Goal: Task Accomplishment & Management: Use online tool/utility

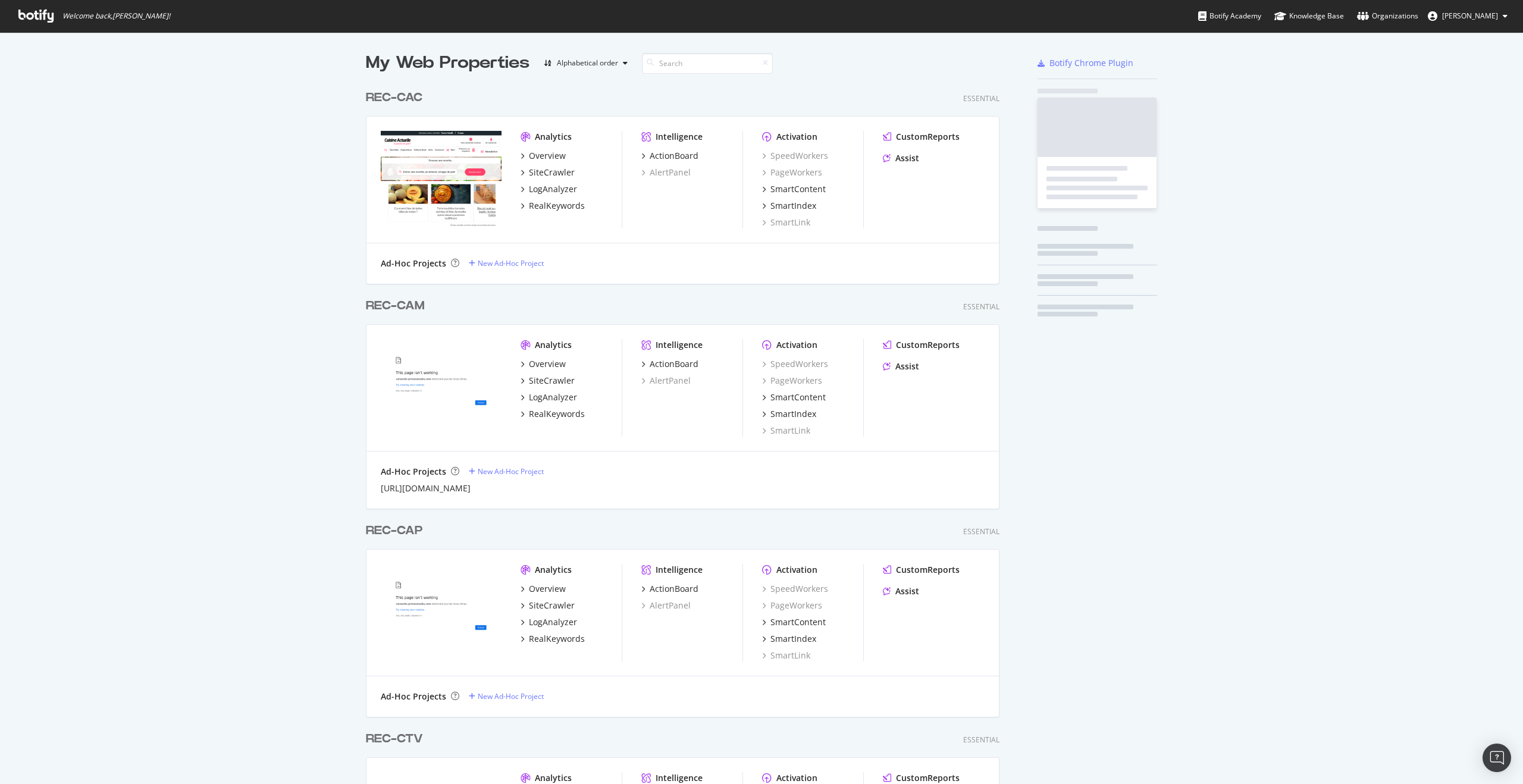
scroll to position [3149, 634]
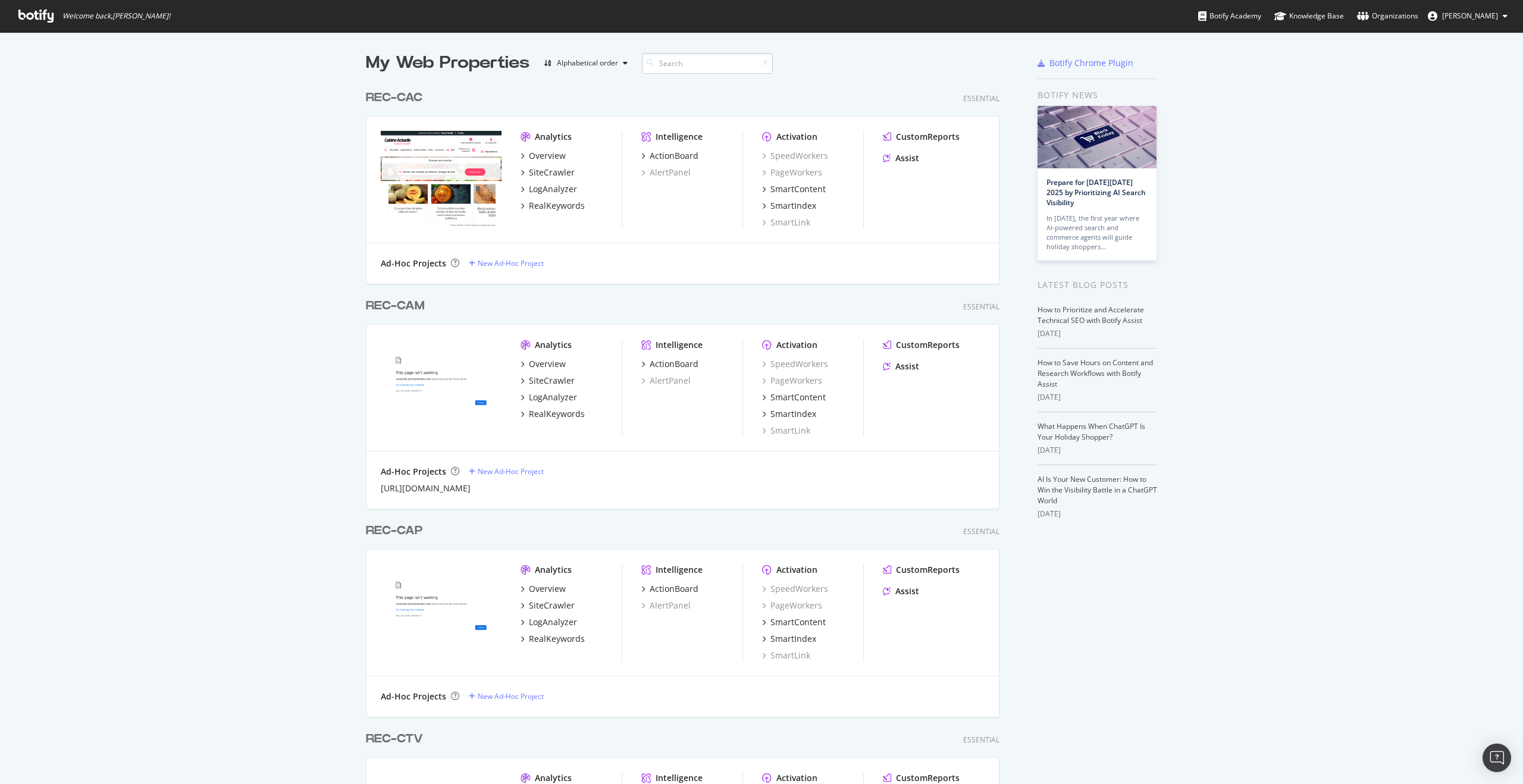
click at [712, 61] on input at bounding box center [707, 63] width 131 height 21
type input "rec-tel"
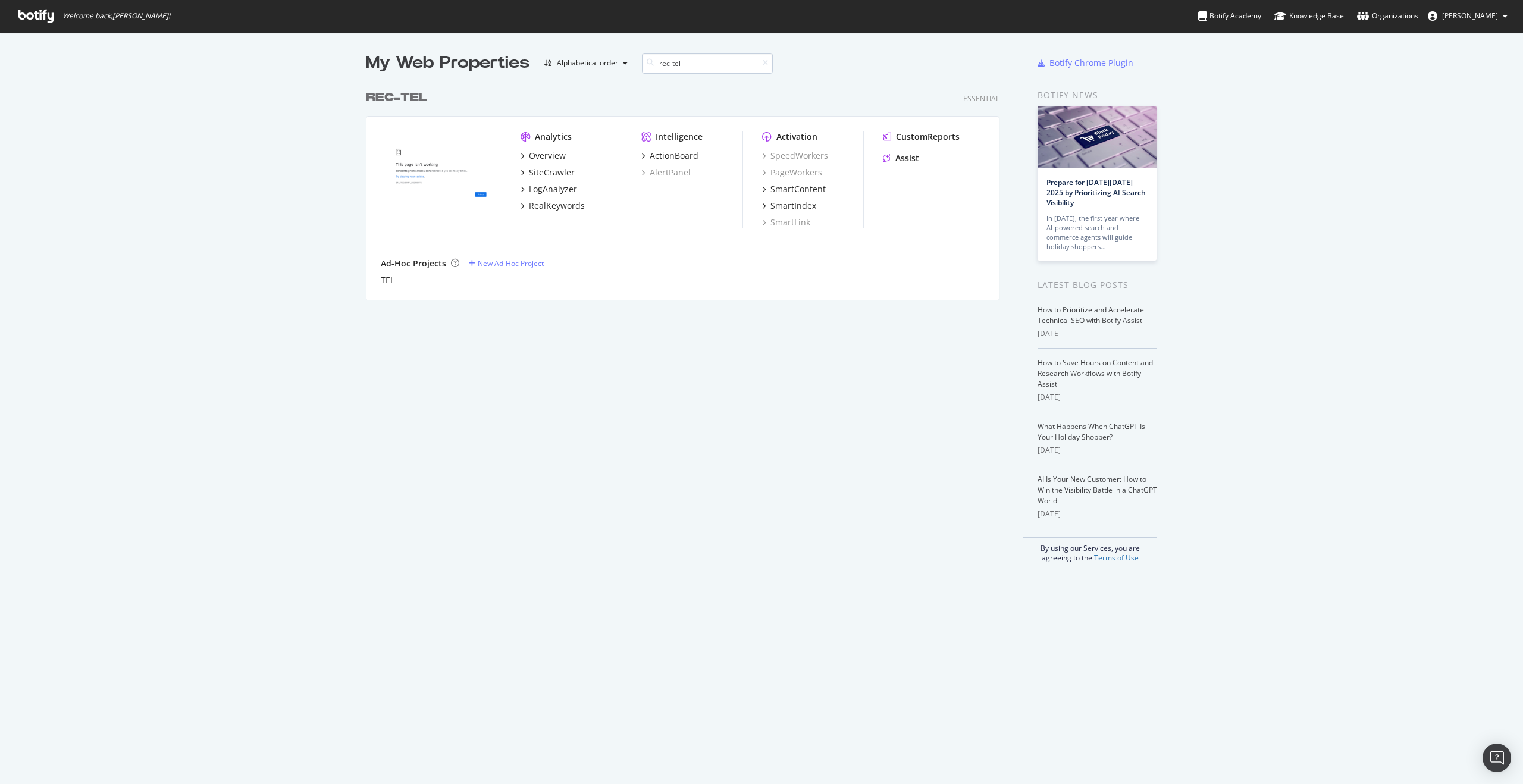
scroll to position [216, 634]
click at [546, 172] on div "SiteCrawler" at bounding box center [551, 172] width 46 height 12
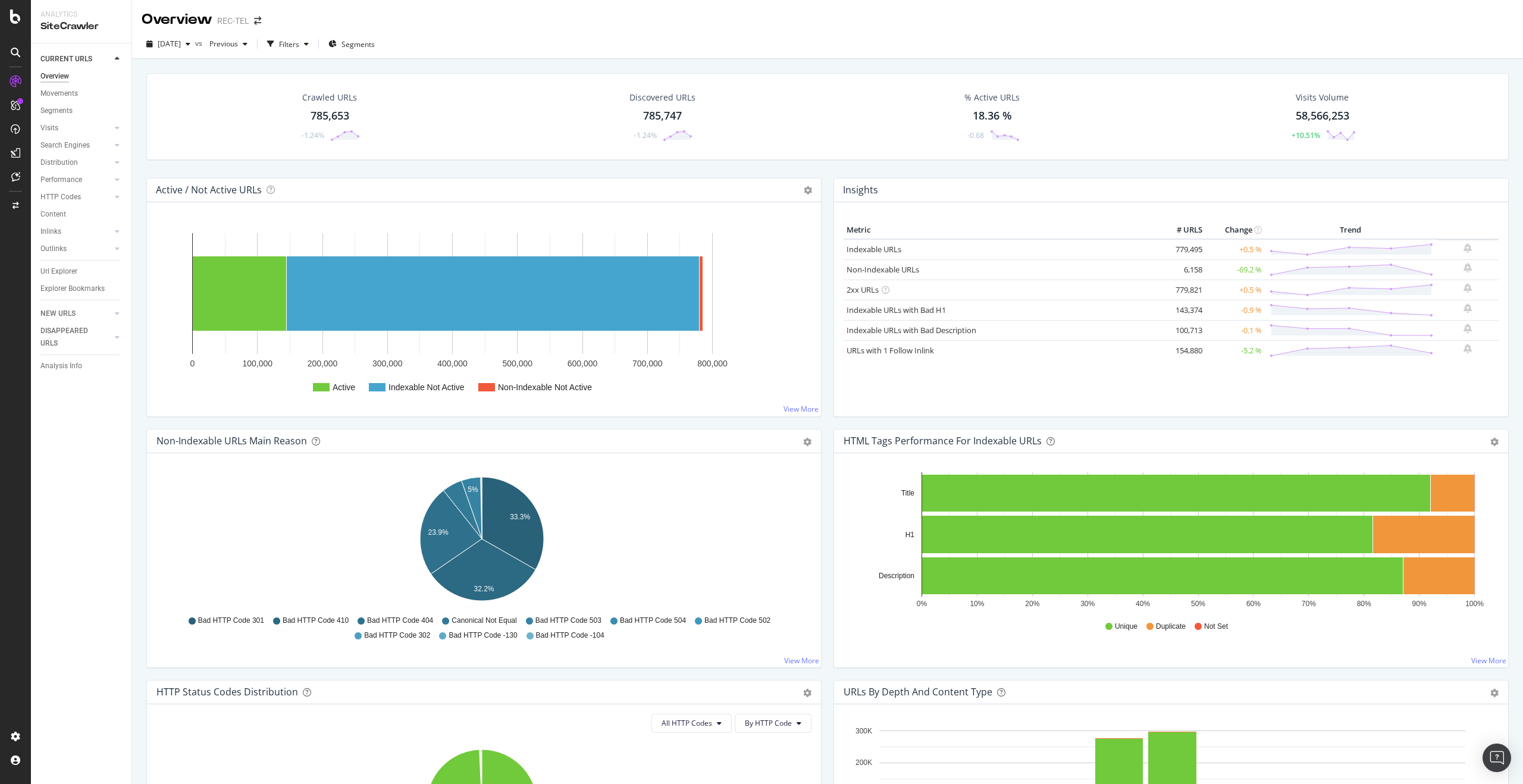
drag, startPoint x: 78, startPoint y: 269, endPoint x: 224, endPoint y: 186, distance: 167.9
click at [78, 269] on link "Url Explorer" at bounding box center [82, 272] width 83 height 12
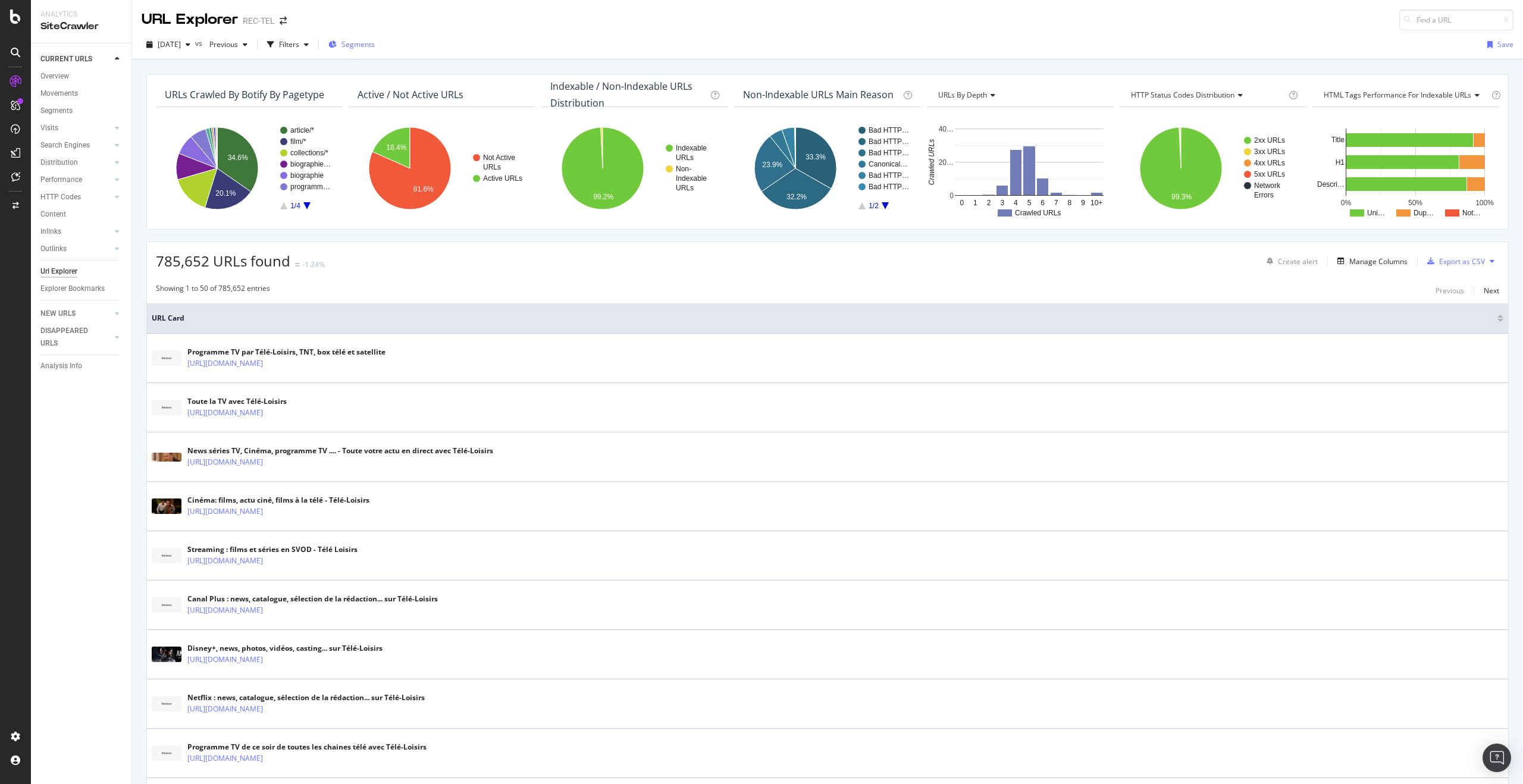
click at [366, 49] on div "Segments" at bounding box center [352, 44] width 47 height 10
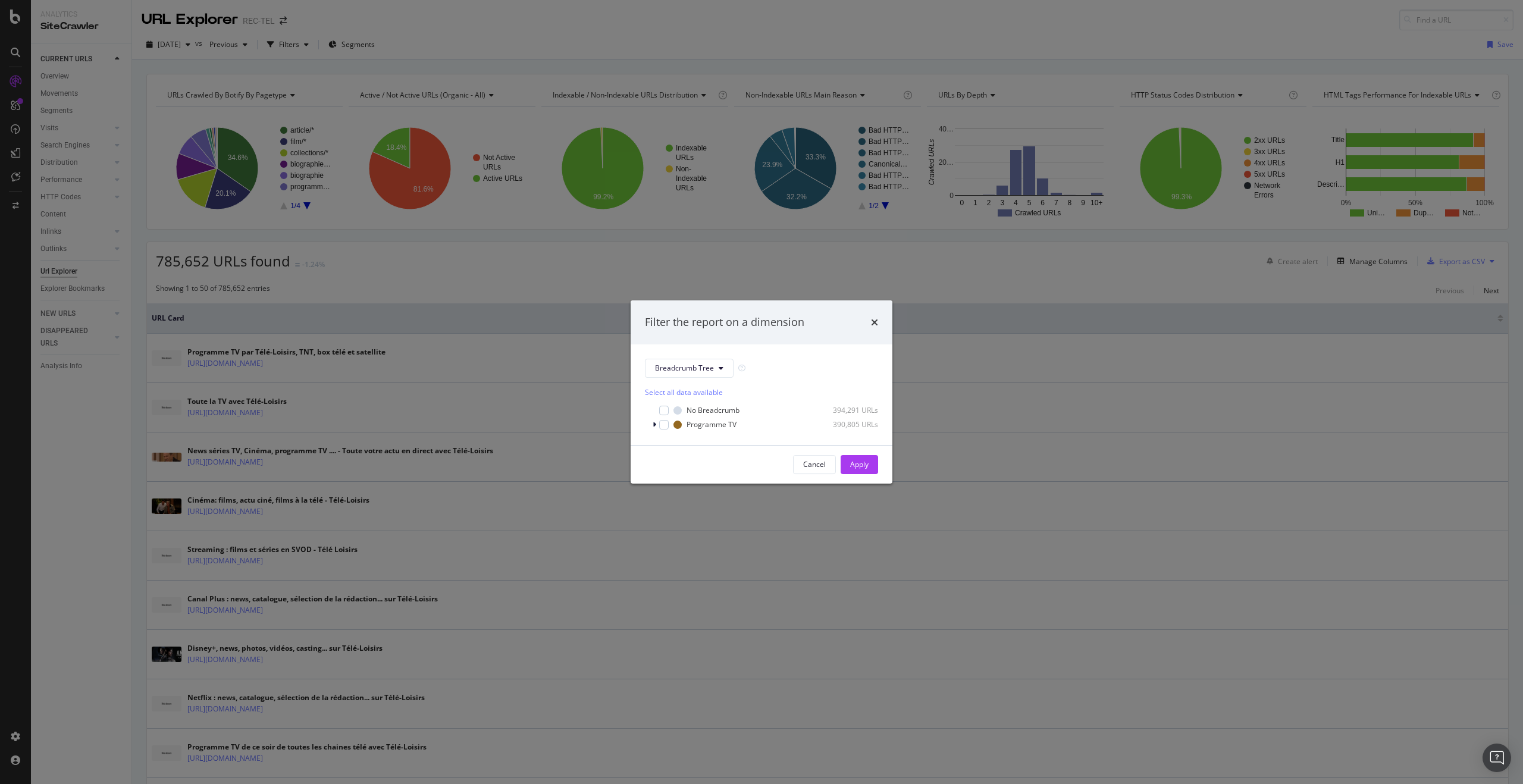
drag, startPoint x: 349, startPoint y: 141, endPoint x: 727, endPoint y: 303, distance: 411.3
click at [349, 141] on div "Filter the report on a dimension Breadcrumb Tree Select all data available No B…" at bounding box center [762, 392] width 1523 height 784
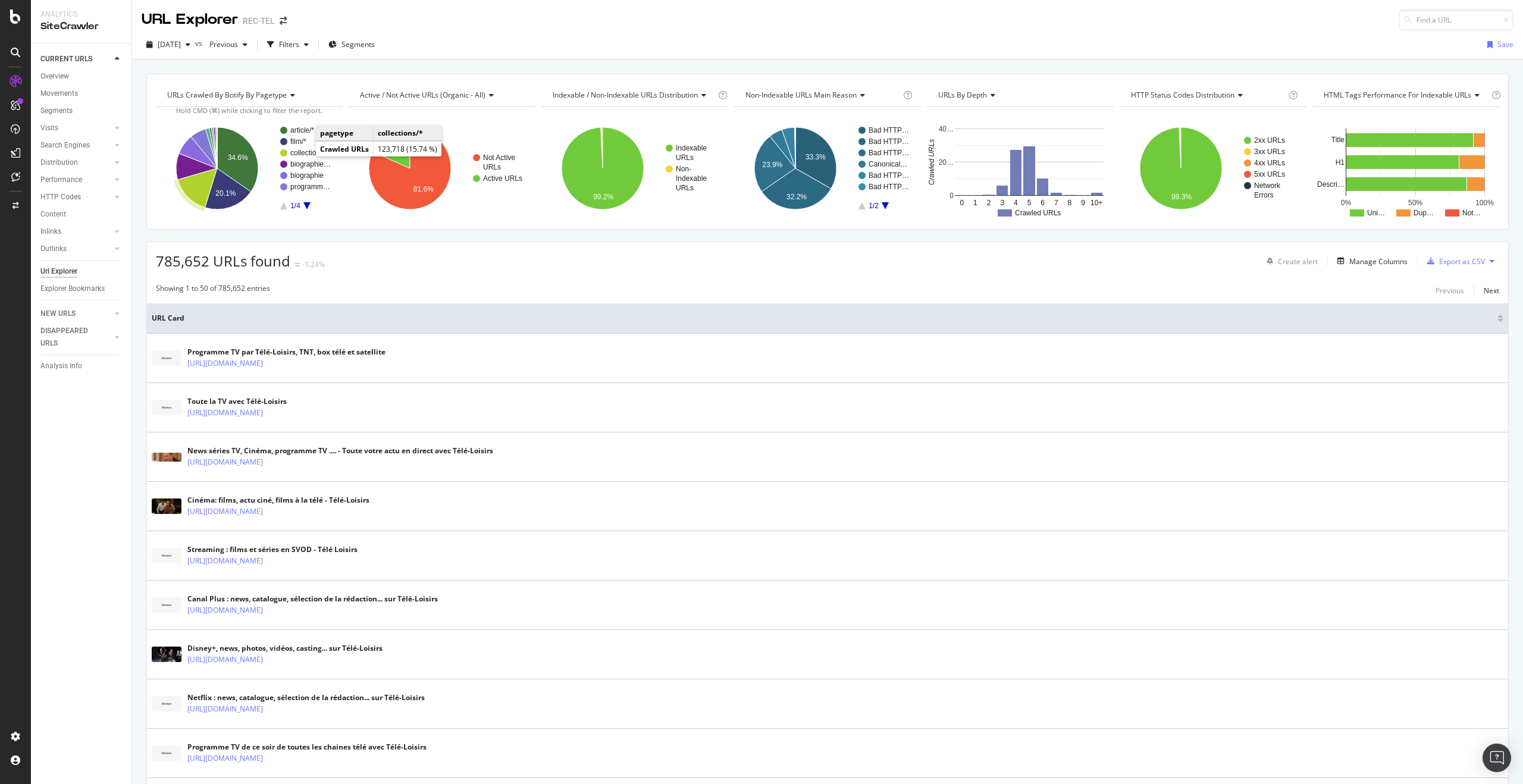
click at [304, 154] on text "collections/*" at bounding box center [309, 153] width 38 height 9
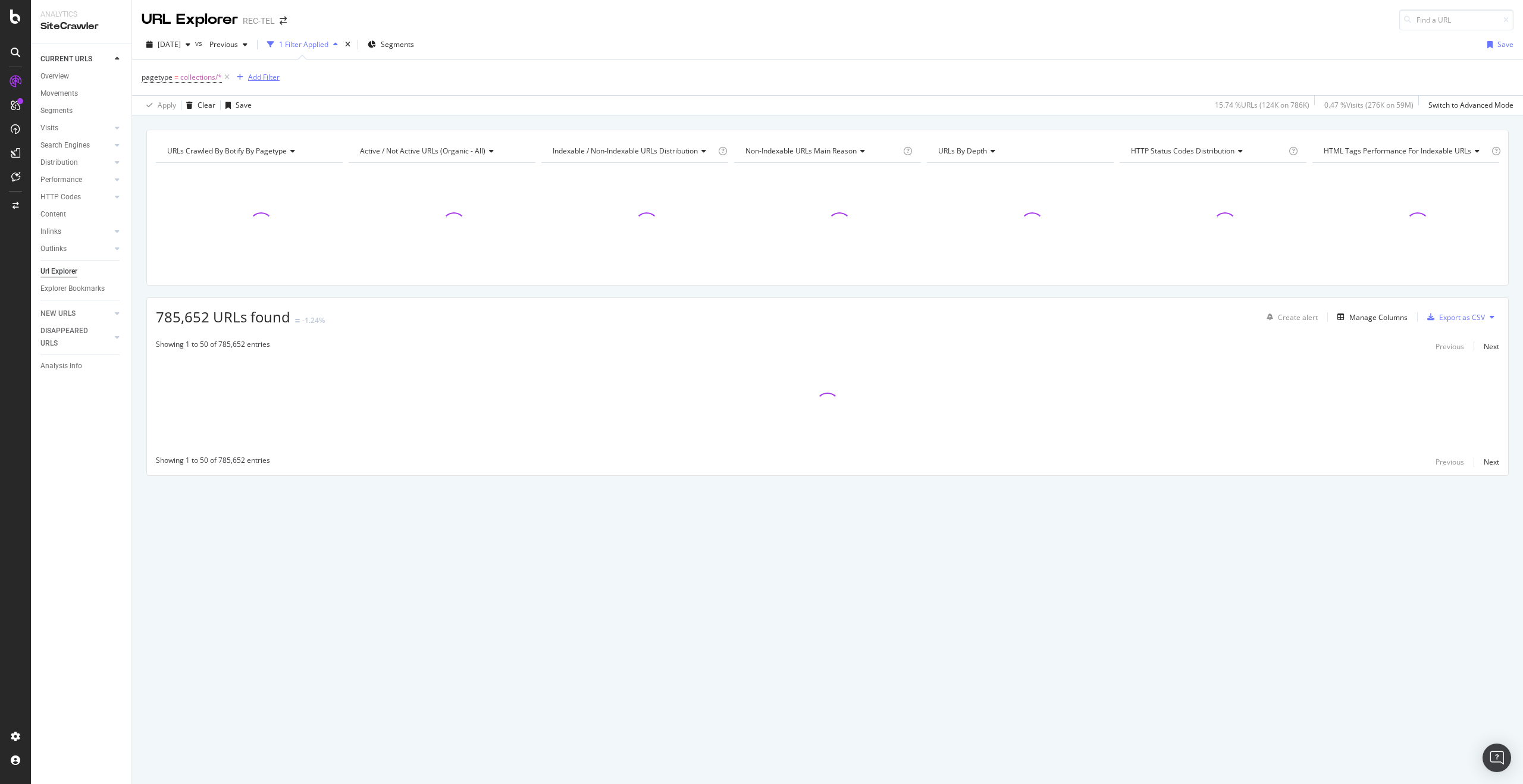
click at [264, 75] on div "Add Filter" at bounding box center [264, 77] width 32 height 10
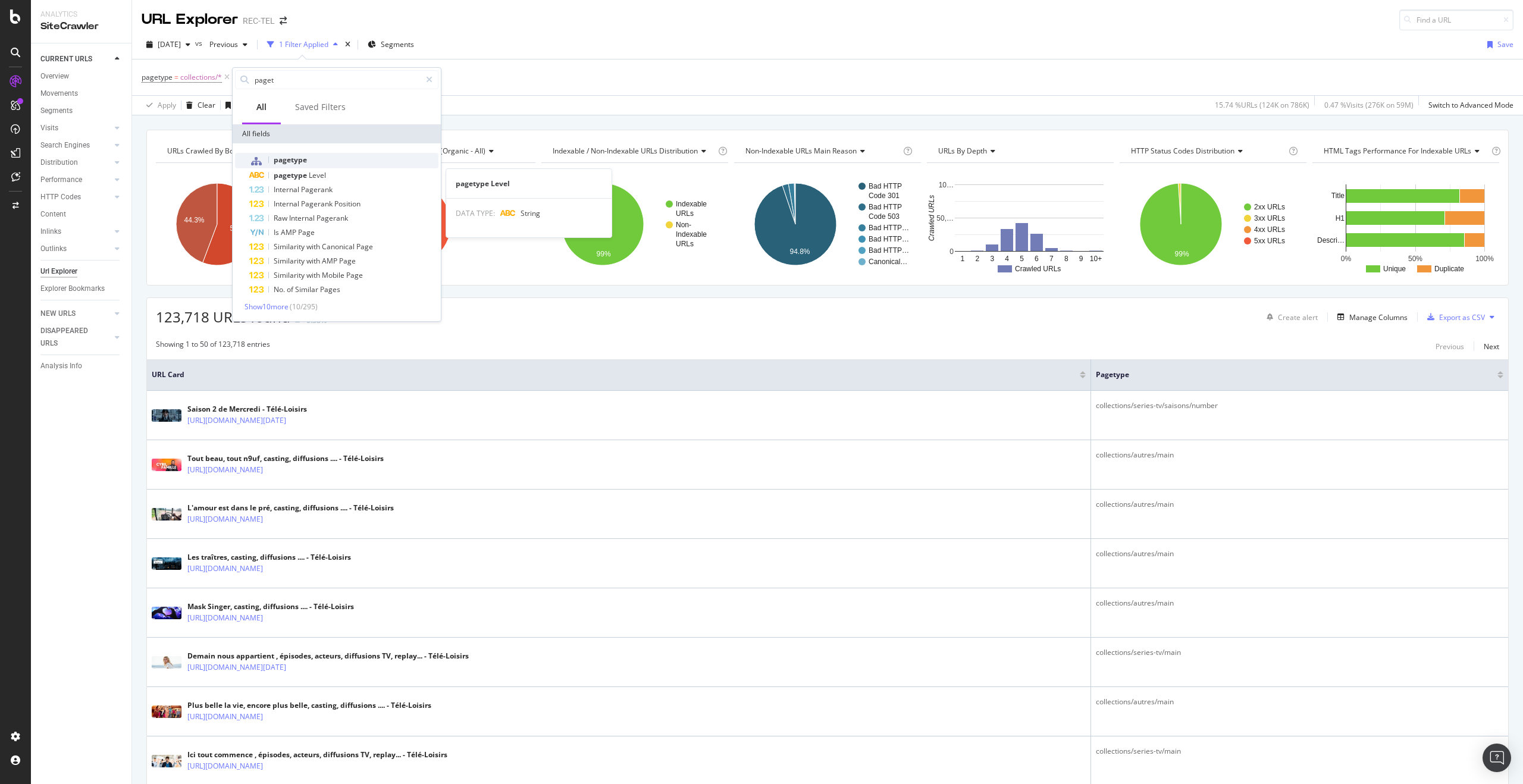
type input "paget"
click at [306, 162] on span "pagetype" at bounding box center [290, 159] width 33 height 10
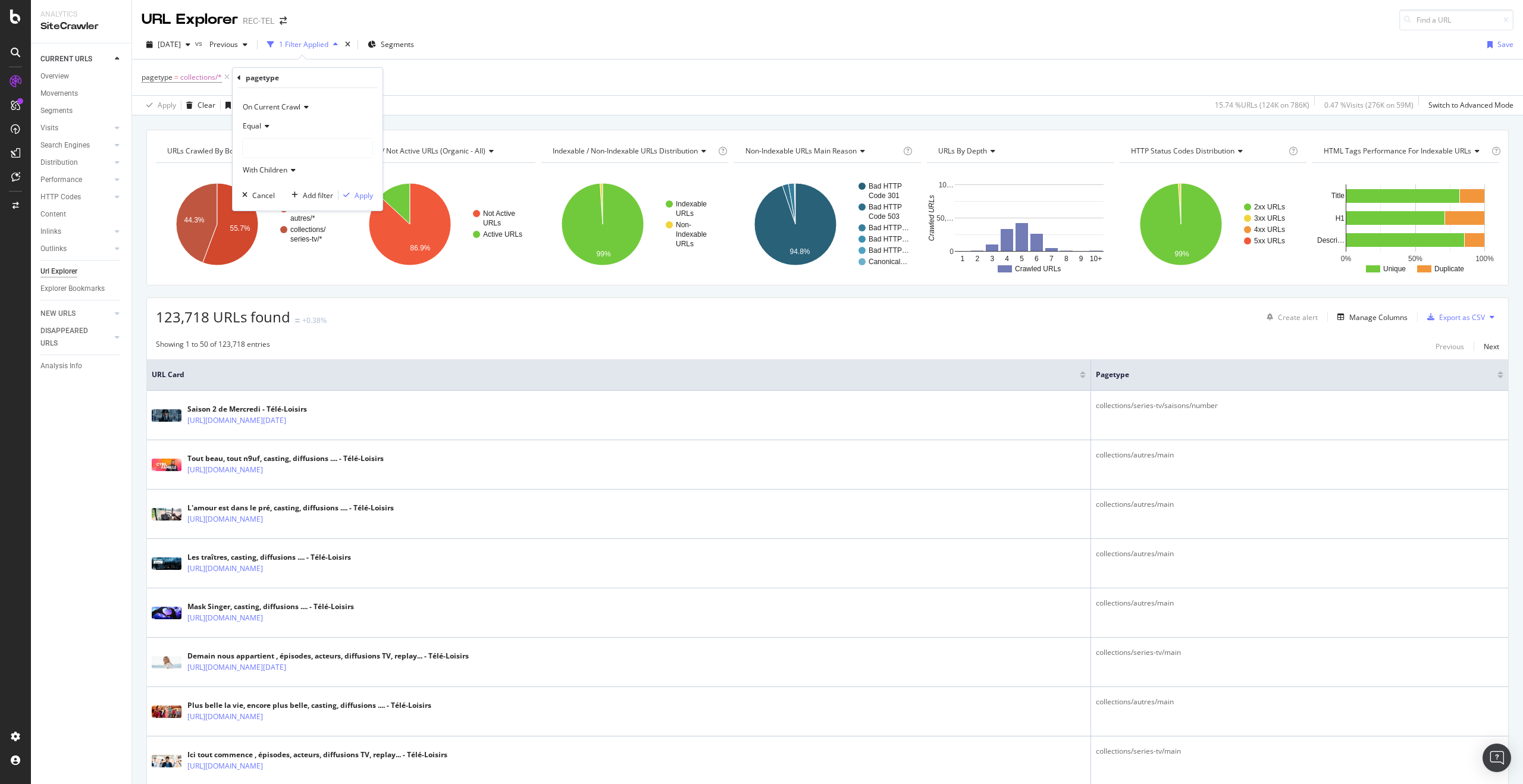
click at [283, 149] on div at bounding box center [307, 148] width 130 height 19
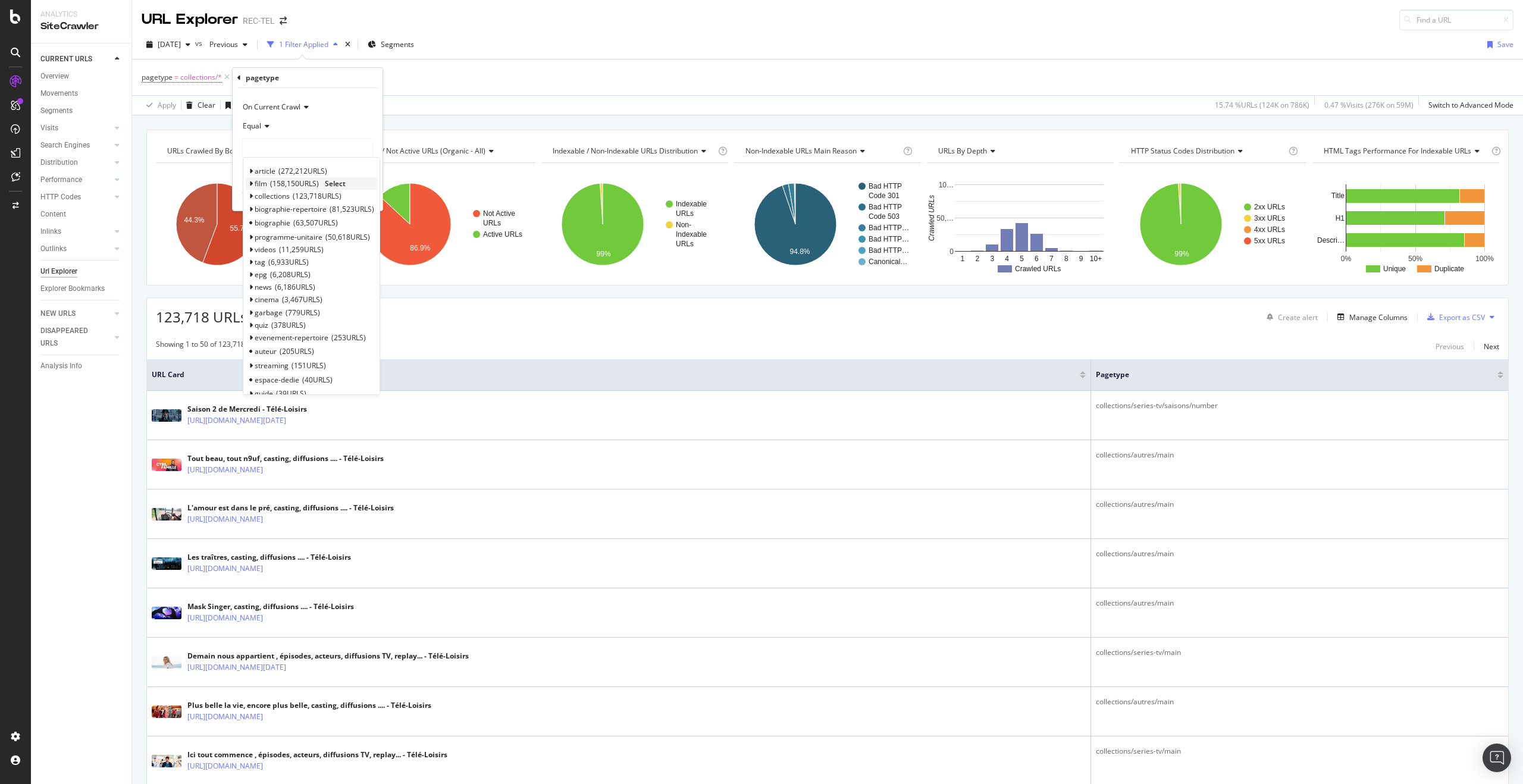
click at [254, 184] on div "film 158,150 URLS Select" at bounding box center [311, 183] width 131 height 12
click at [251, 184] on icon at bounding box center [250, 183] width 4 height 7
click at [322, 213] on span "77,850 URLS" at bounding box center [302, 213] width 44 height 10
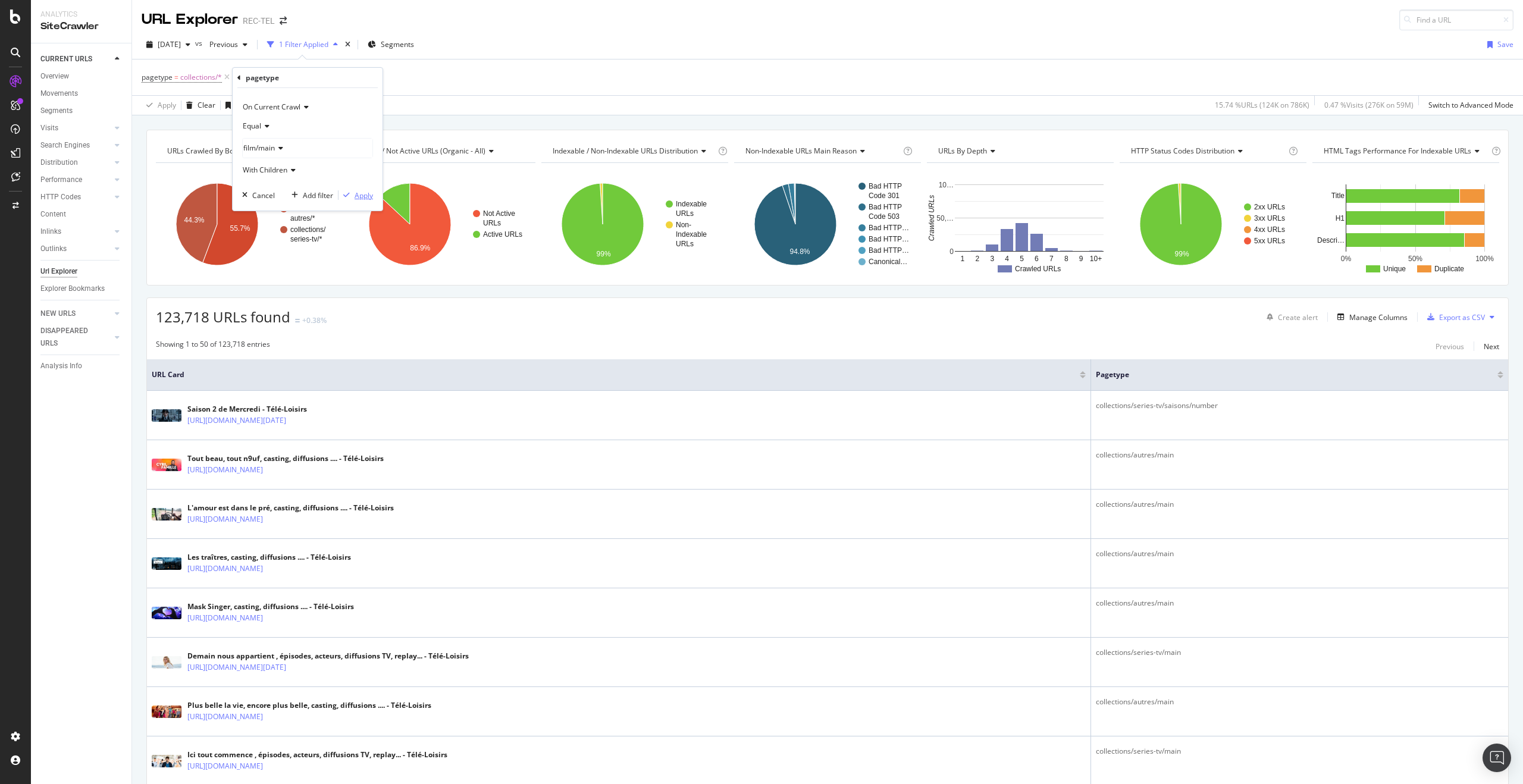
click at [358, 196] on div "Apply" at bounding box center [364, 195] width 19 height 10
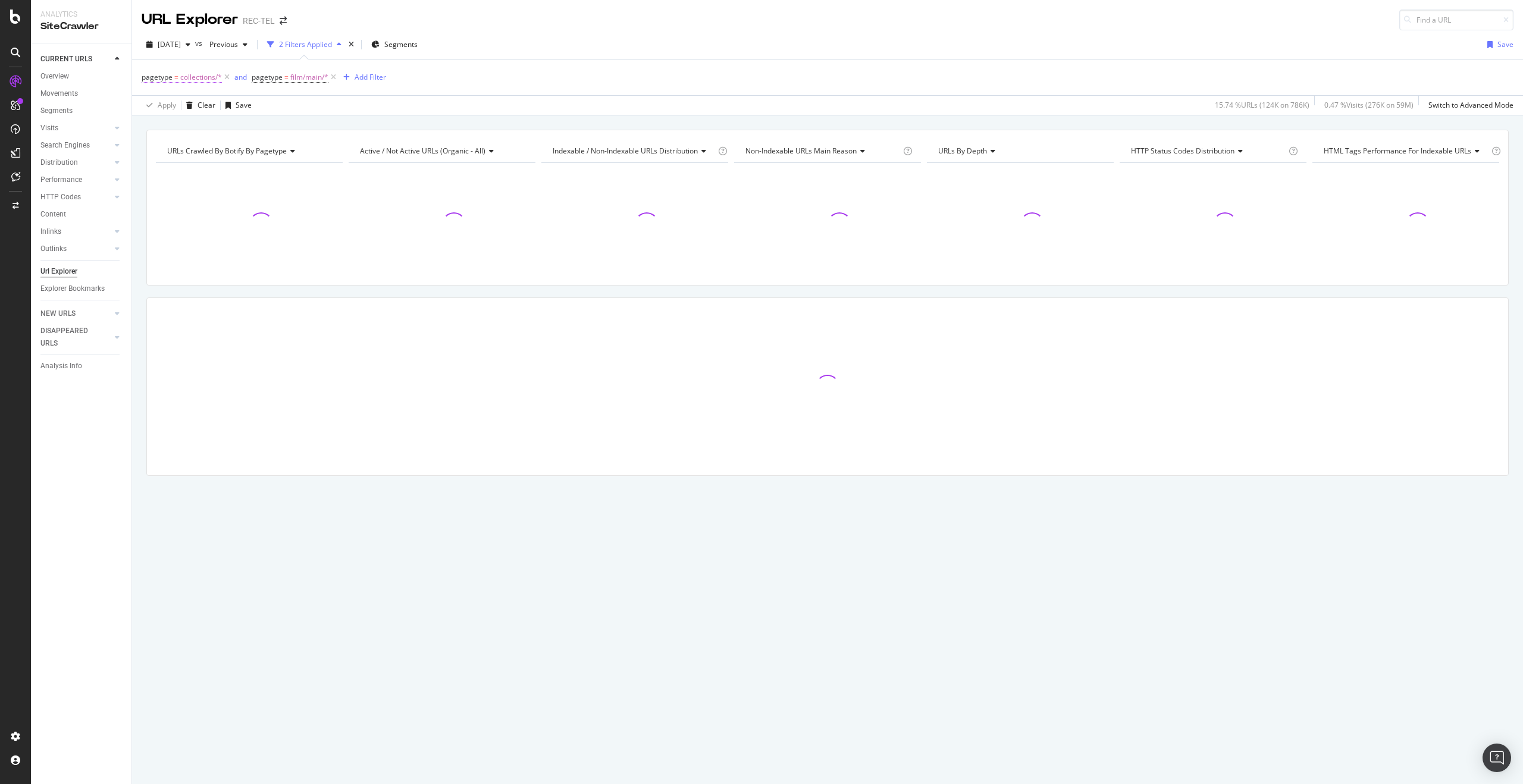
click at [192, 79] on span "collections/*" at bounding box center [201, 77] width 42 height 16
click at [192, 150] on div "collections" at bounding box center [217, 146] width 130 height 19
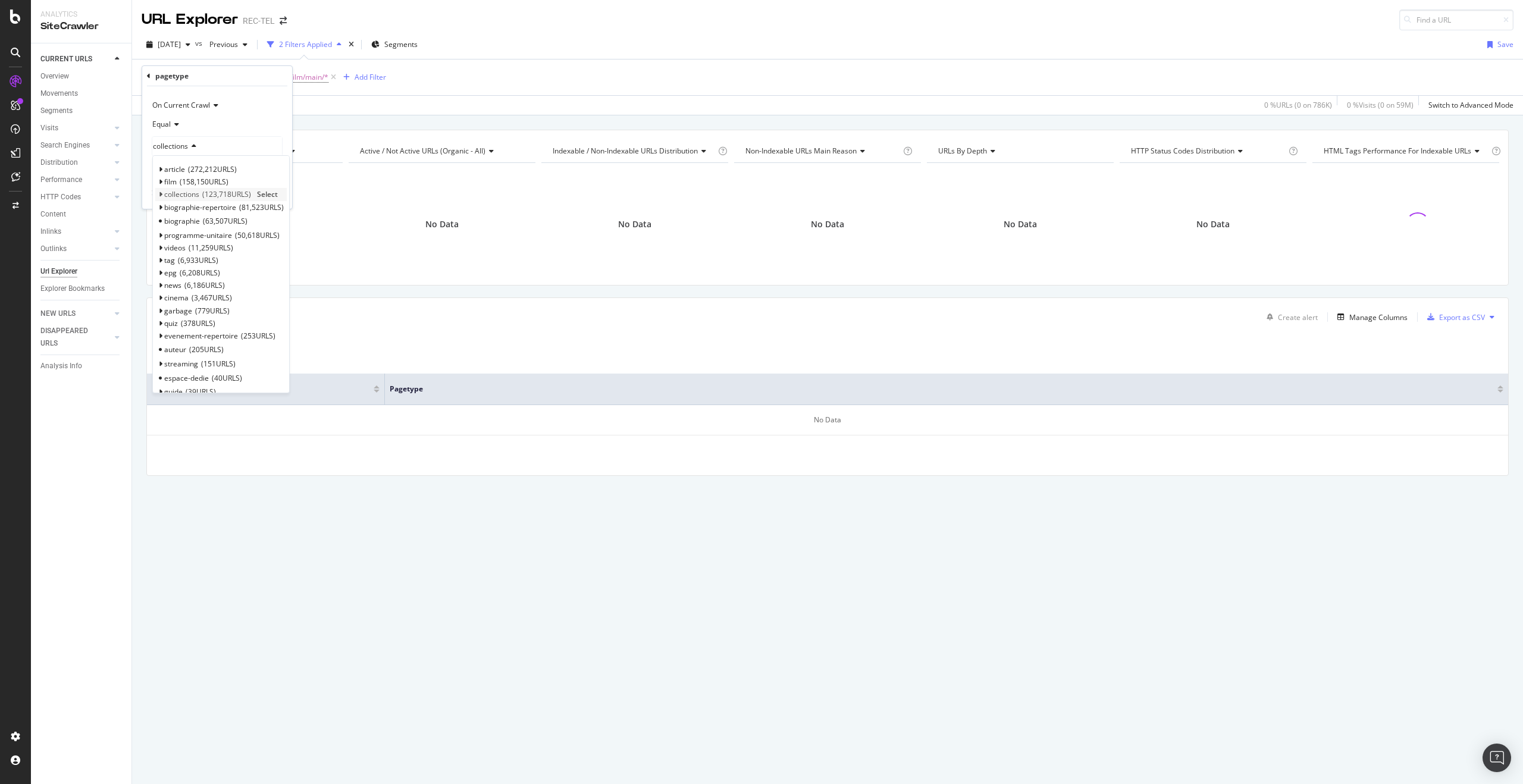
click at [160, 195] on icon at bounding box center [160, 194] width 4 height 7
click at [166, 220] on icon at bounding box center [166, 220] width 4 height 7
click at [237, 247] on span "10,590 URLS" at bounding box center [220, 245] width 44 height 10
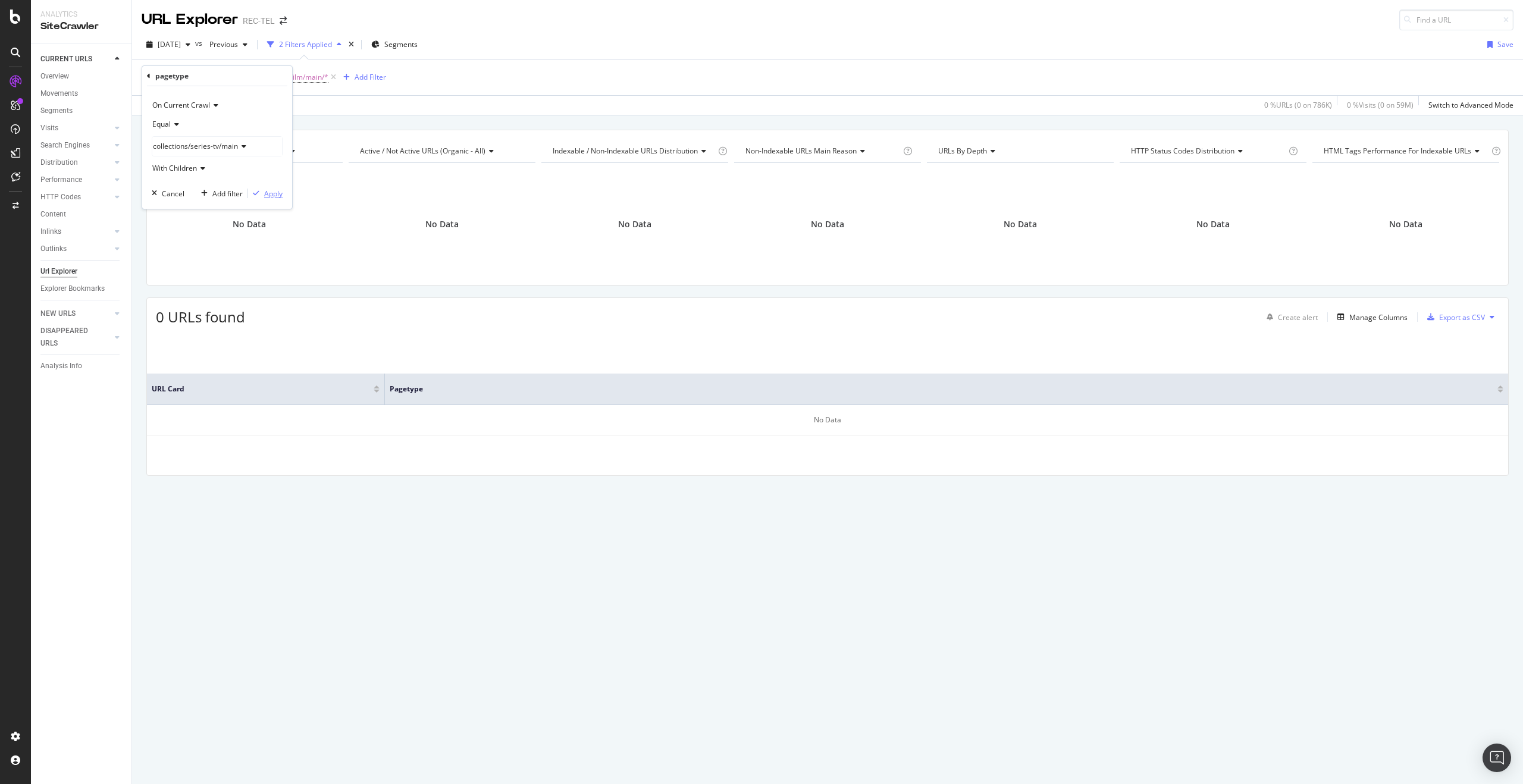
click at [272, 195] on div "Apply" at bounding box center [273, 193] width 19 height 10
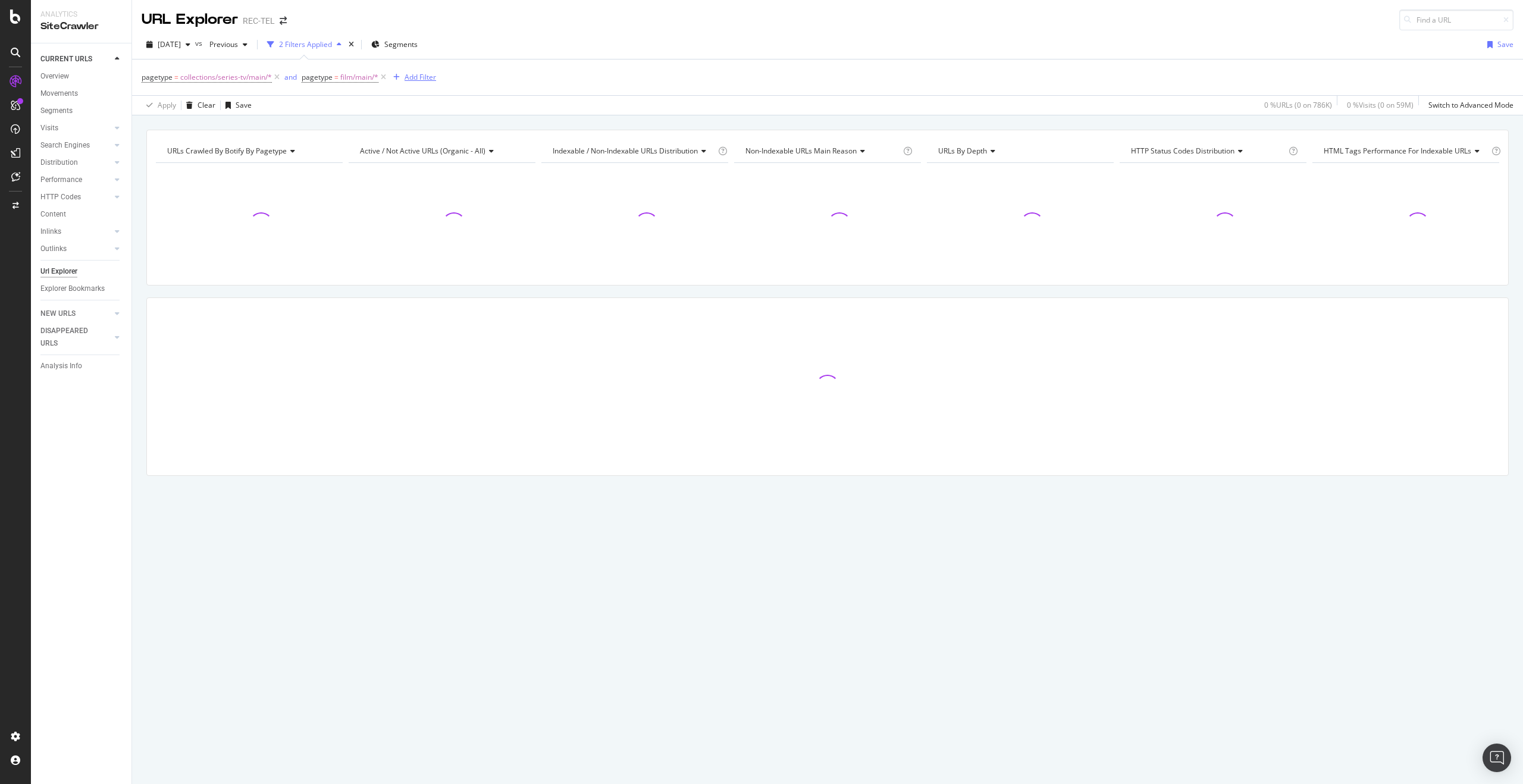
click at [414, 81] on div "Add Filter" at bounding box center [420, 77] width 32 height 10
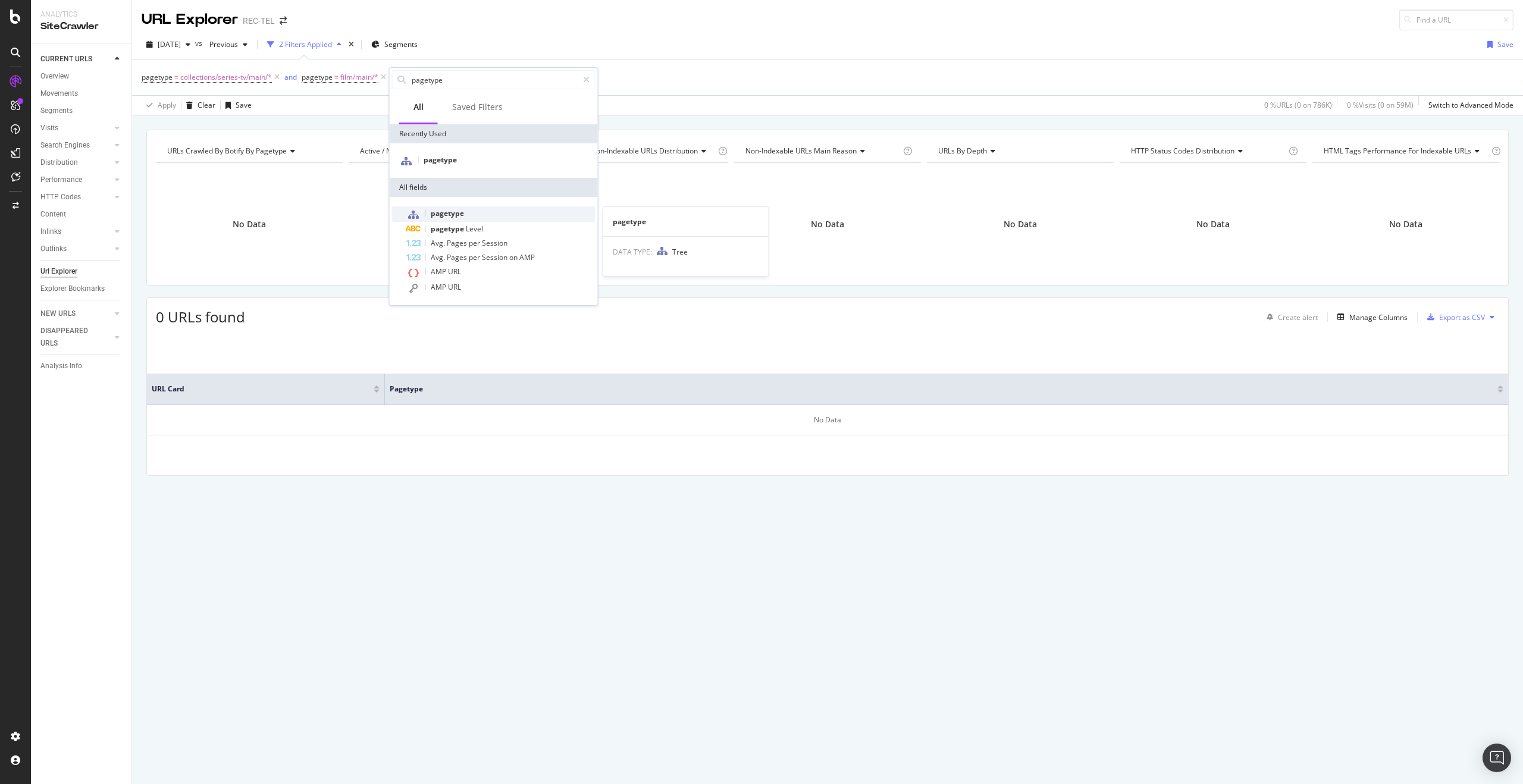
type input "pagetype"
click at [455, 210] on span "pagetype" at bounding box center [447, 213] width 33 height 10
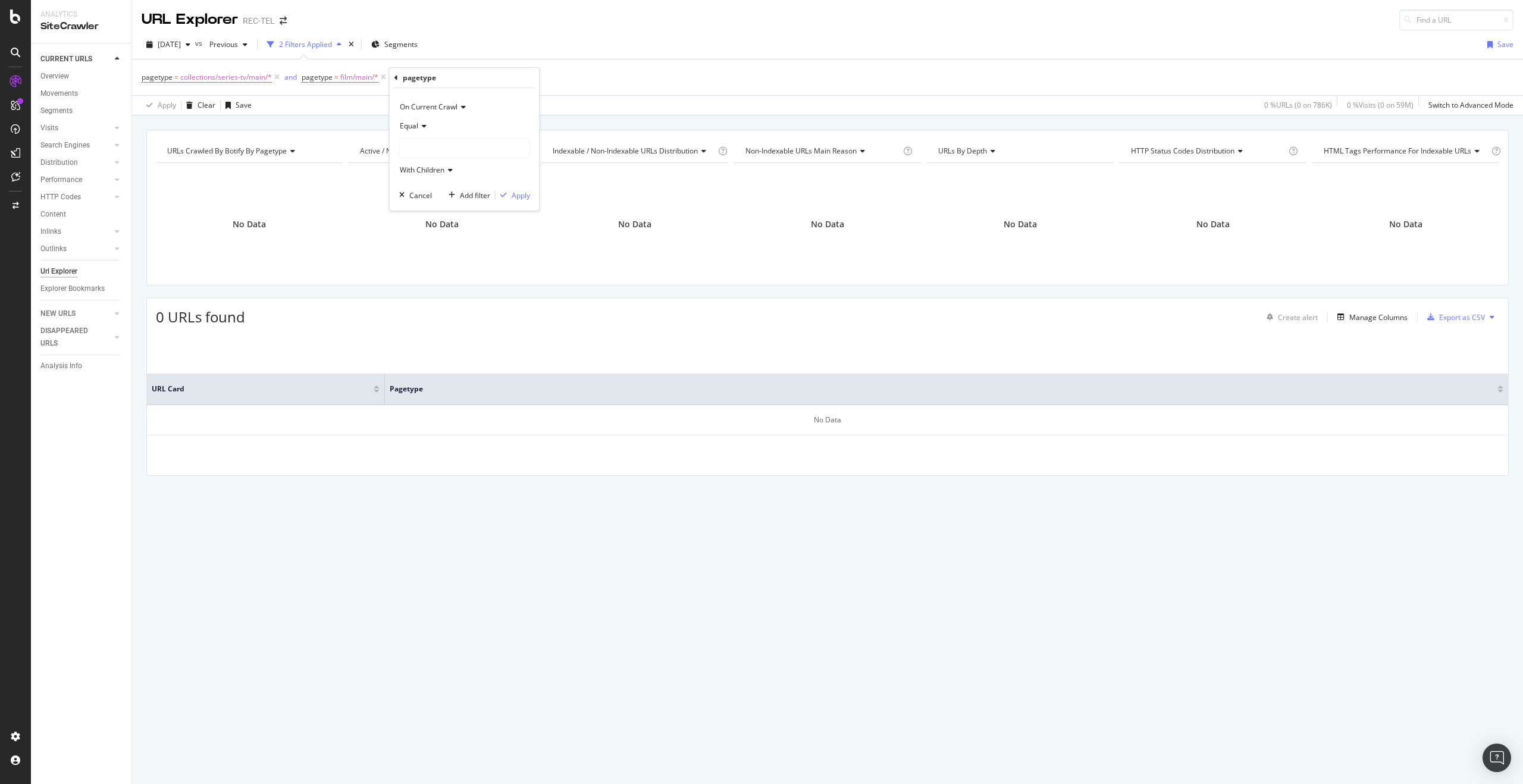
click at [423, 149] on div at bounding box center [464, 148] width 130 height 19
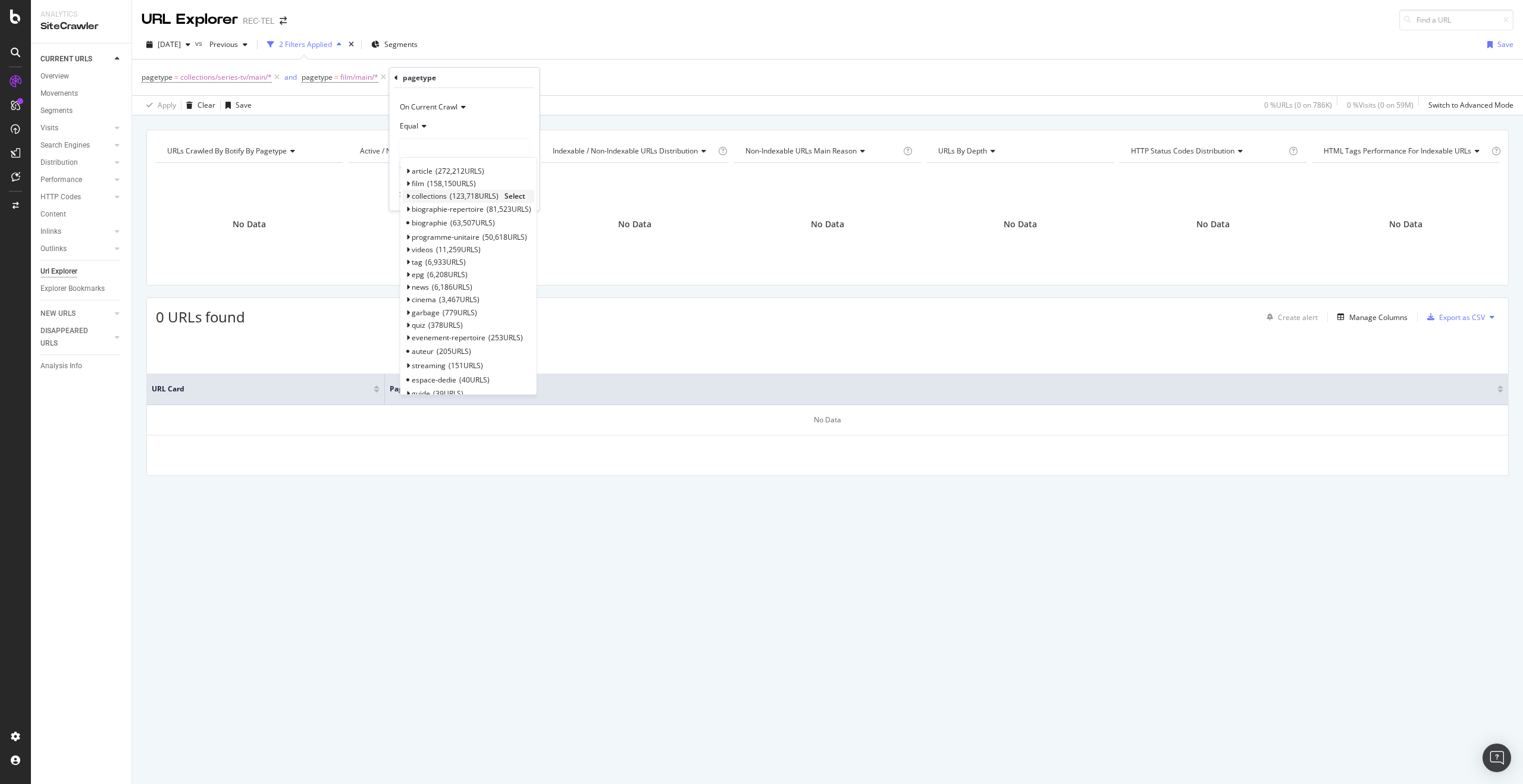
click at [408, 196] on icon at bounding box center [408, 196] width 4 height 7
click at [411, 210] on icon at bounding box center [413, 209] width 4 height 7
click at [482, 239] on span "9,749 URLS" at bounding box center [467, 238] width 40 height 10
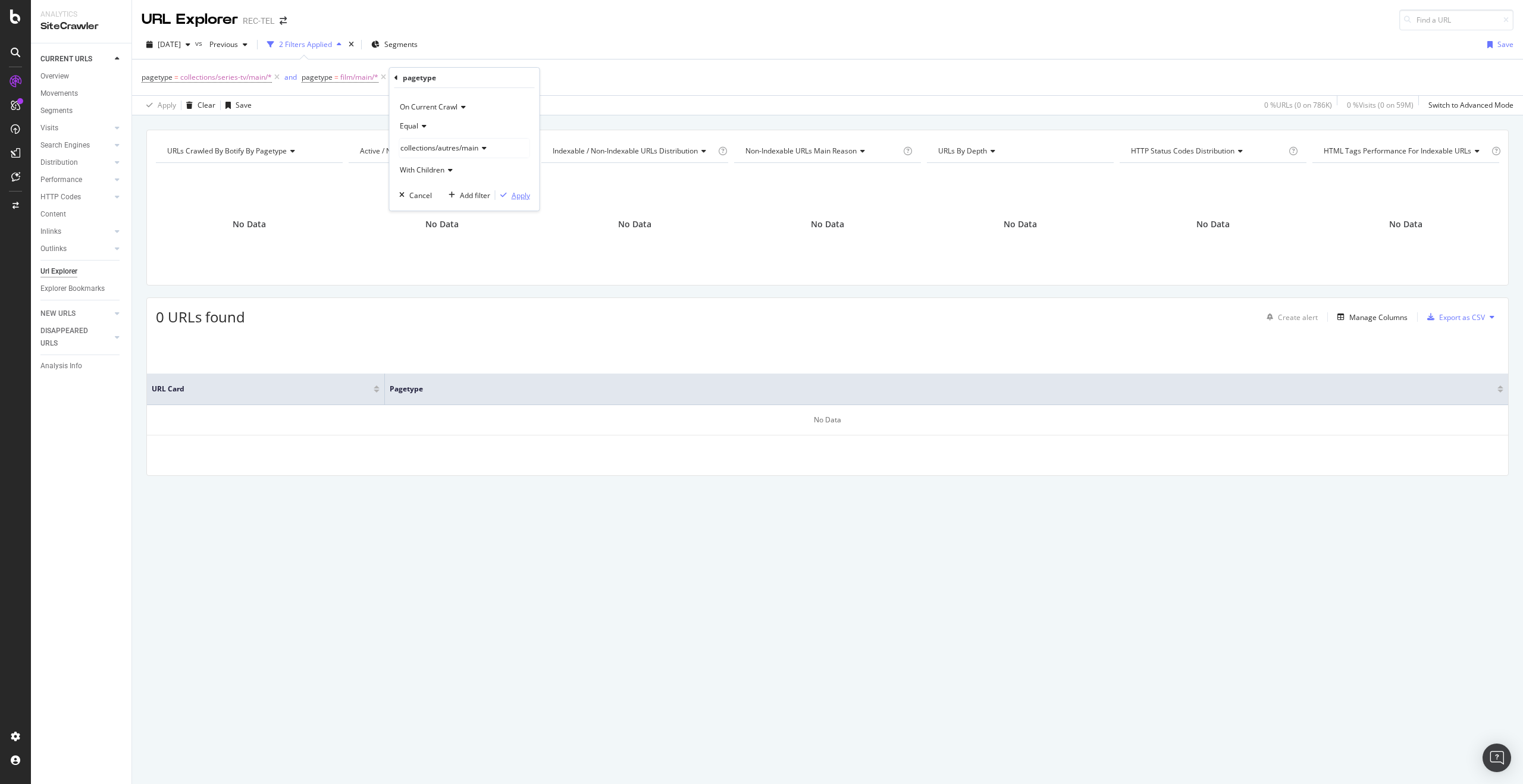
click at [516, 191] on div "Apply" at bounding box center [521, 195] width 19 height 10
click at [288, 79] on div "and" at bounding box center [290, 77] width 12 height 10
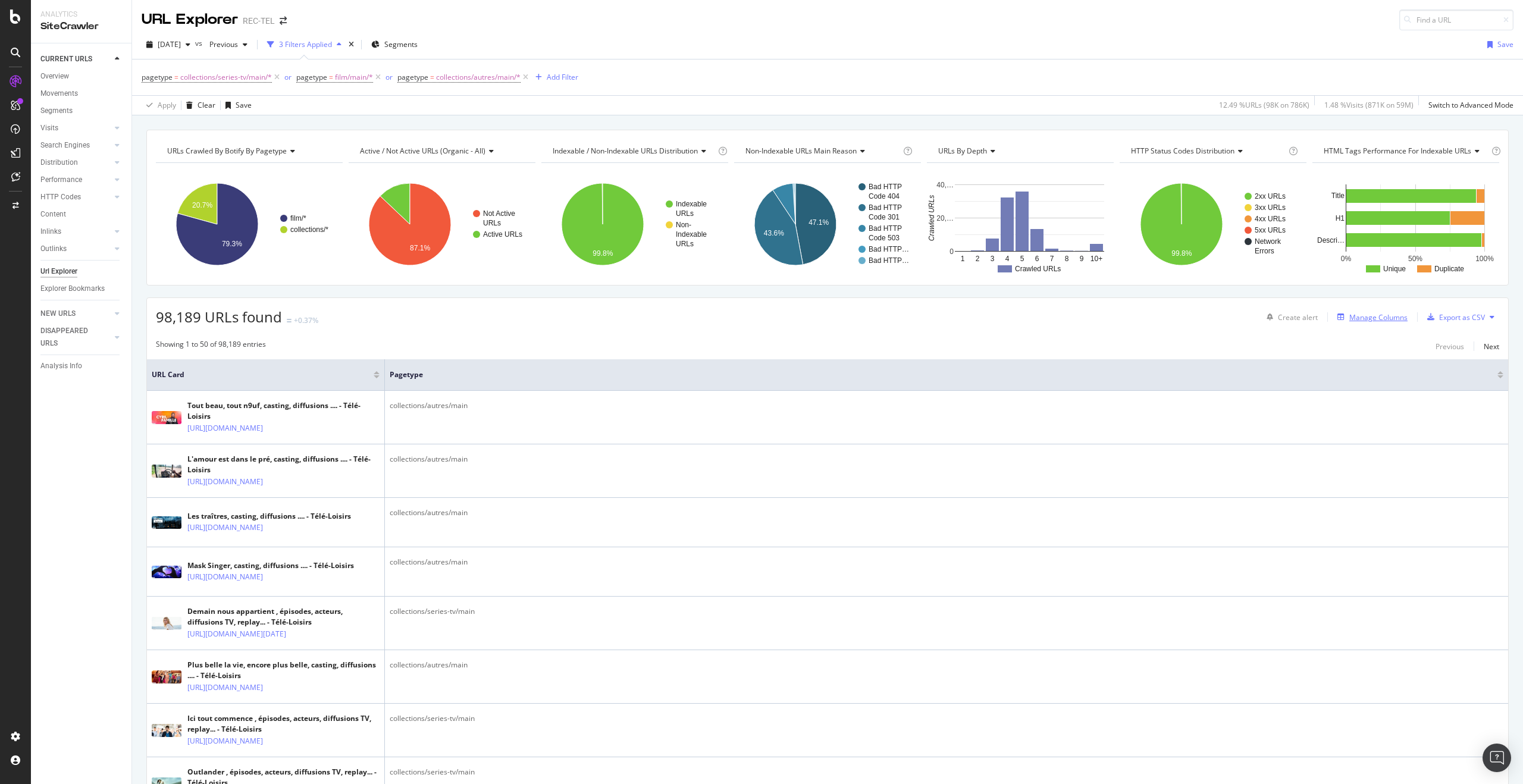
click at [1349, 312] on div "Manage Columns" at bounding box center [1378, 317] width 58 height 10
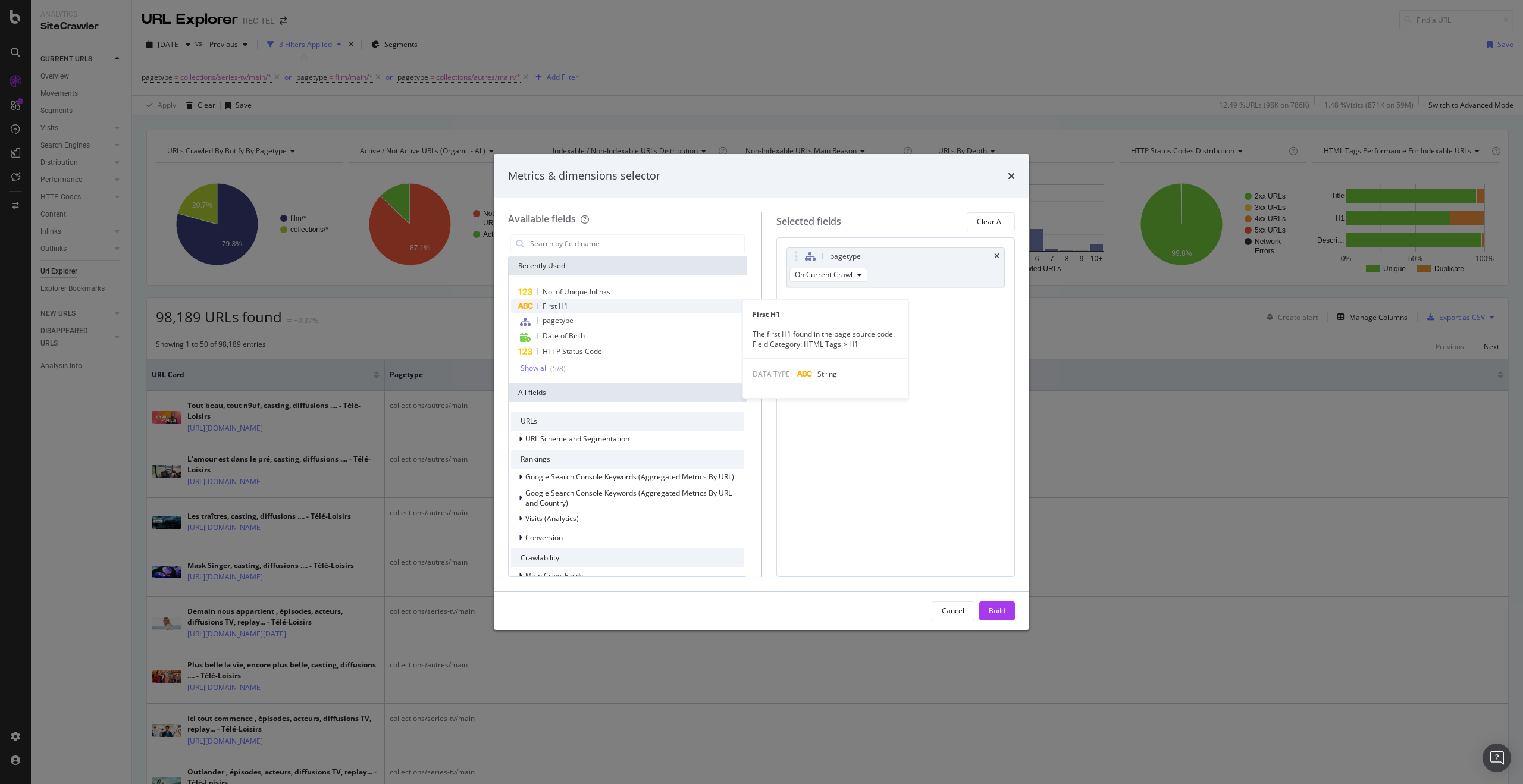
click at [675, 304] on div "First H1" at bounding box center [627, 307] width 233 height 14
click at [624, 285] on div "No. of Unique Inlinks" at bounding box center [627, 292] width 233 height 14
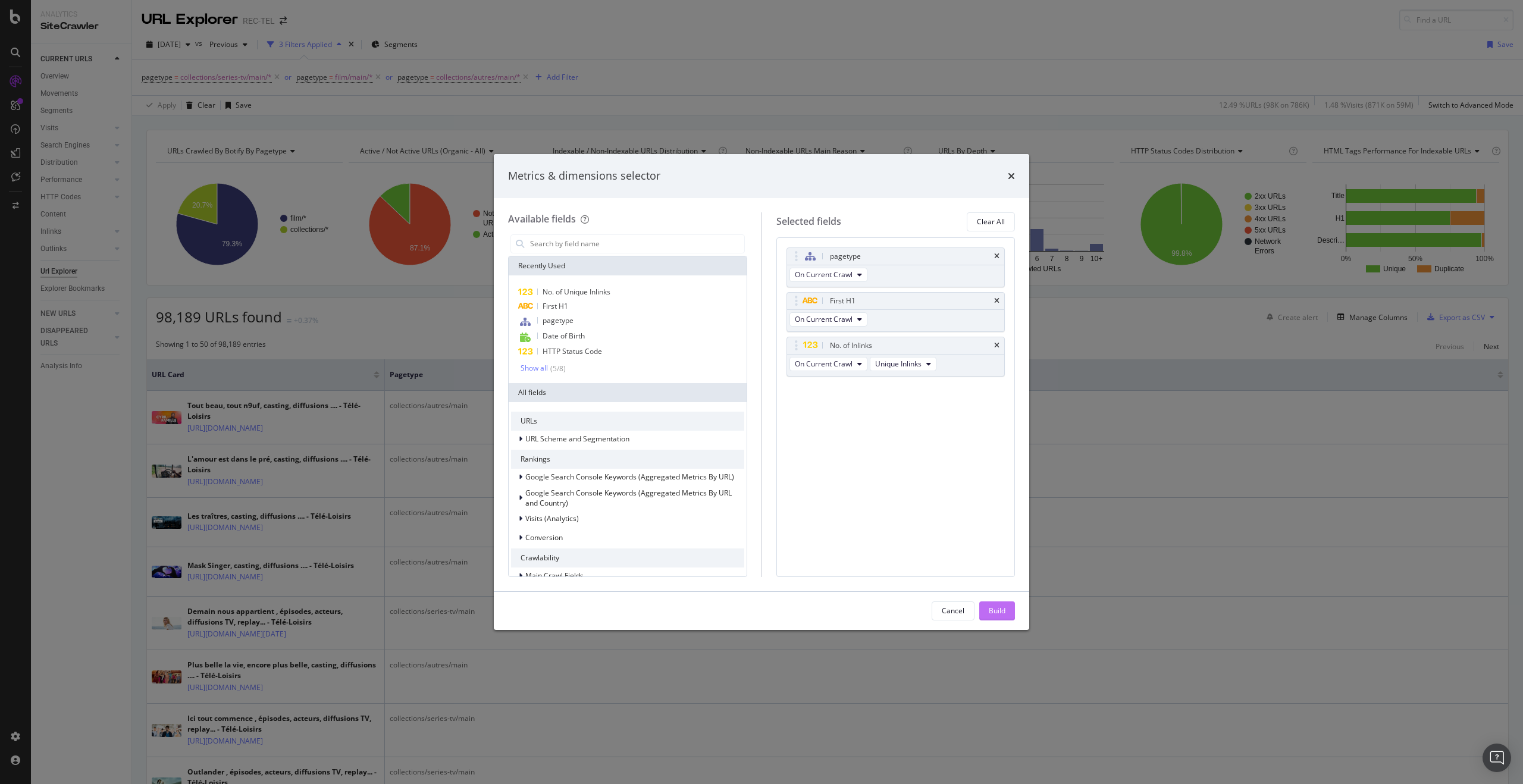
click at [997, 605] on div "Build" at bounding box center [997, 610] width 16 height 10
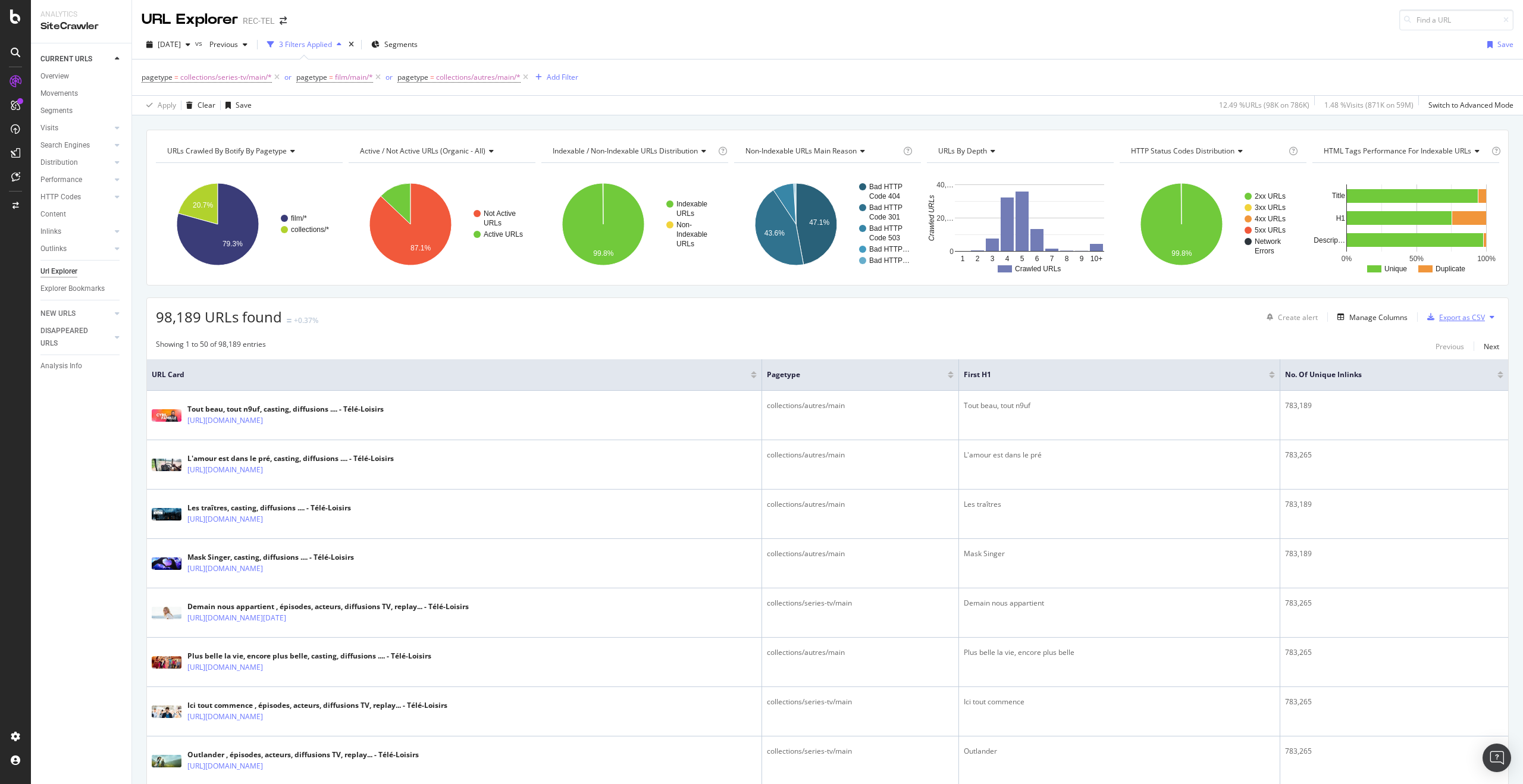
click at [1462, 317] on div "Export as CSV" at bounding box center [1462, 317] width 46 height 10
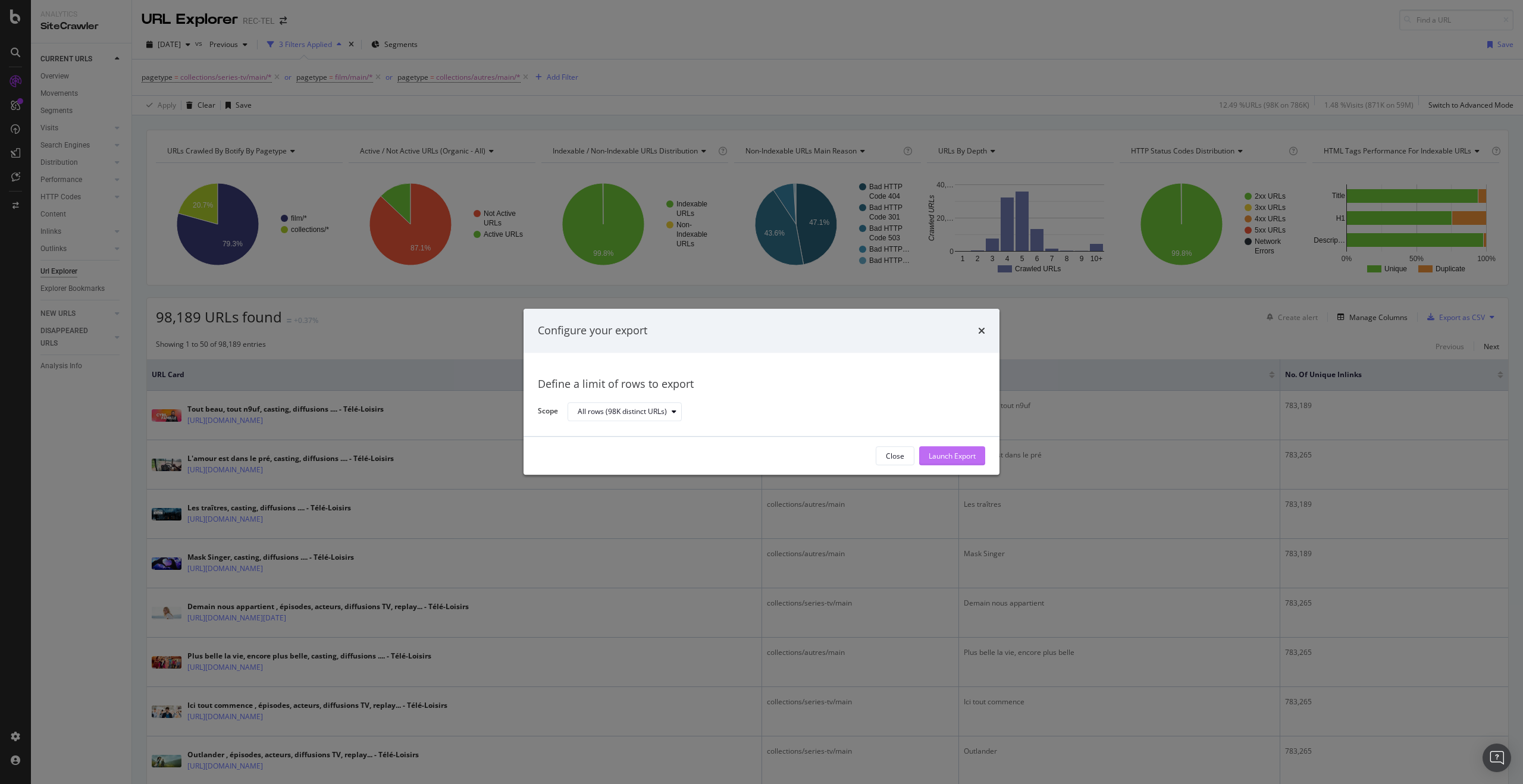
click at [938, 456] on div "Launch Export" at bounding box center [952, 456] width 47 height 10
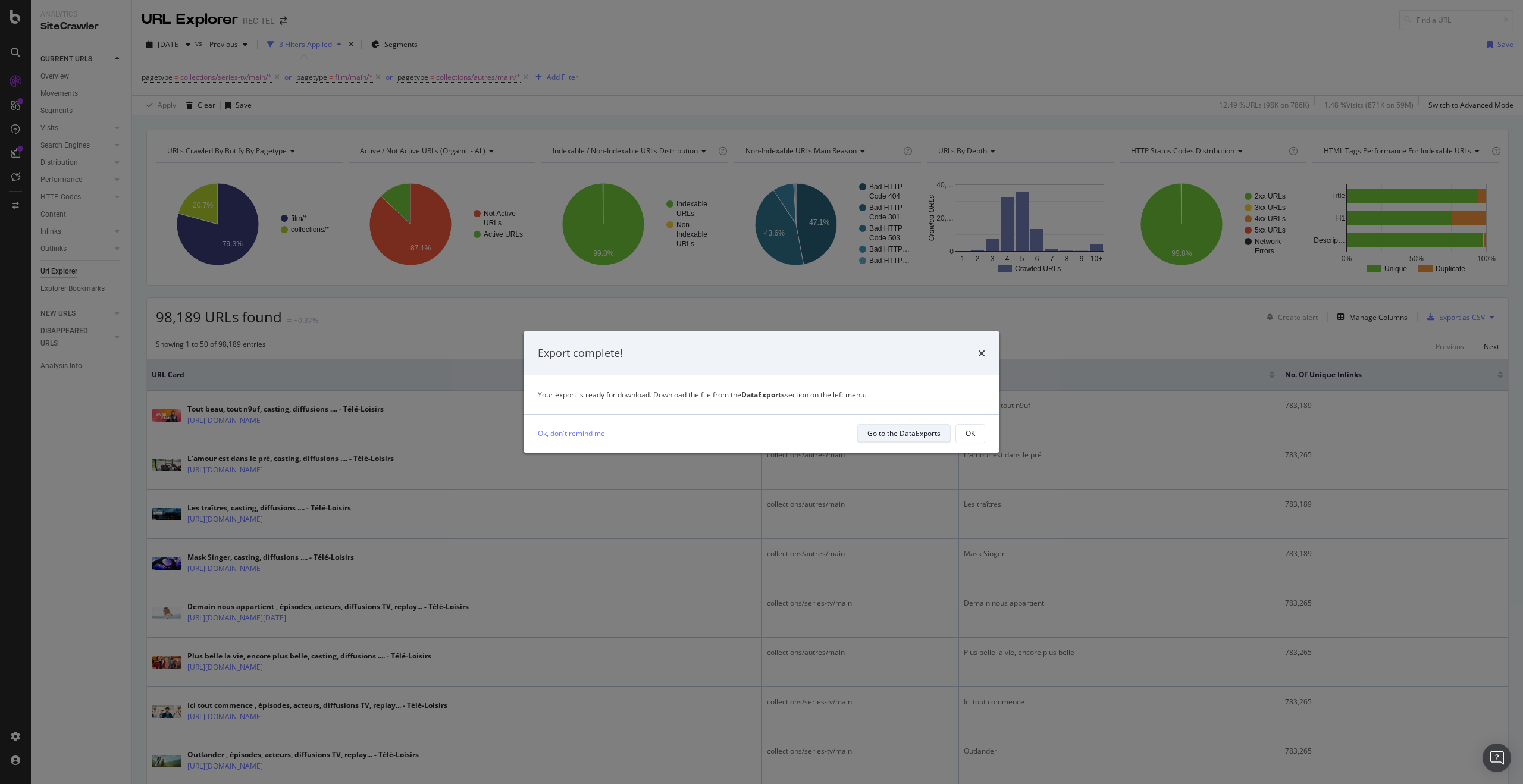
click at [886, 433] on div "Go to the DataExports" at bounding box center [904, 433] width 73 height 10
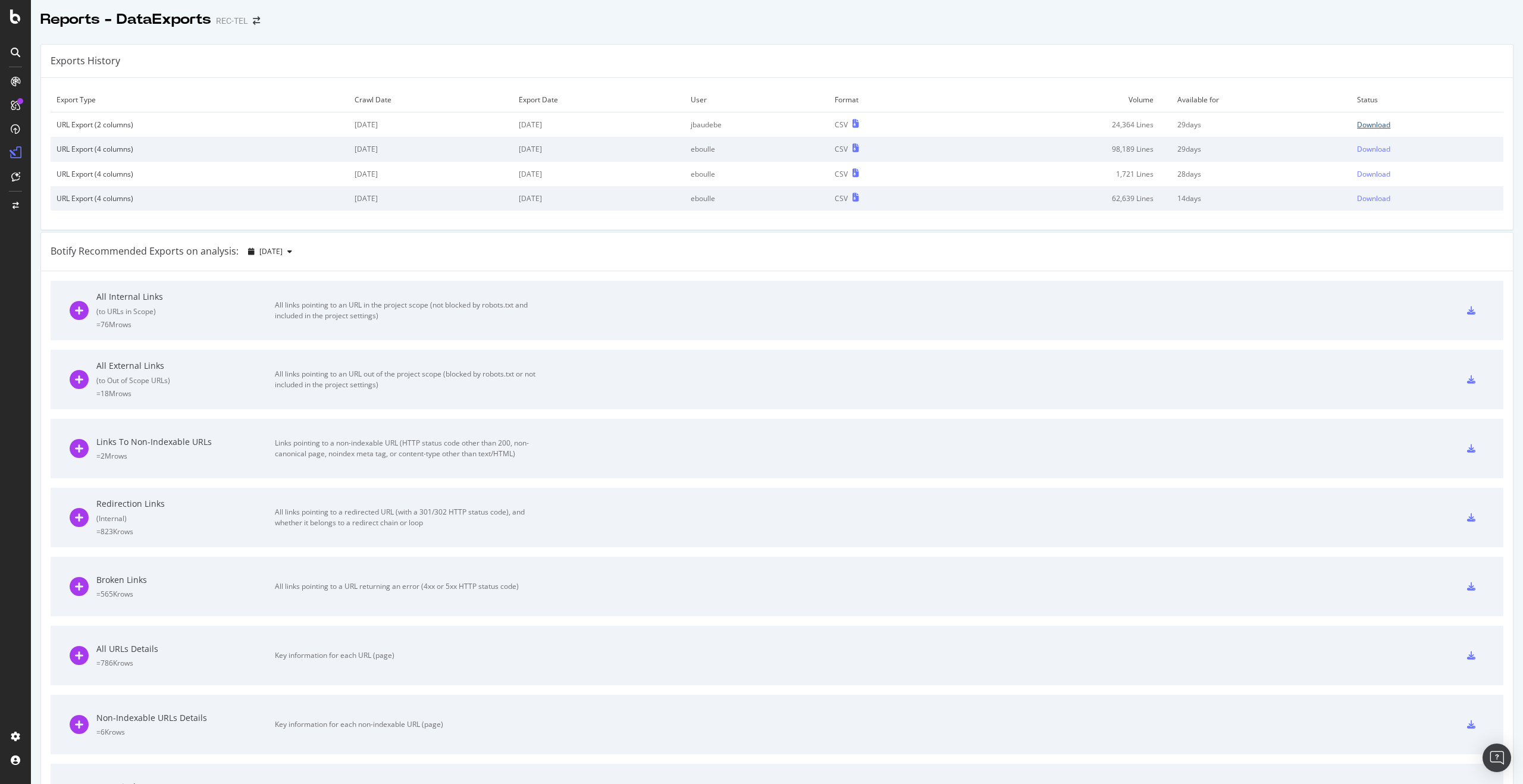
click at [1357, 129] on div "Download" at bounding box center [1373, 124] width 33 height 10
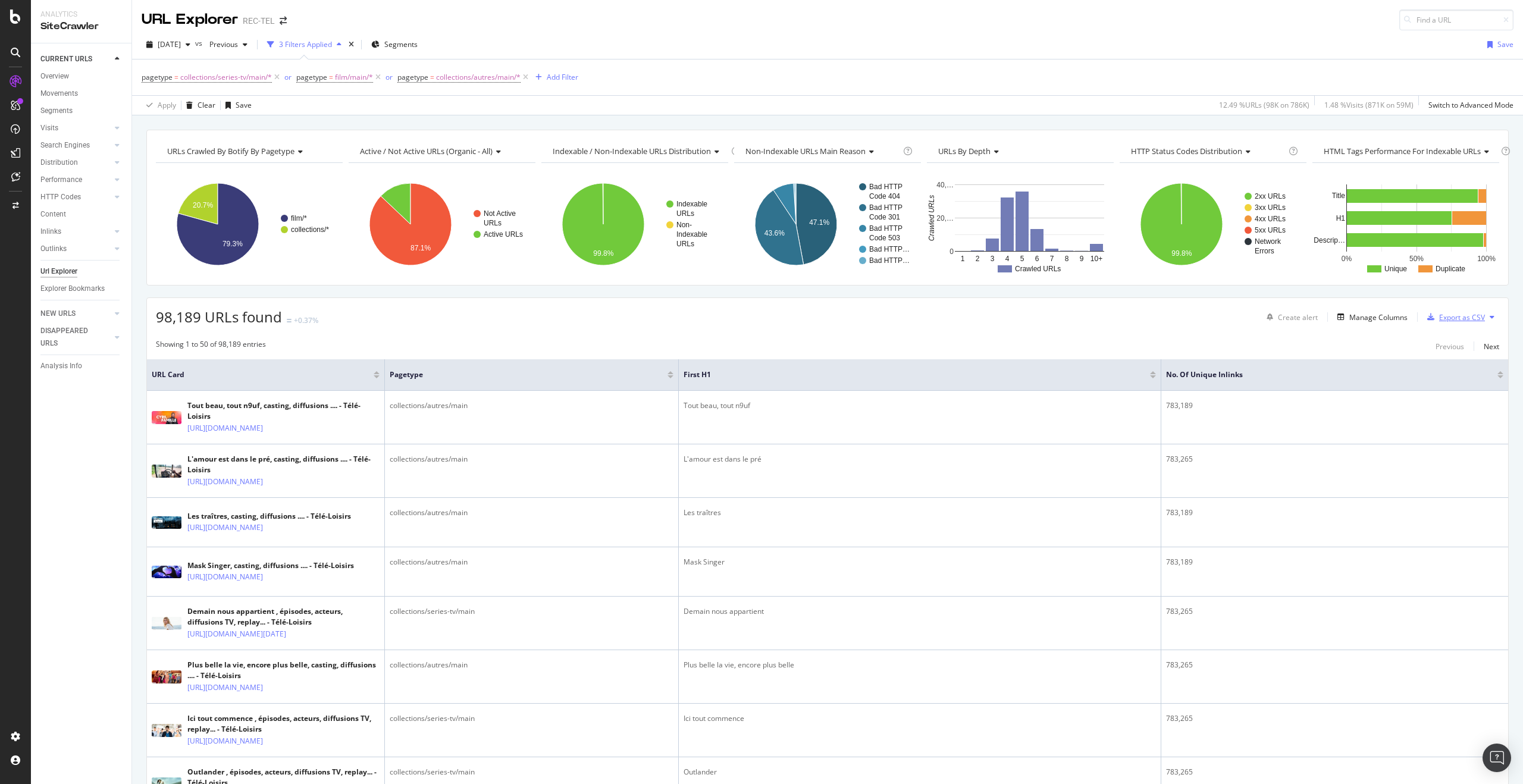
click at [1448, 321] on div "Export as CSV" at bounding box center [1462, 317] width 46 height 10
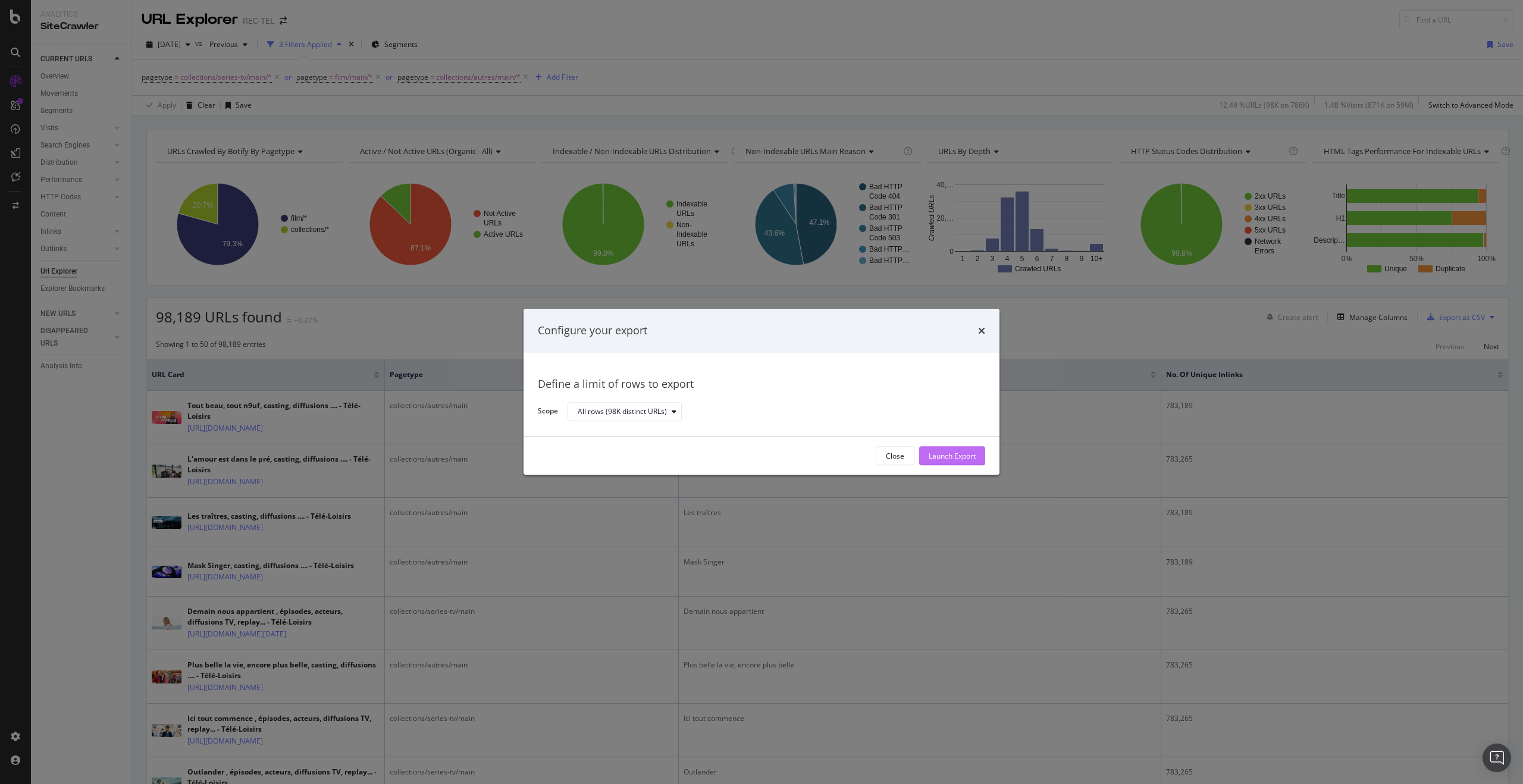
click at [940, 453] on div "Launch Export" at bounding box center [952, 456] width 47 height 10
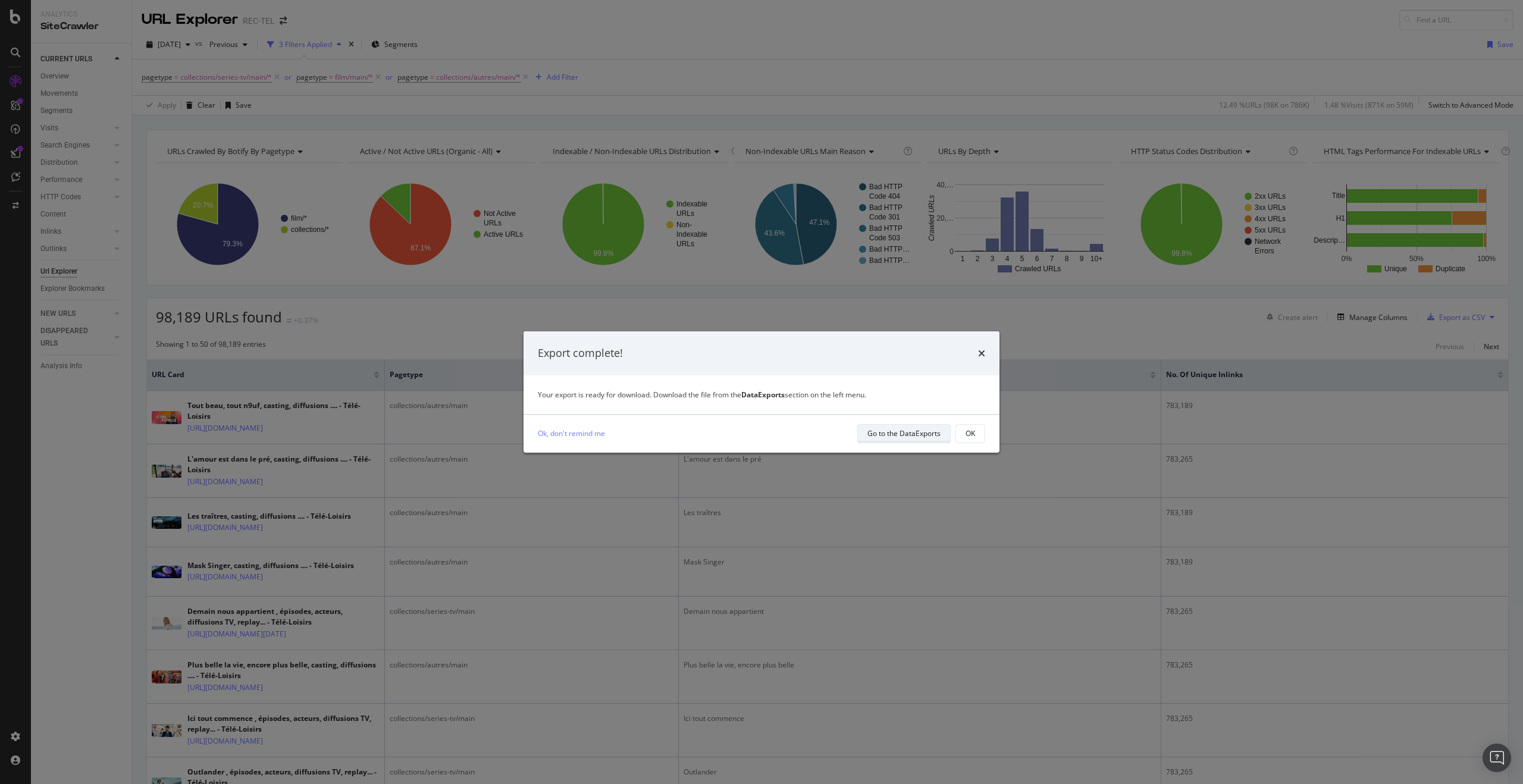
click at [911, 432] on div "Go to the DataExports" at bounding box center [904, 433] width 73 height 10
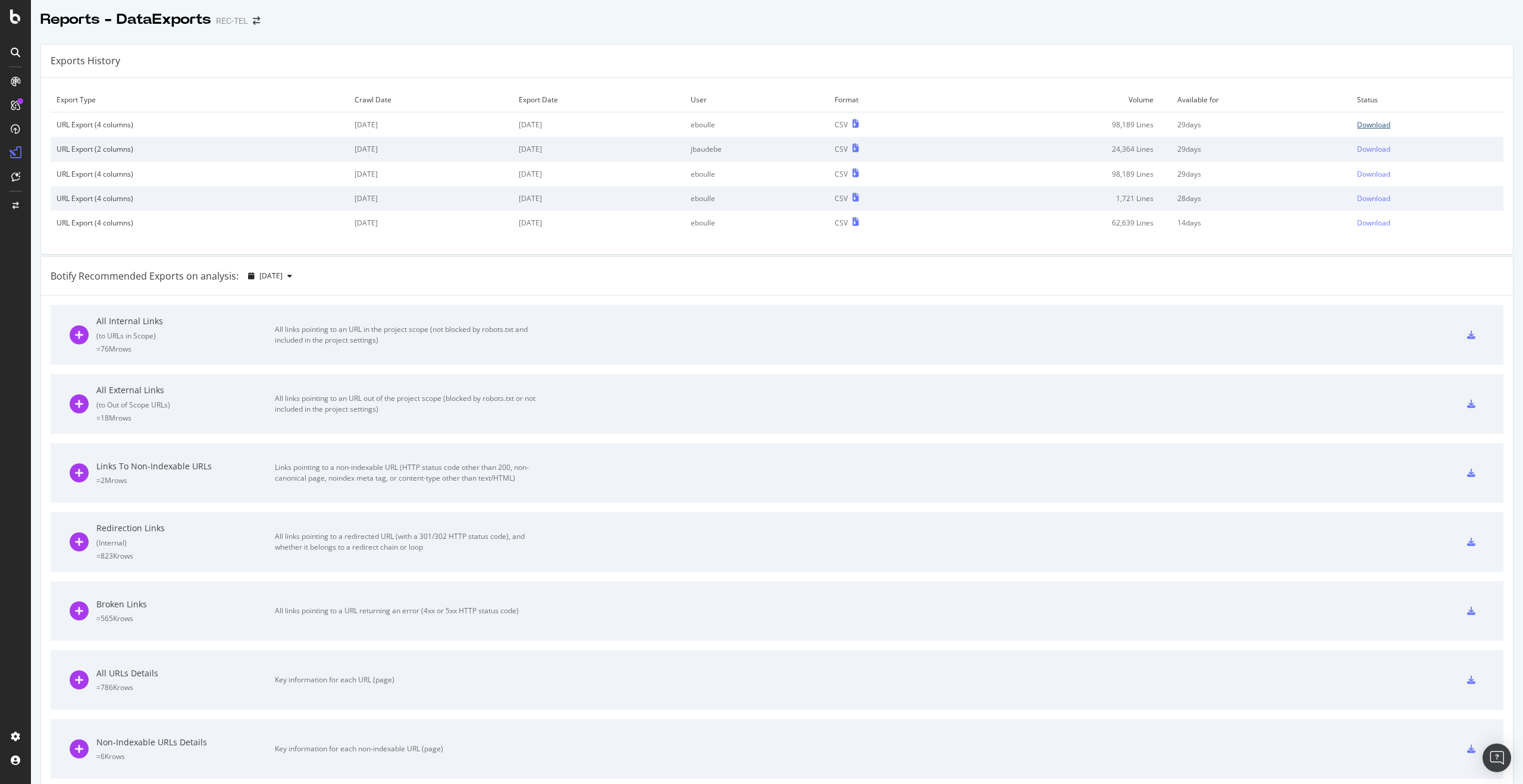
click at [1358, 120] on div "Download" at bounding box center [1373, 124] width 33 height 10
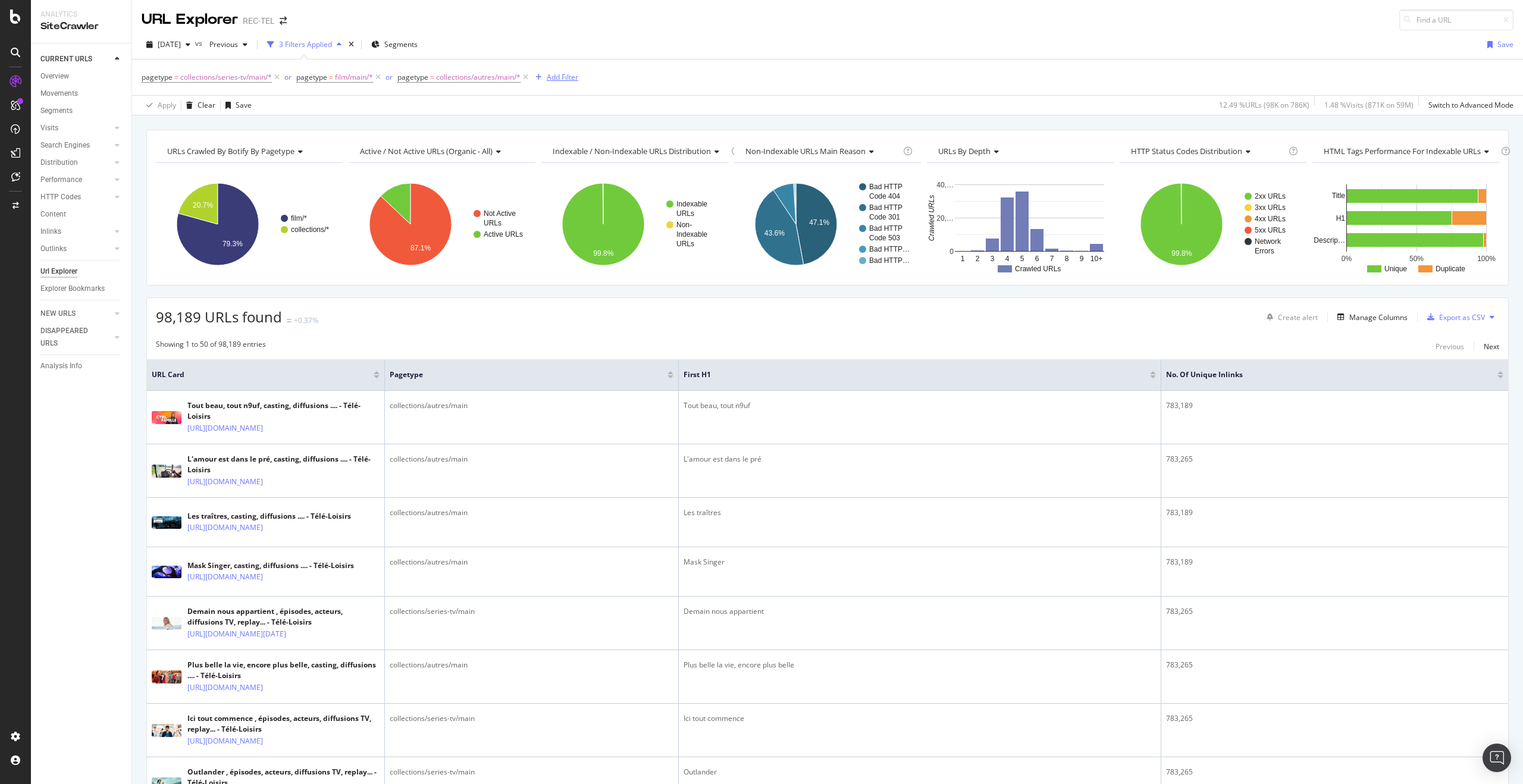
click at [548, 78] on div "Add Filter" at bounding box center [562, 77] width 32 height 10
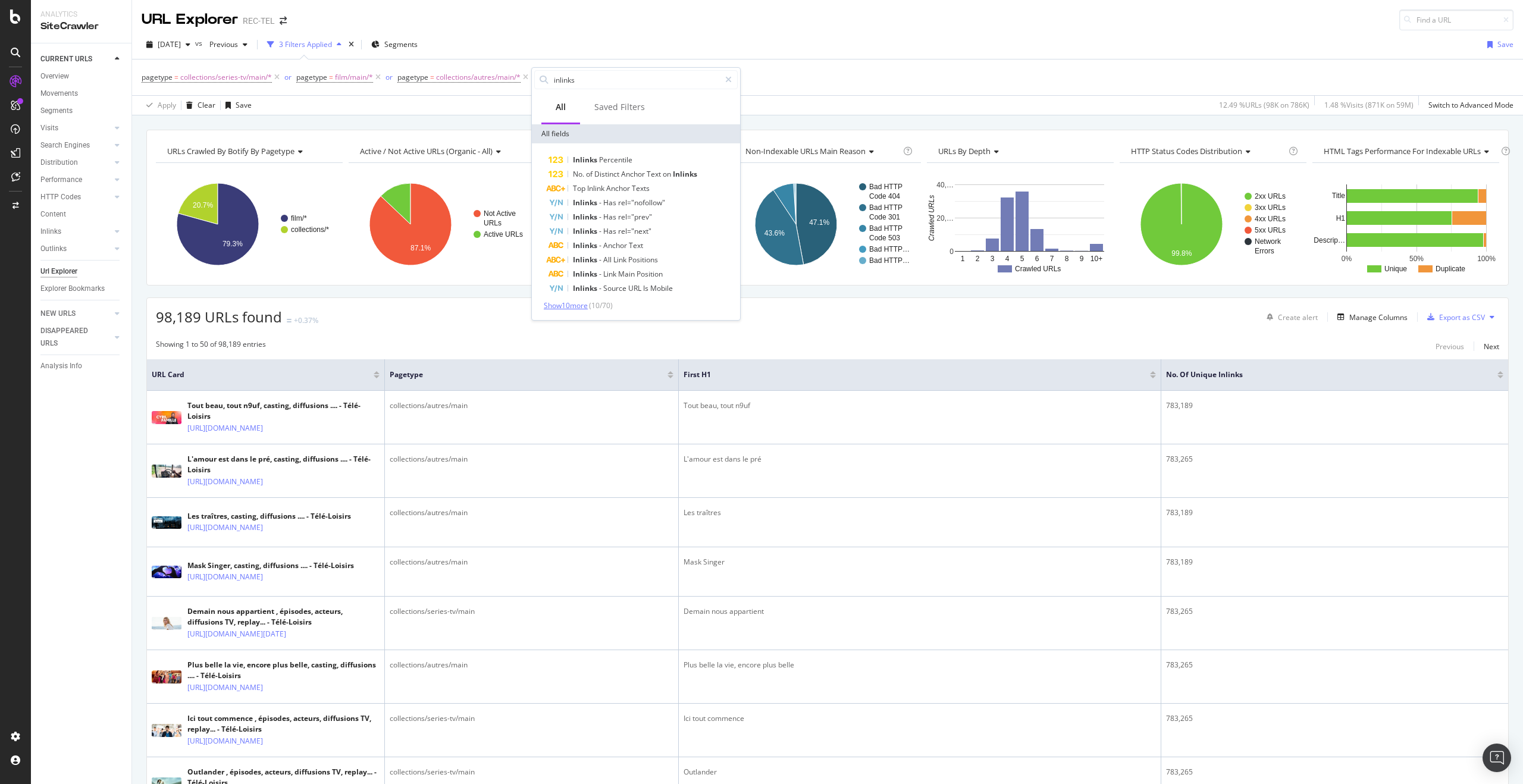
type input "inlinks"
click at [579, 303] on span "Show 10 more" at bounding box center [566, 305] width 44 height 10
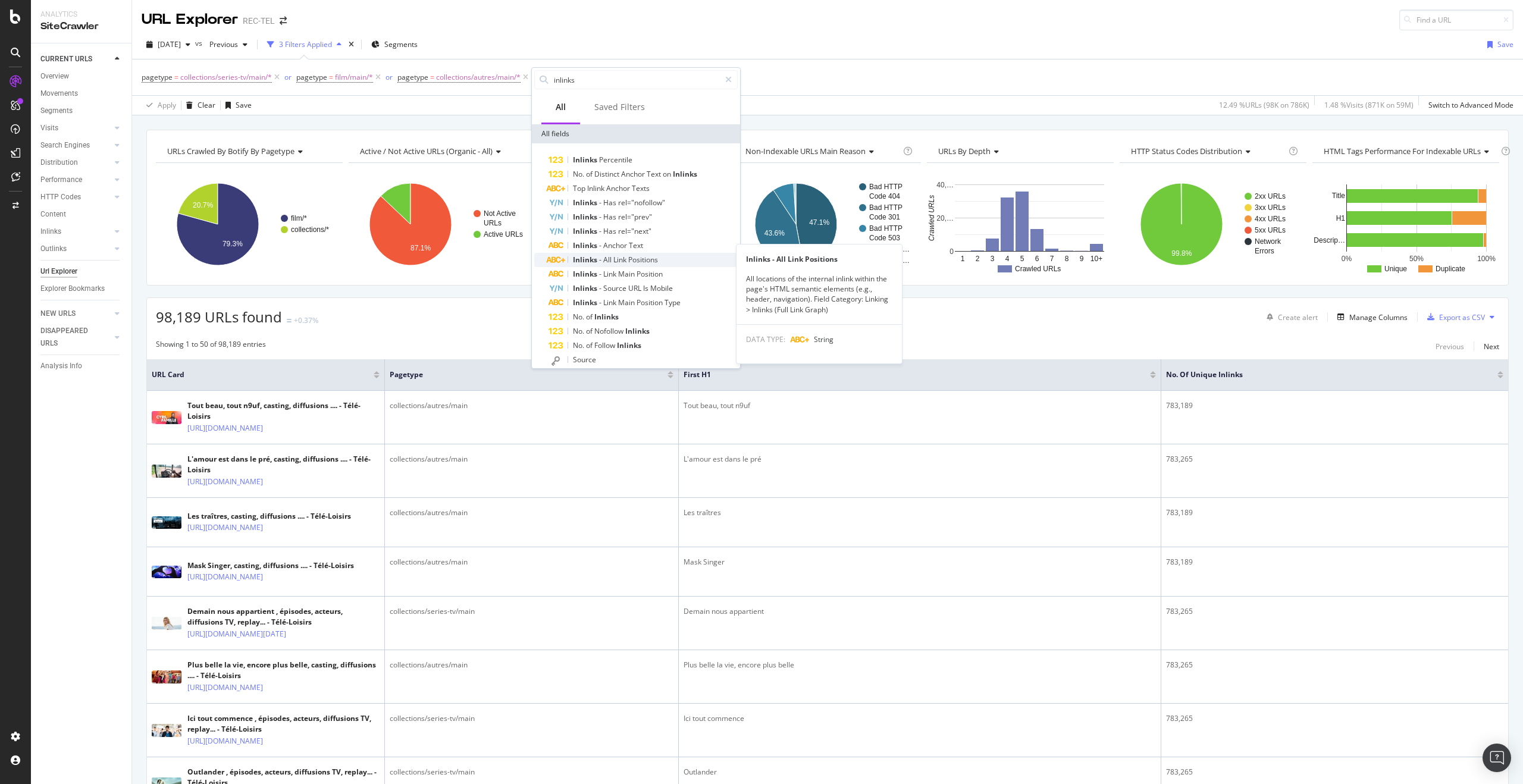
scroll to position [27, 0]
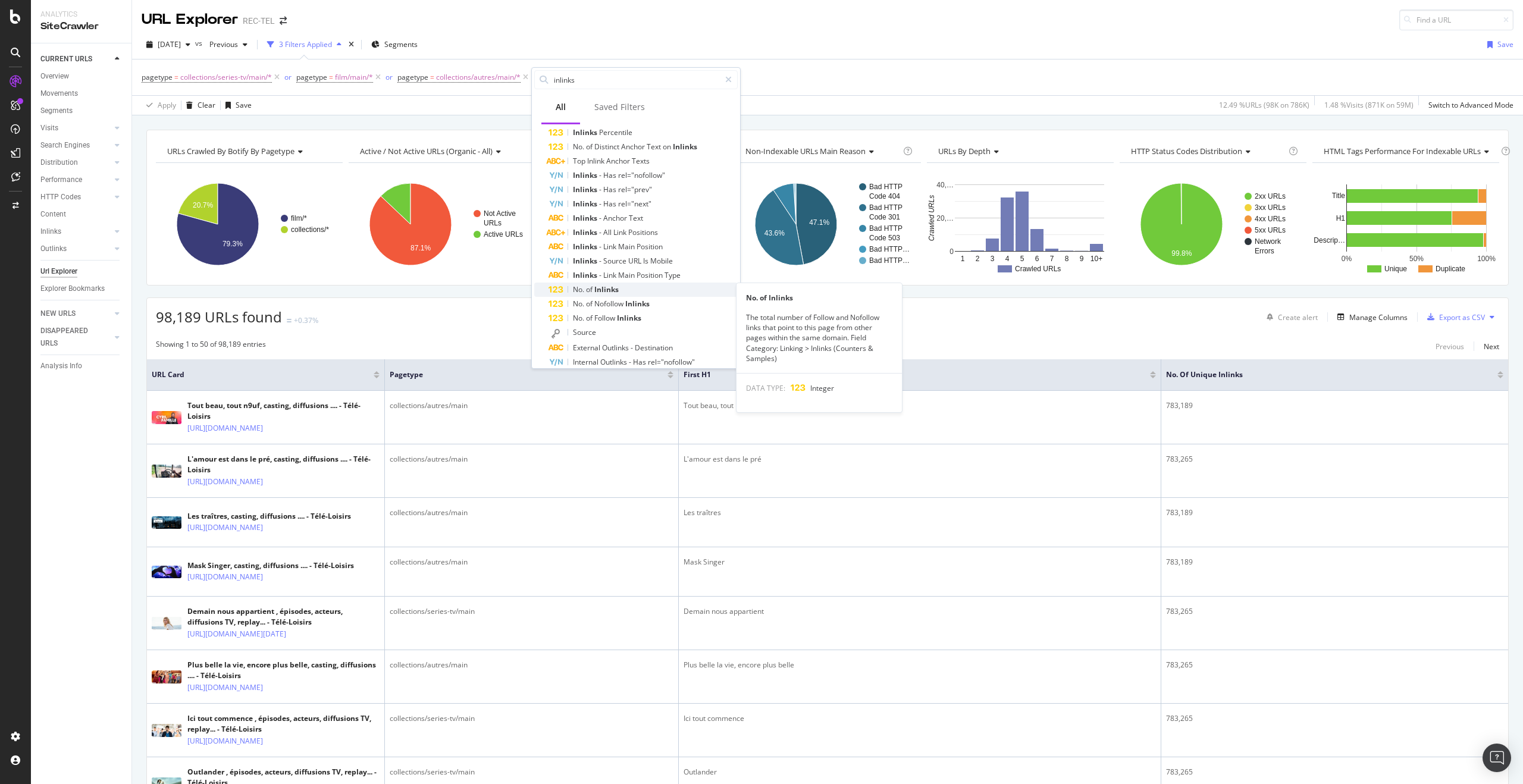
click at [639, 290] on div "No. of Inlinks" at bounding box center [644, 290] width 189 height 14
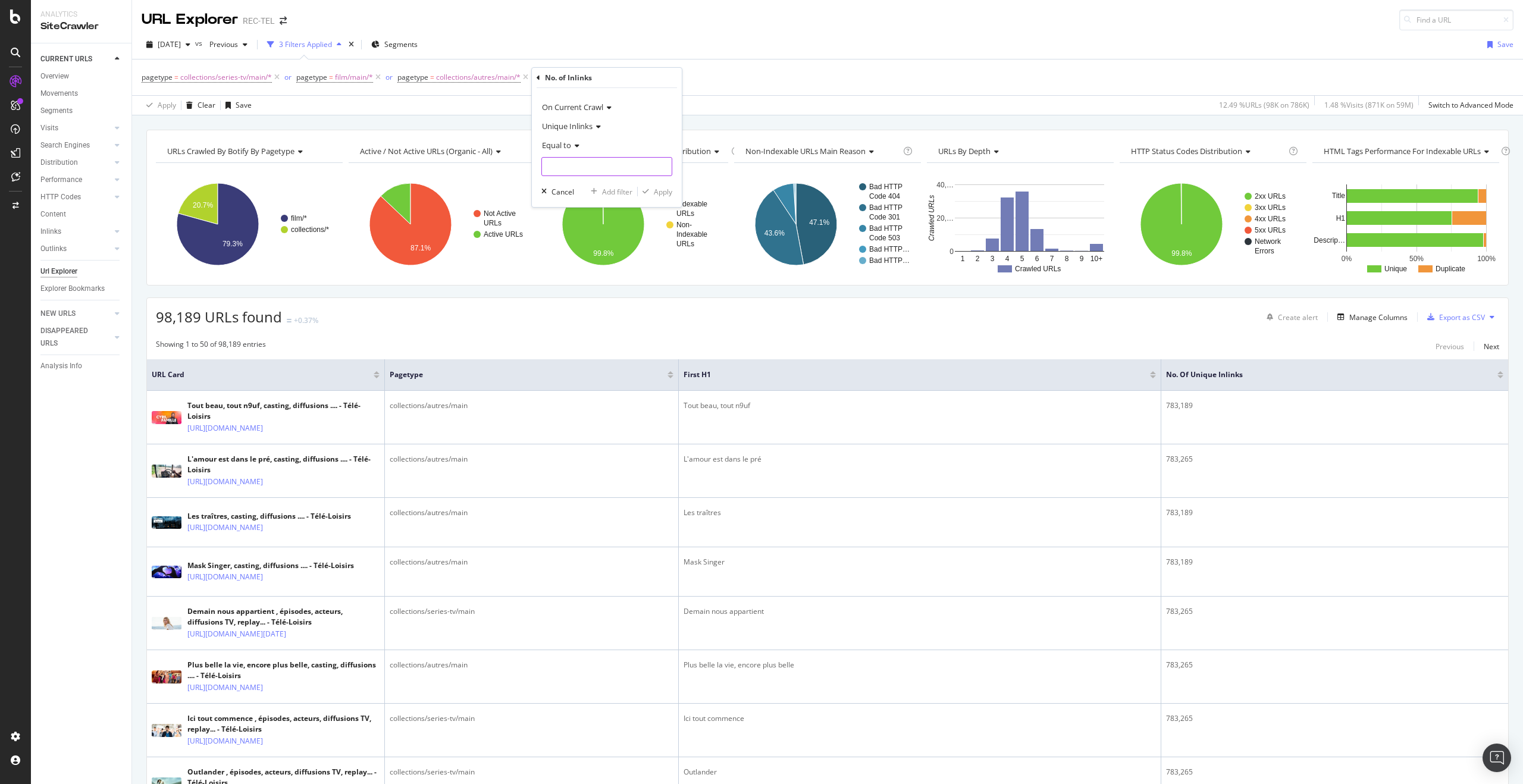
click at [626, 172] on input "number" at bounding box center [607, 166] width 131 height 19
click at [572, 142] on icon at bounding box center [575, 145] width 9 height 7
click at [735, 120] on div "URLs Crawled By Botify By pagetype Chart (by Value) Table Expand Export as CSV …" at bounding box center [827, 130] width 1391 height 29
click at [680, 75] on icon at bounding box center [680, 77] width 10 height 12
click at [551, 76] on div "Add Filter" at bounding box center [562, 77] width 32 height 10
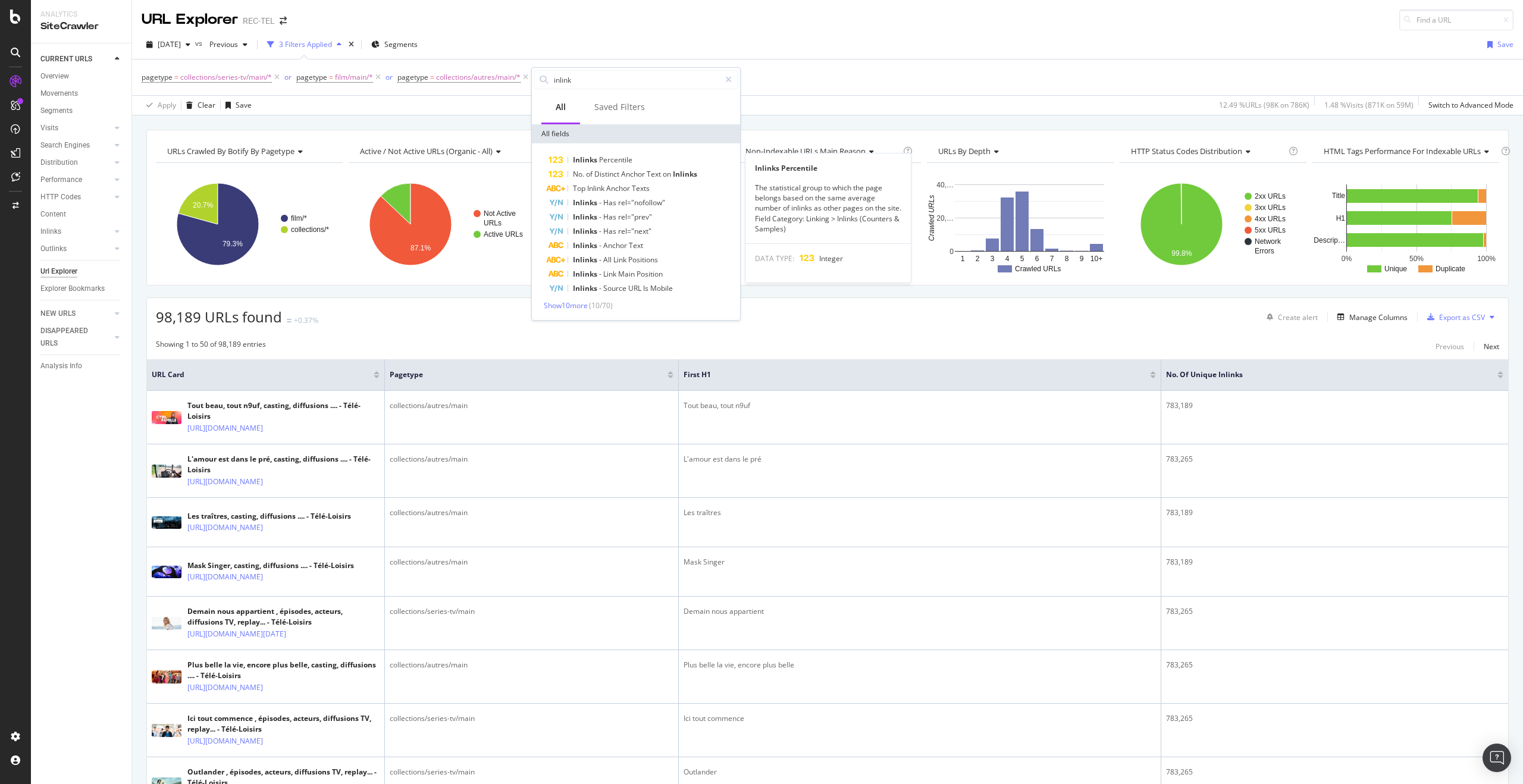
type input "inlinks"
click at [584, 302] on span "Show 10 more" at bounding box center [566, 305] width 44 height 10
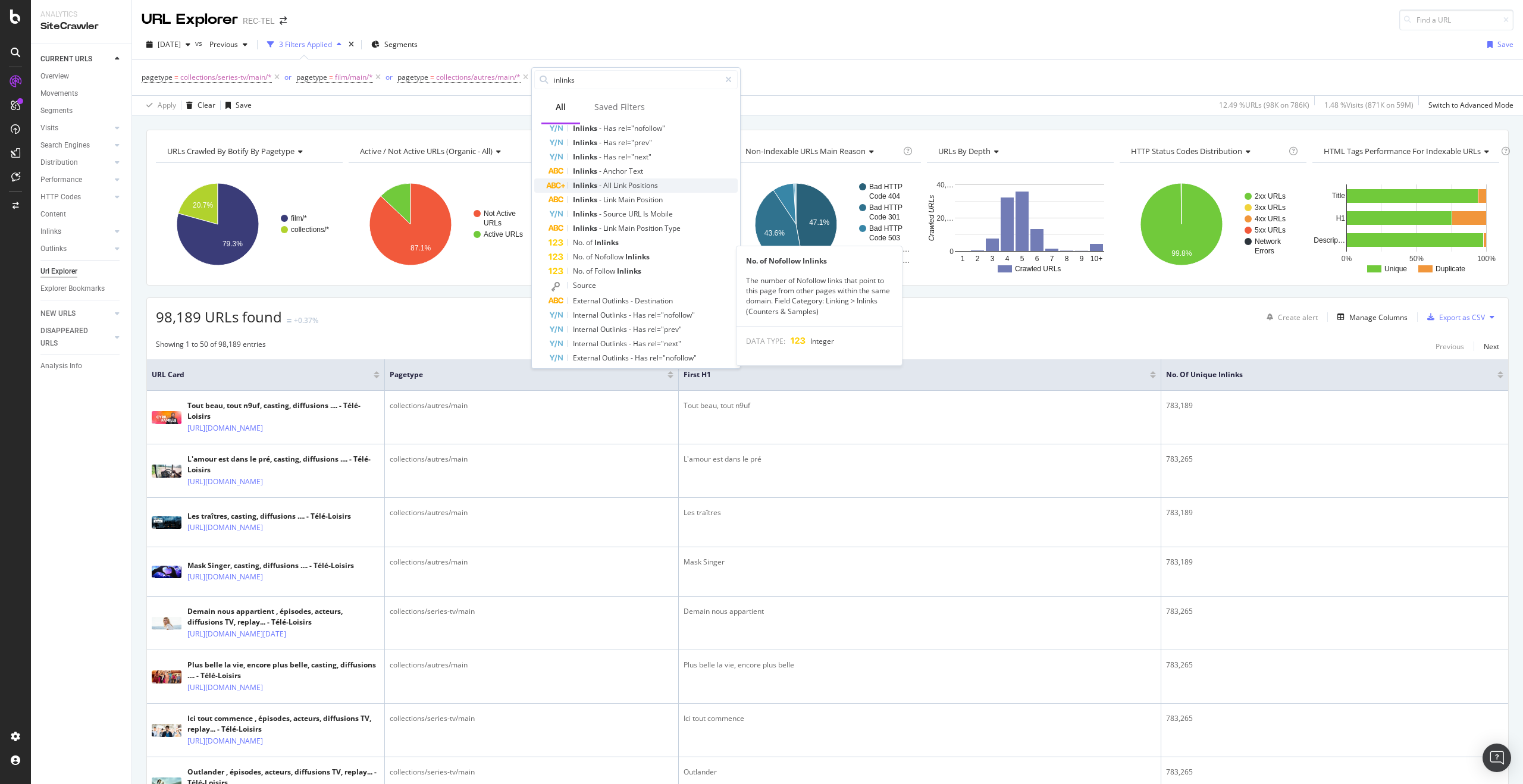
scroll to position [95, 0]
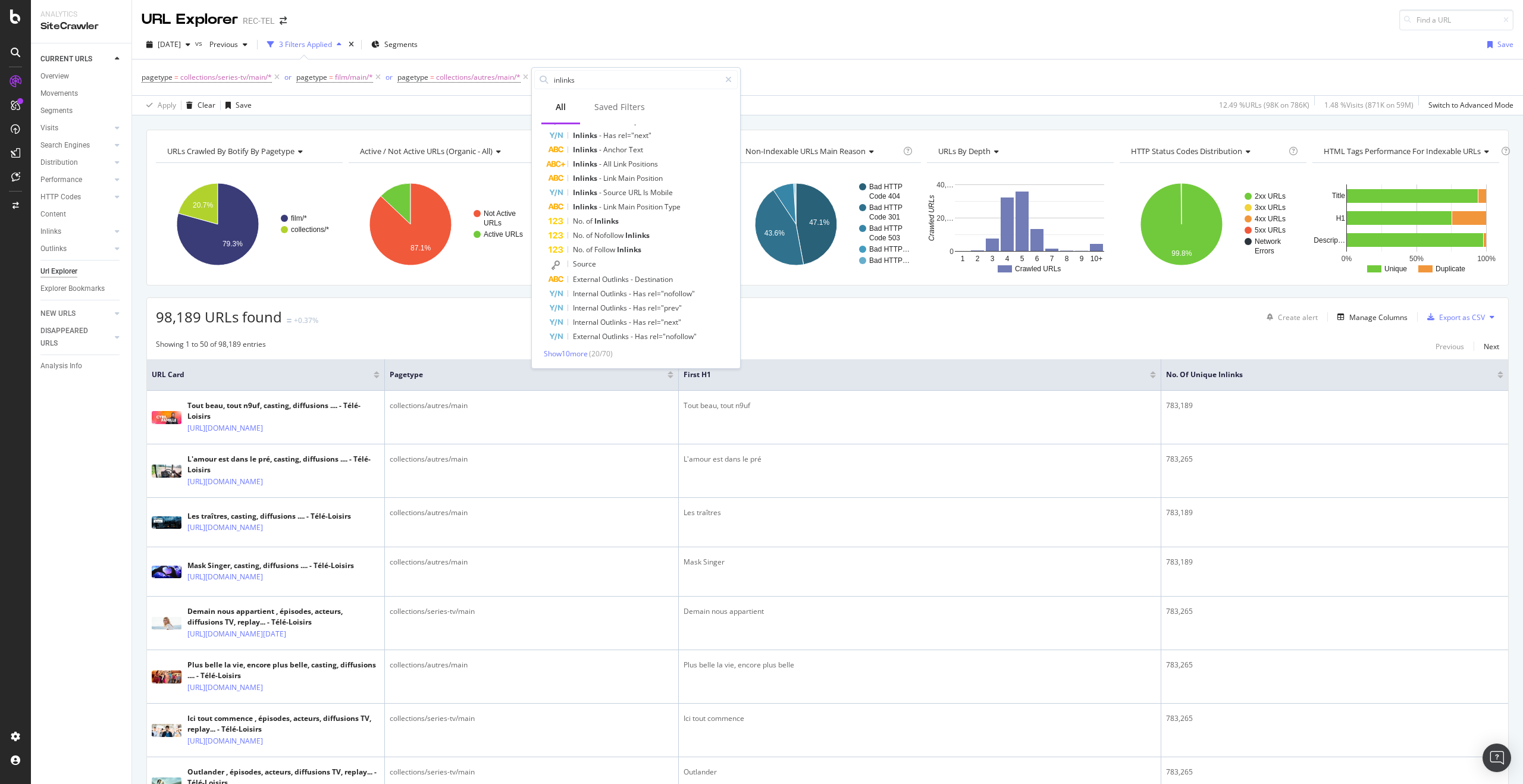
click at [646, 280] on span "Destination" at bounding box center [654, 279] width 38 height 10
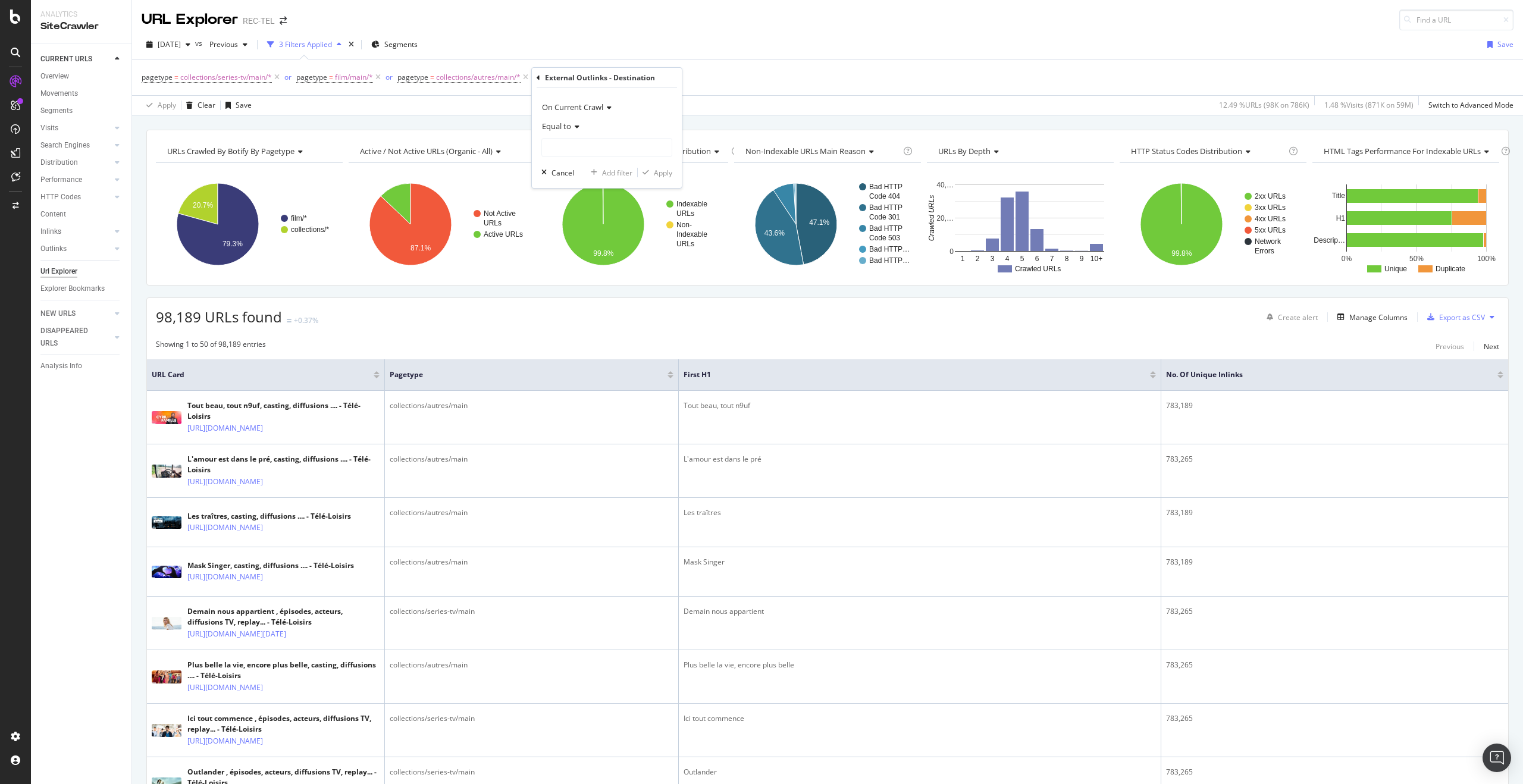
click at [576, 126] on icon at bounding box center [575, 127] width 9 height 7
click at [603, 127] on div "Equal to" at bounding box center [607, 126] width 131 height 19
click at [585, 151] on input "text" at bounding box center [606, 147] width 130 height 19
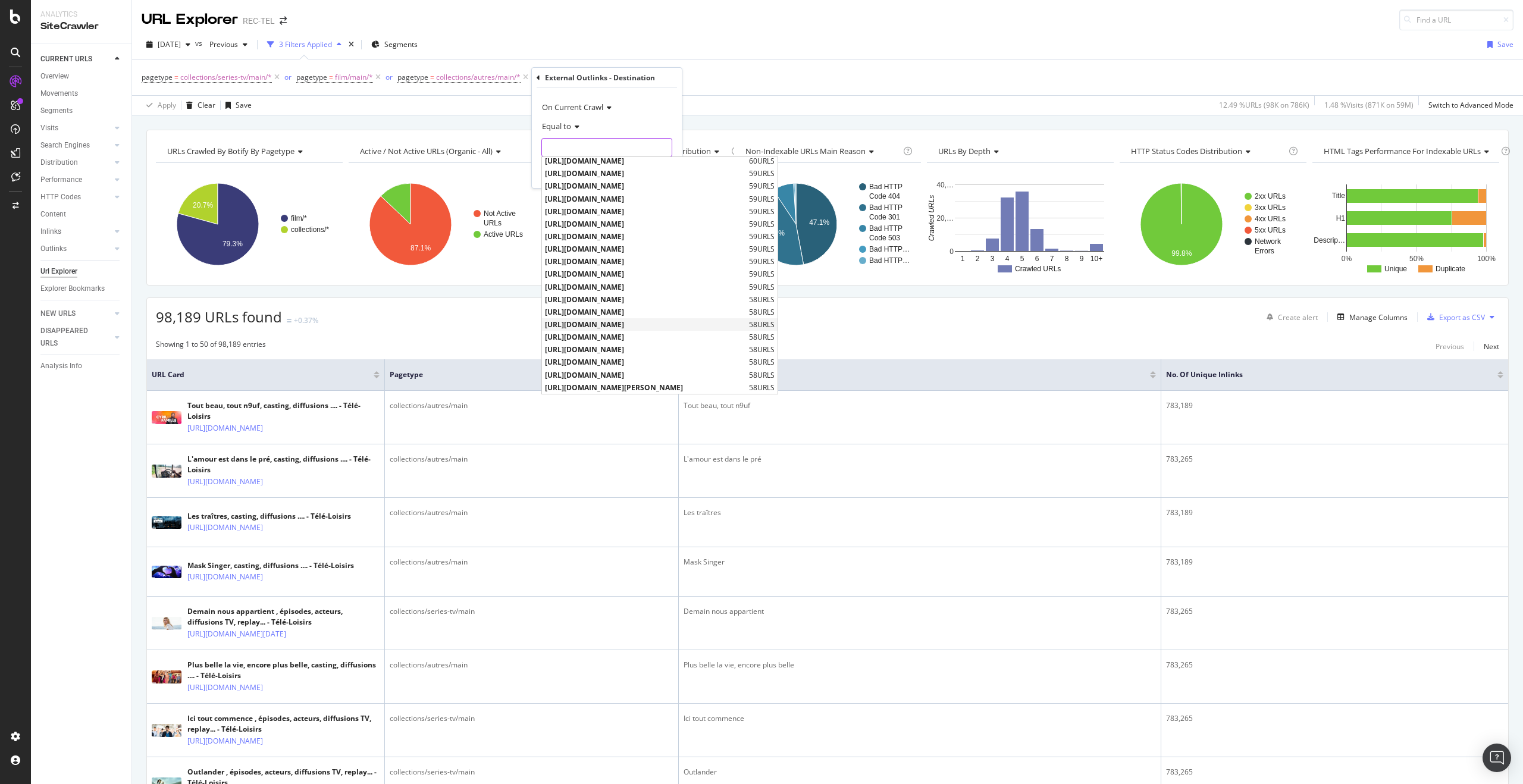
scroll to position [3524, 0]
click at [592, 116] on div "Equal to" at bounding box center [607, 126] width 131 height 19
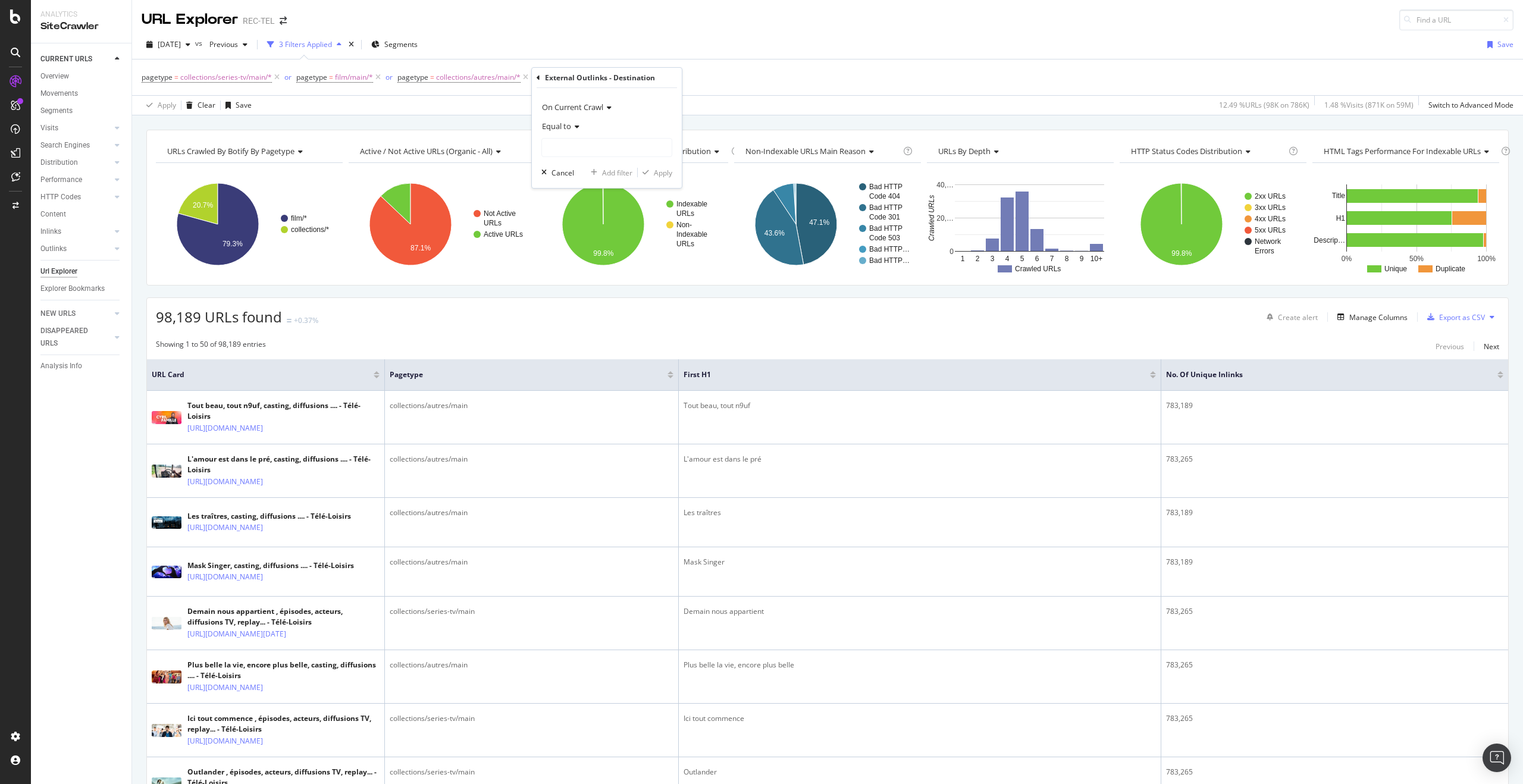
click at [540, 78] on div "External Outlinks - Destination" at bounding box center [606, 78] width 141 height 20
click at [538, 78] on icon at bounding box center [538, 78] width 4 height 7
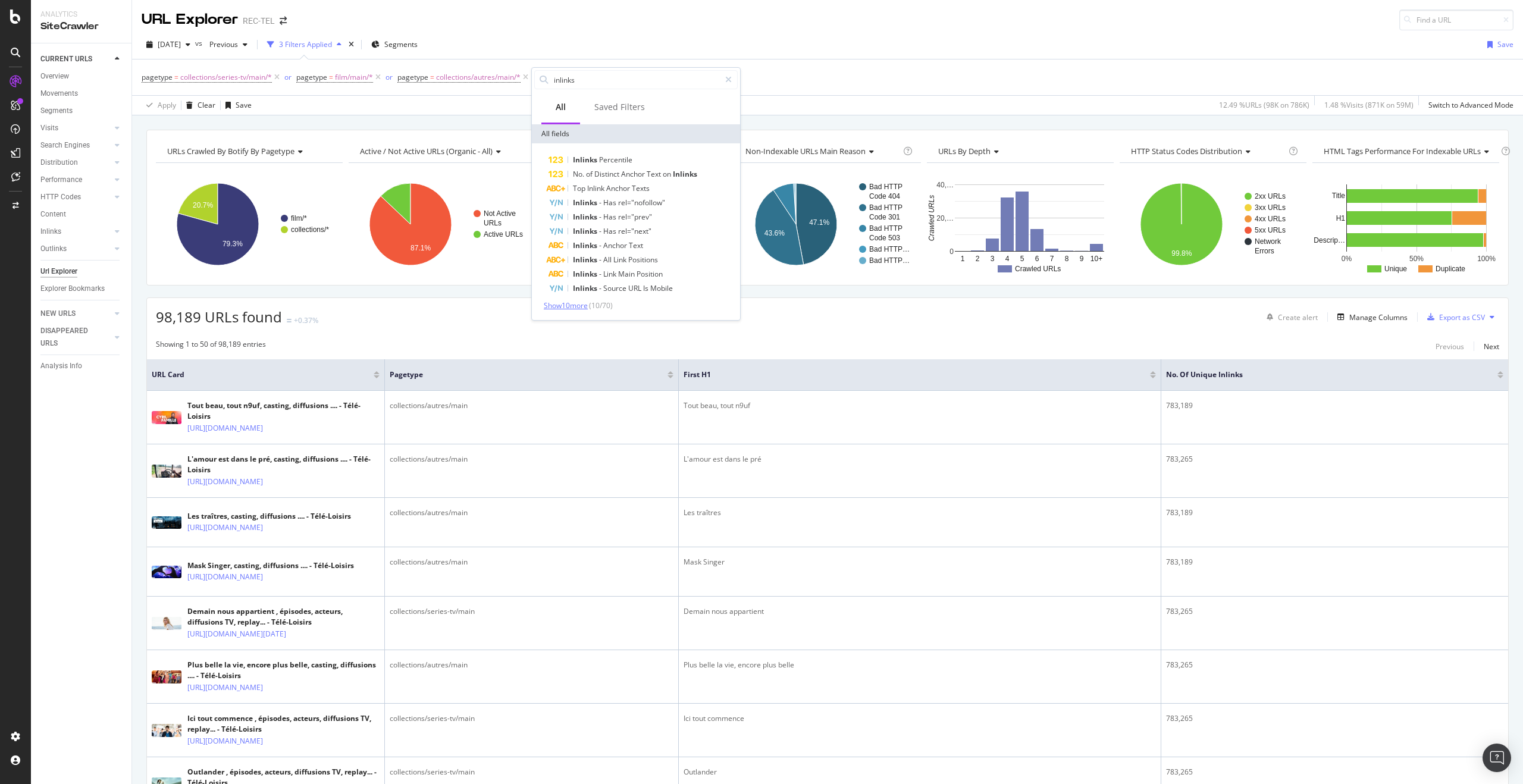
click at [587, 304] on span "Show 10 more" at bounding box center [566, 305] width 44 height 10
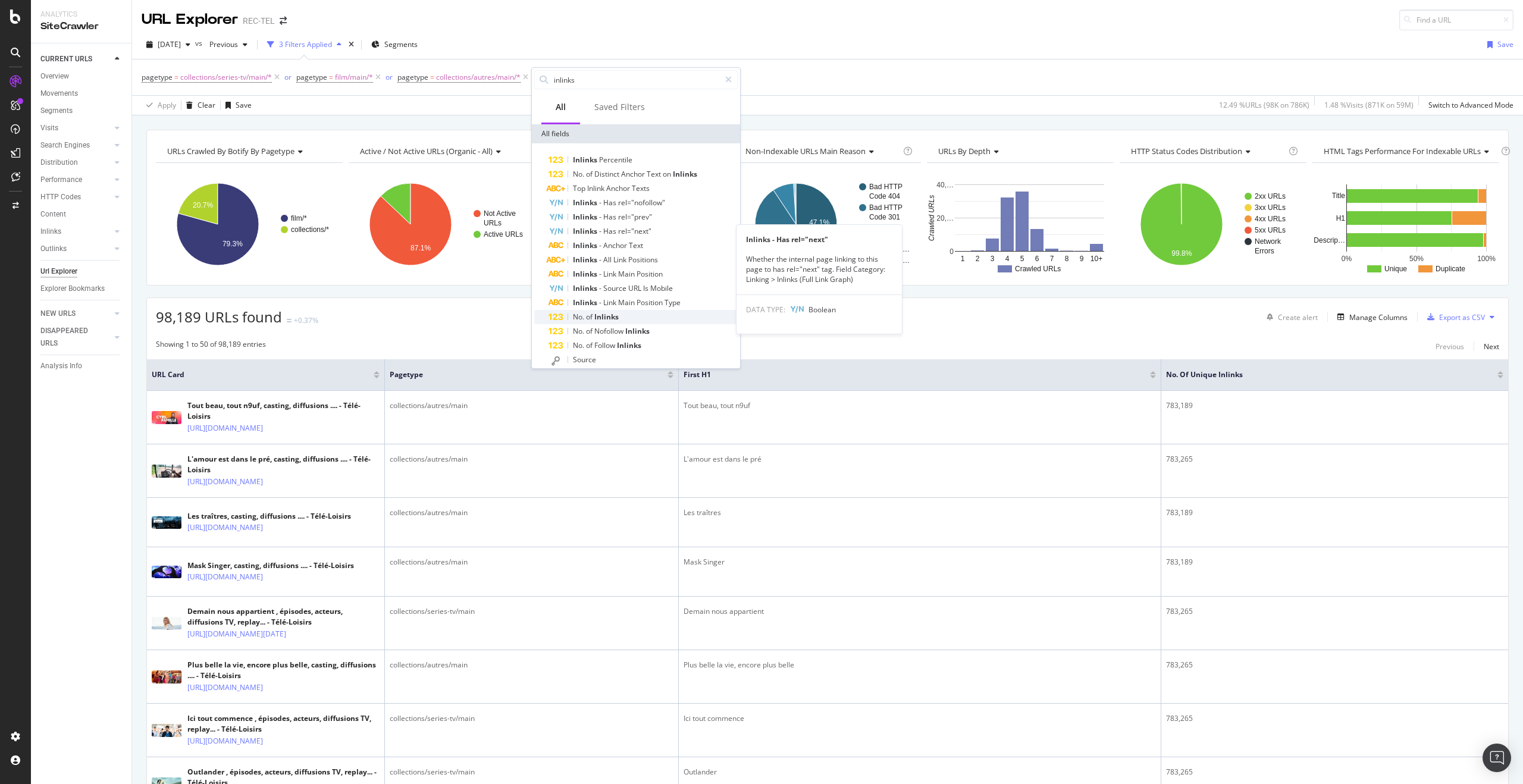
scroll to position [95, 0]
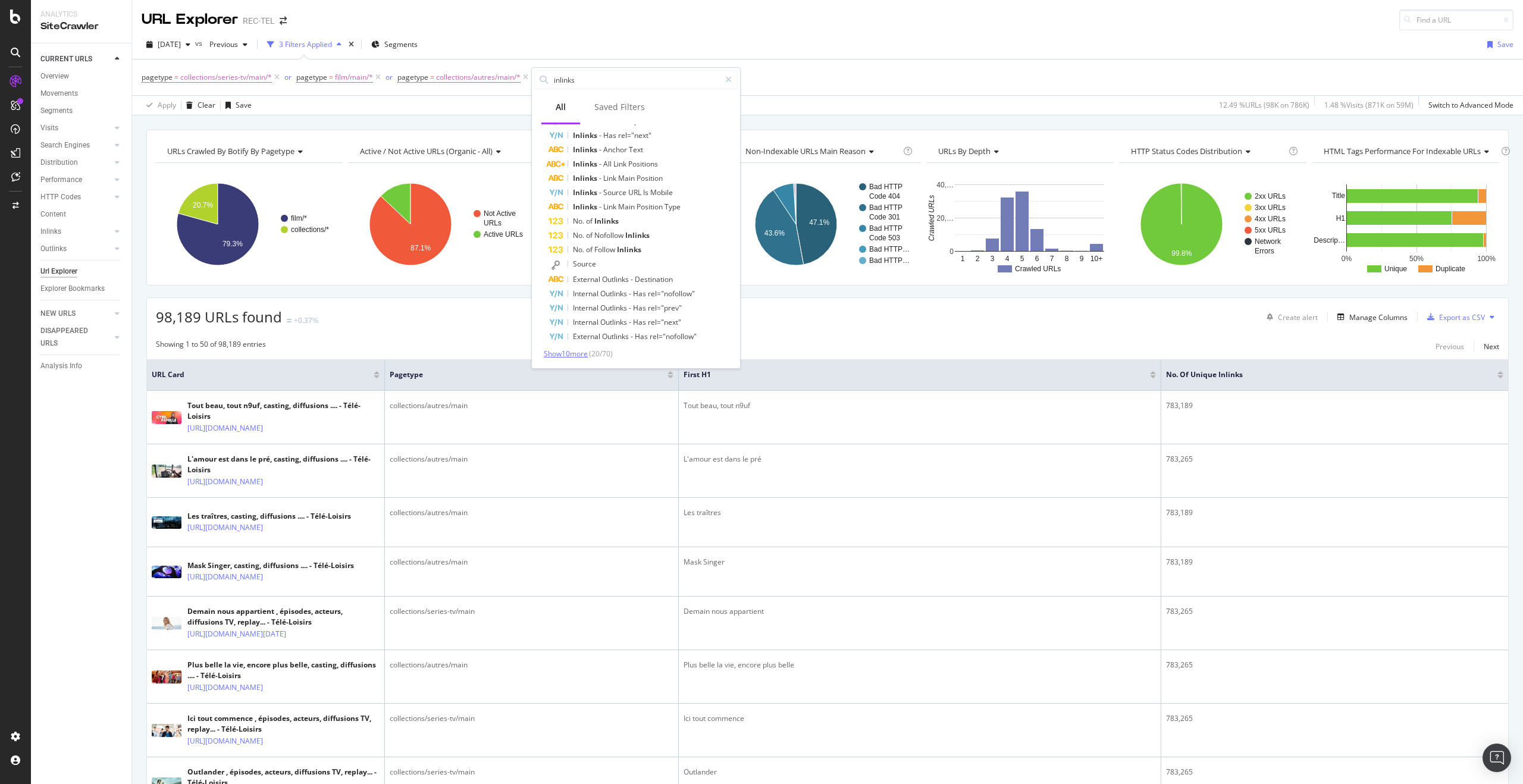
click at [573, 355] on span "Show 10 more" at bounding box center [566, 353] width 44 height 10
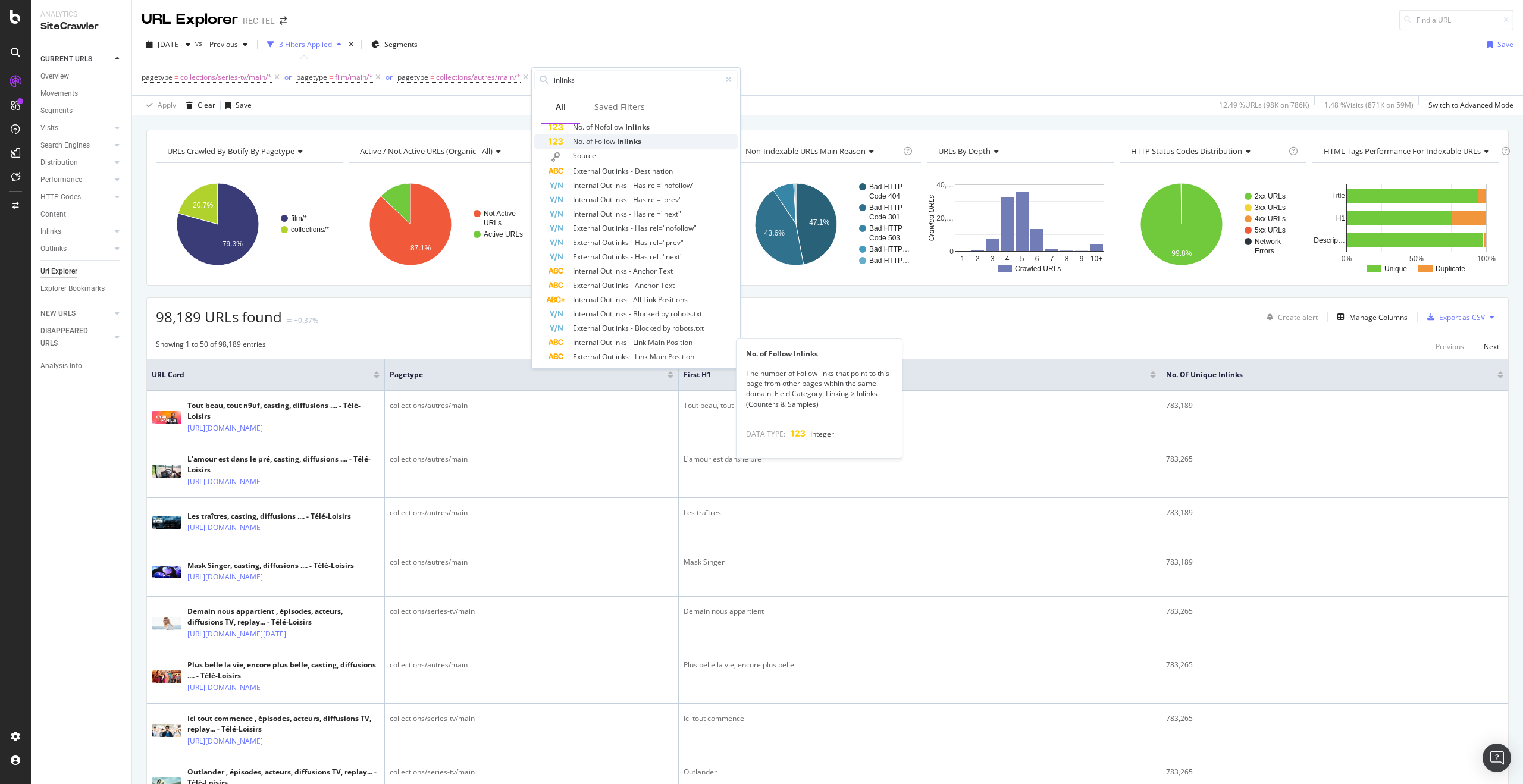
scroll to position [0, 0]
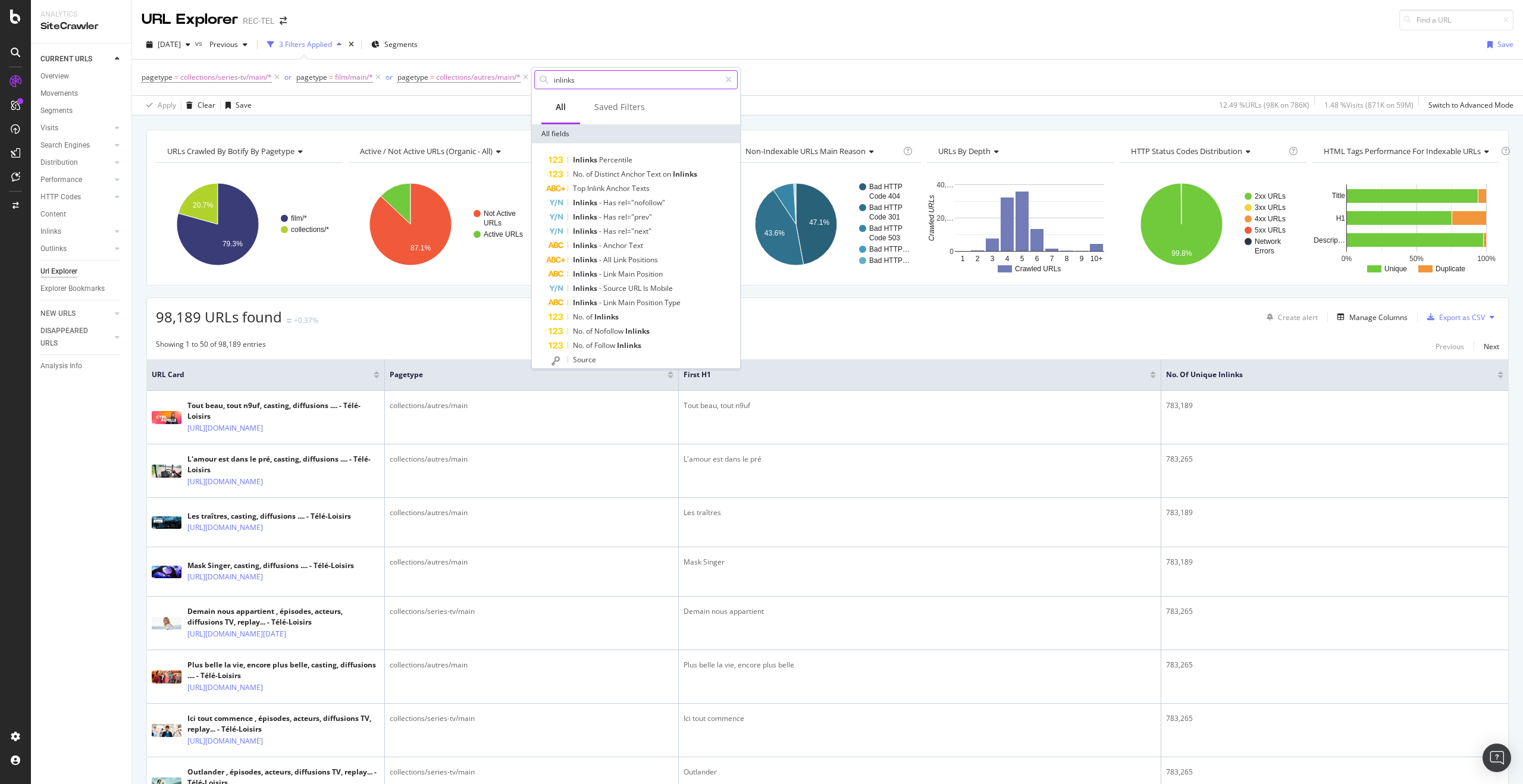
click at [581, 79] on input "inlinks" at bounding box center [636, 79] width 167 height 18
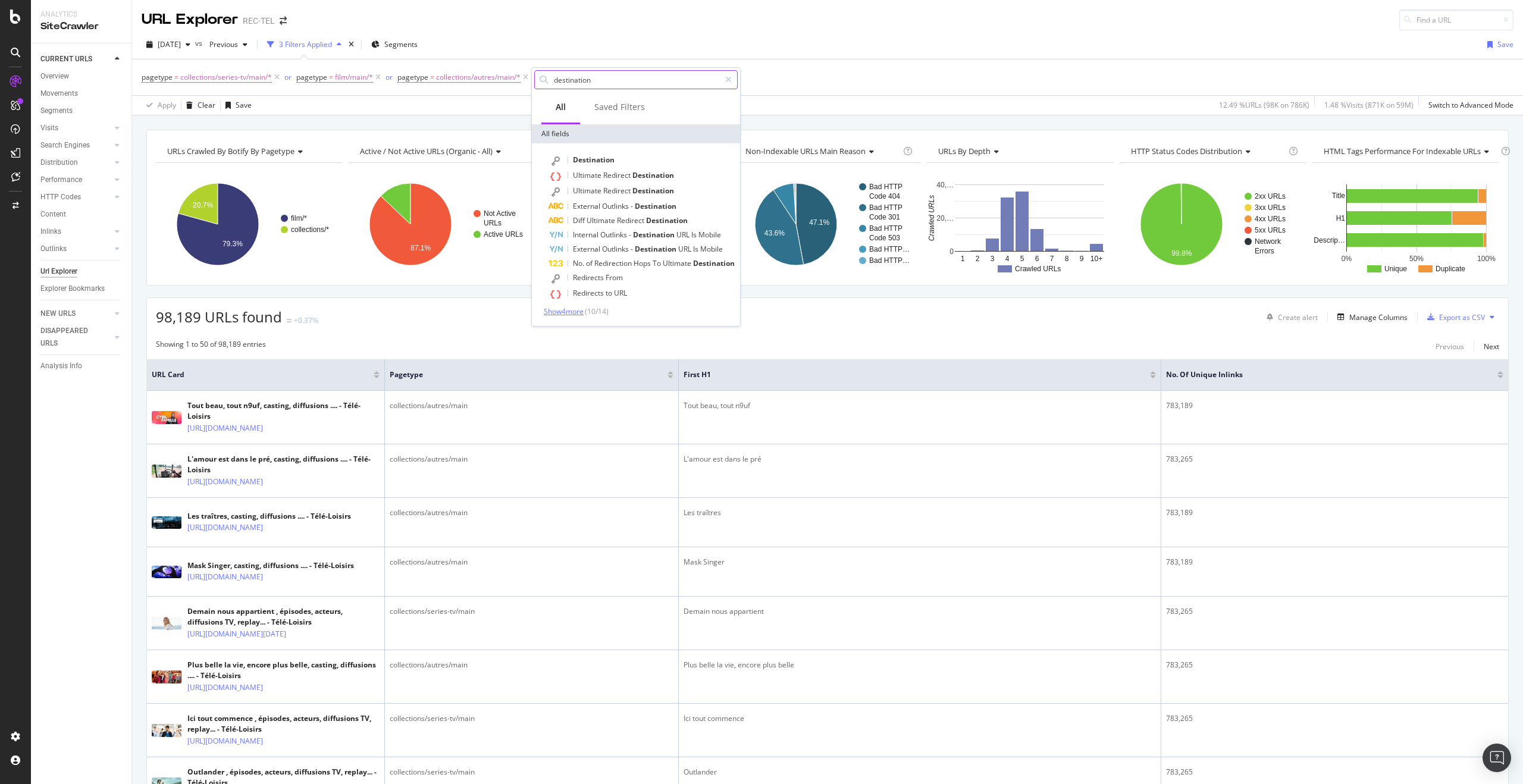
type input "destination"
click at [570, 312] on span "Show 4 more" at bounding box center [564, 311] width 40 height 10
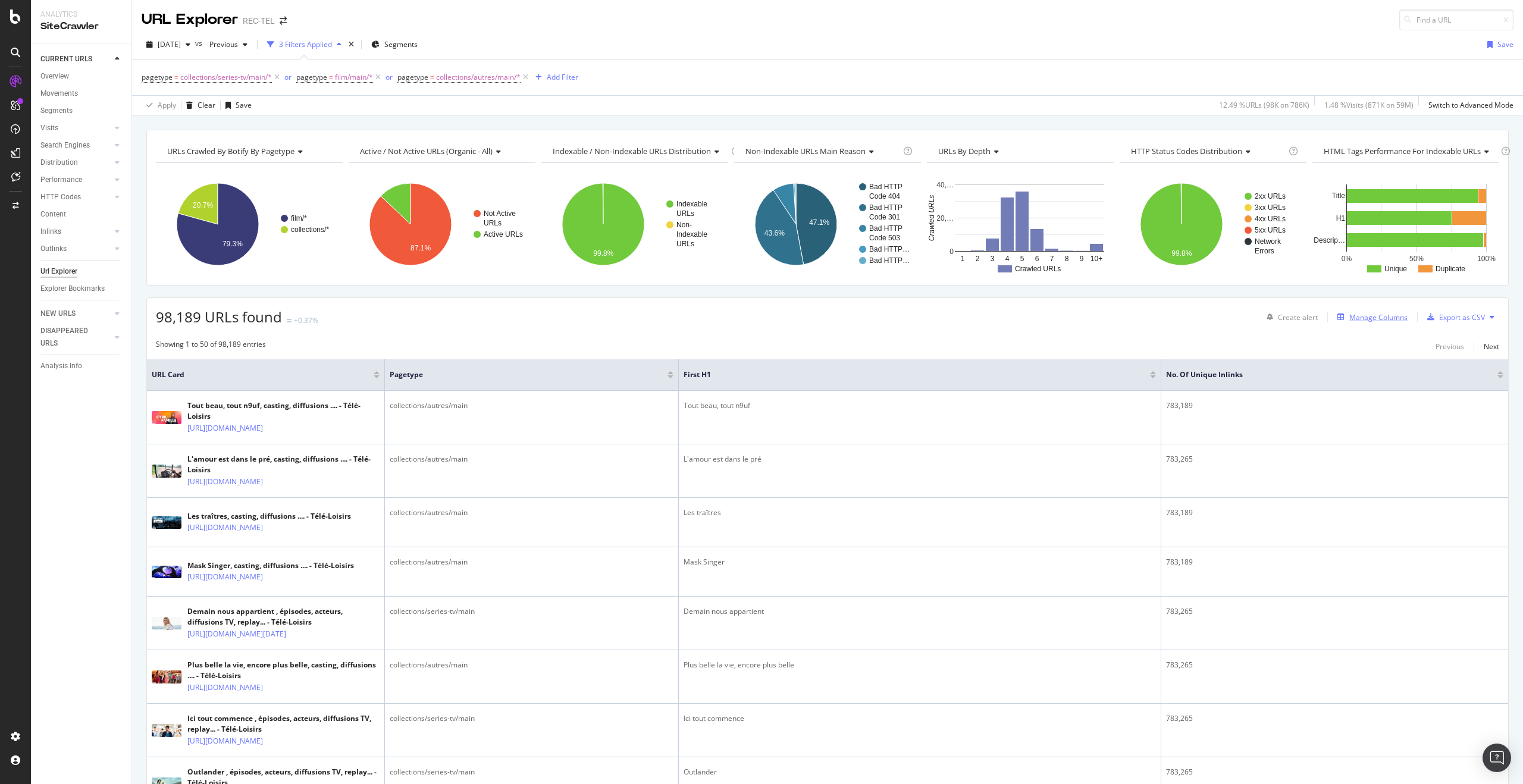
click at [1358, 320] on div "Manage Columns" at bounding box center [1378, 317] width 58 height 10
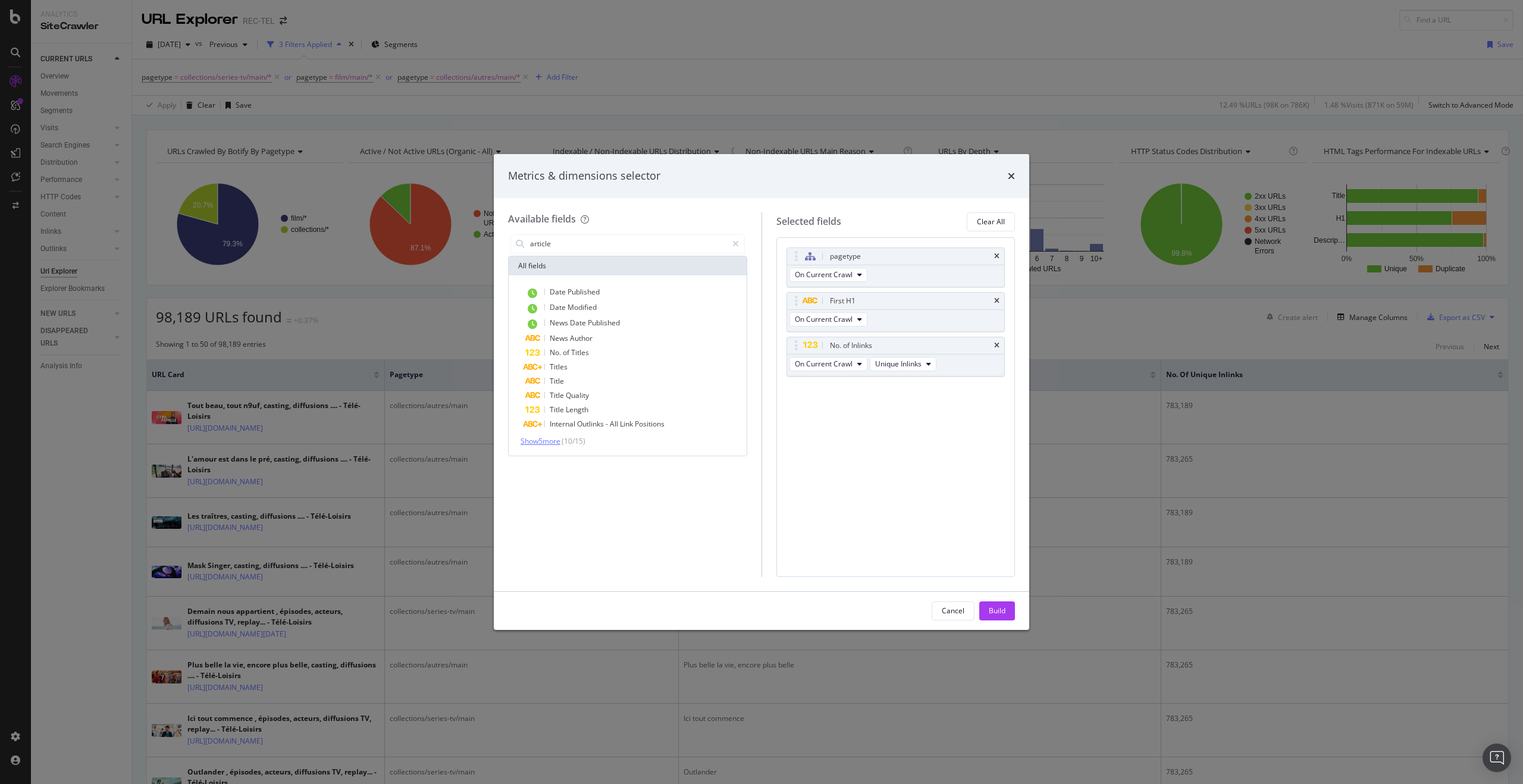
click at [558, 442] on span "Show 5 more" at bounding box center [540, 441] width 40 height 10
click at [567, 248] on input "article" at bounding box center [627, 244] width 198 height 18
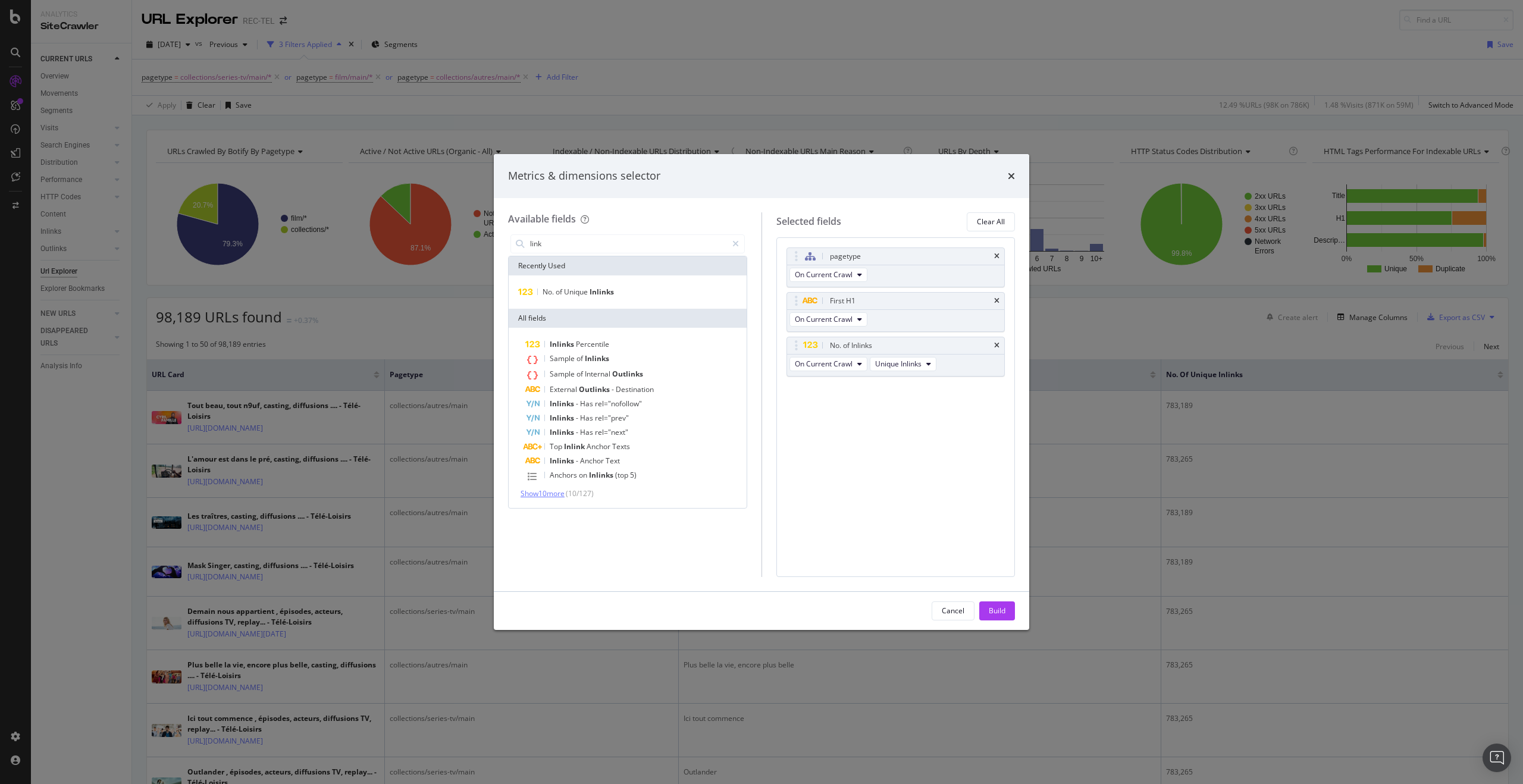
click at [558, 491] on span "Show 10 more" at bounding box center [543, 493] width 44 height 10
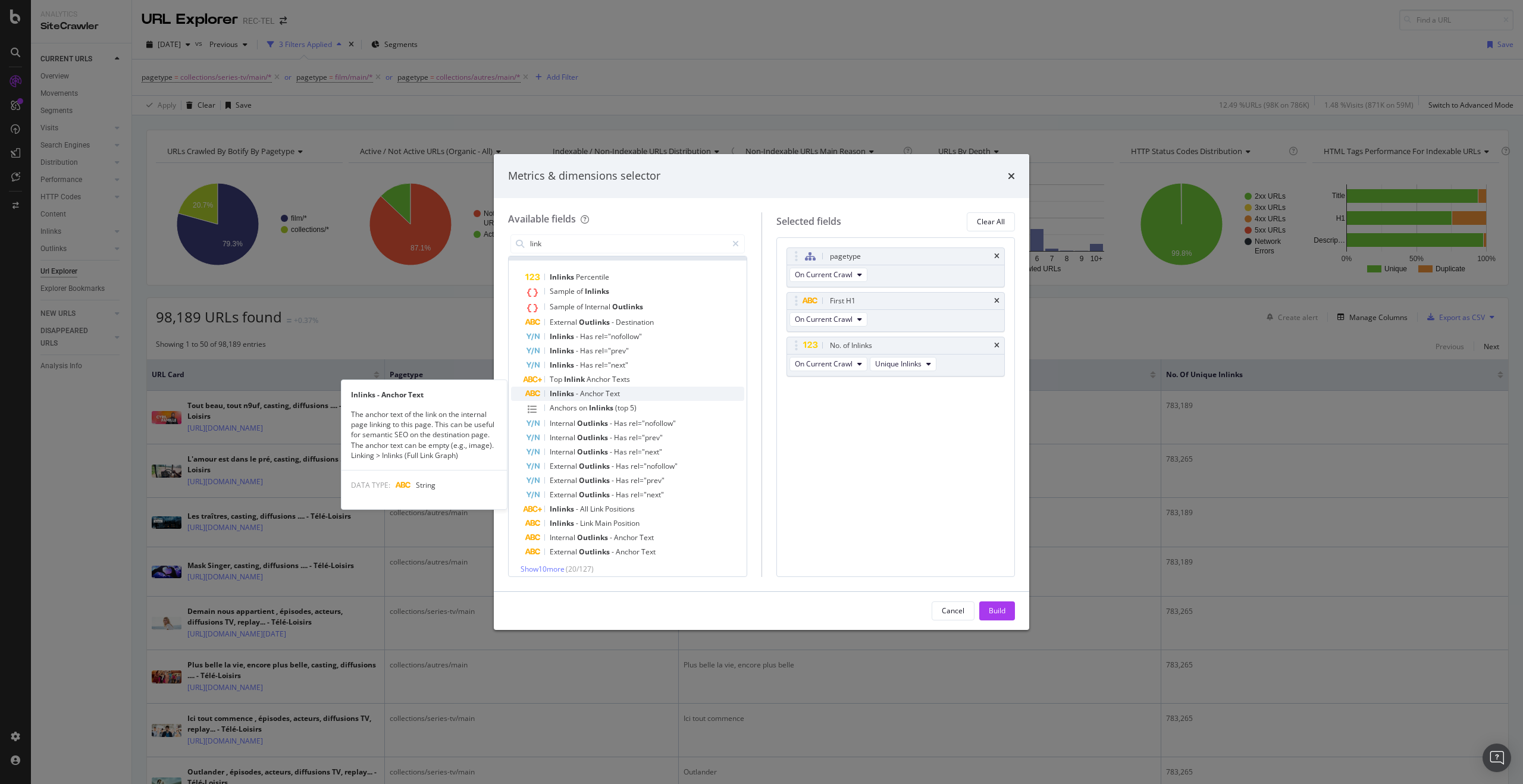
scroll to position [74, 0]
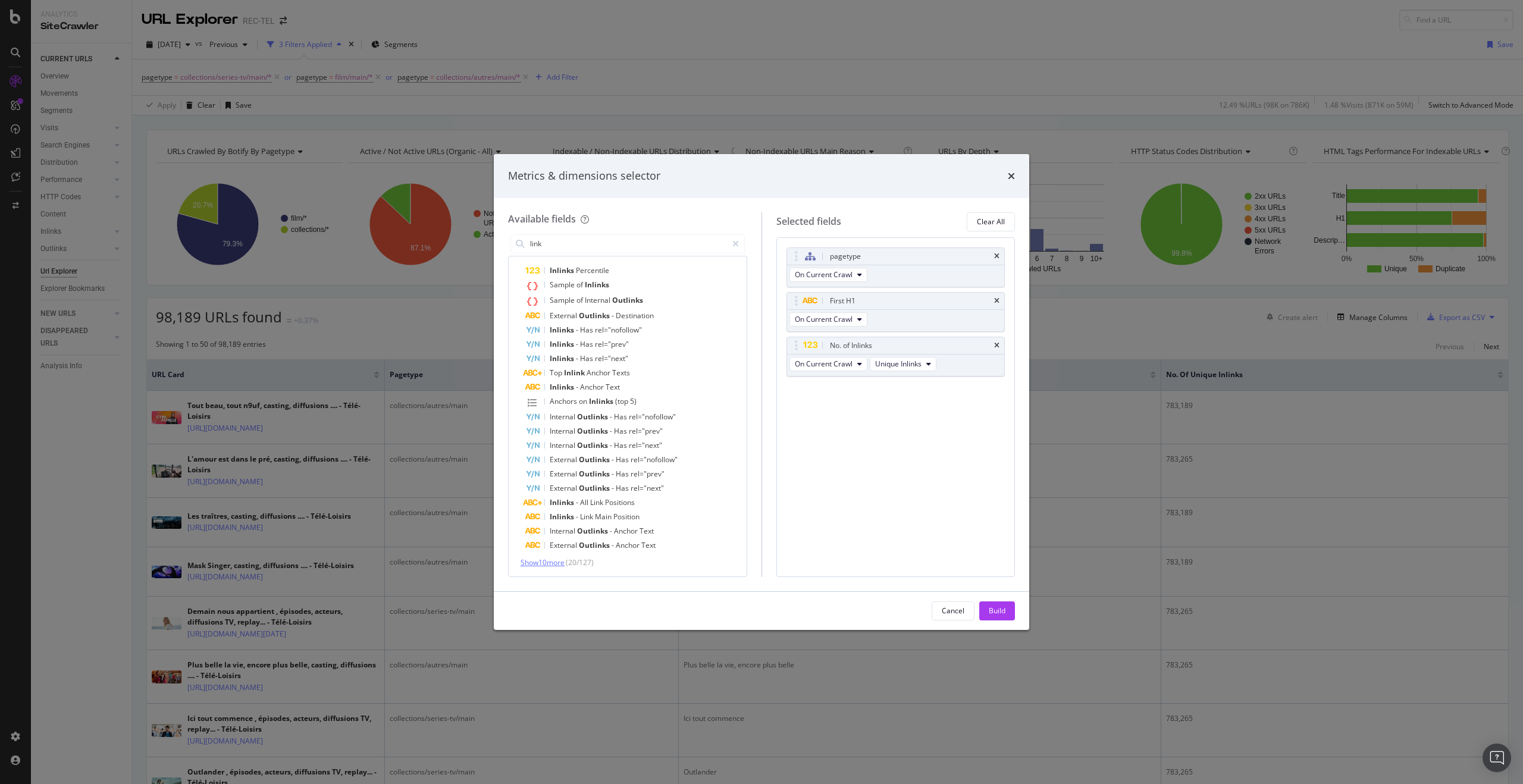
click at [559, 565] on span "Show 10 more" at bounding box center [543, 562] width 44 height 10
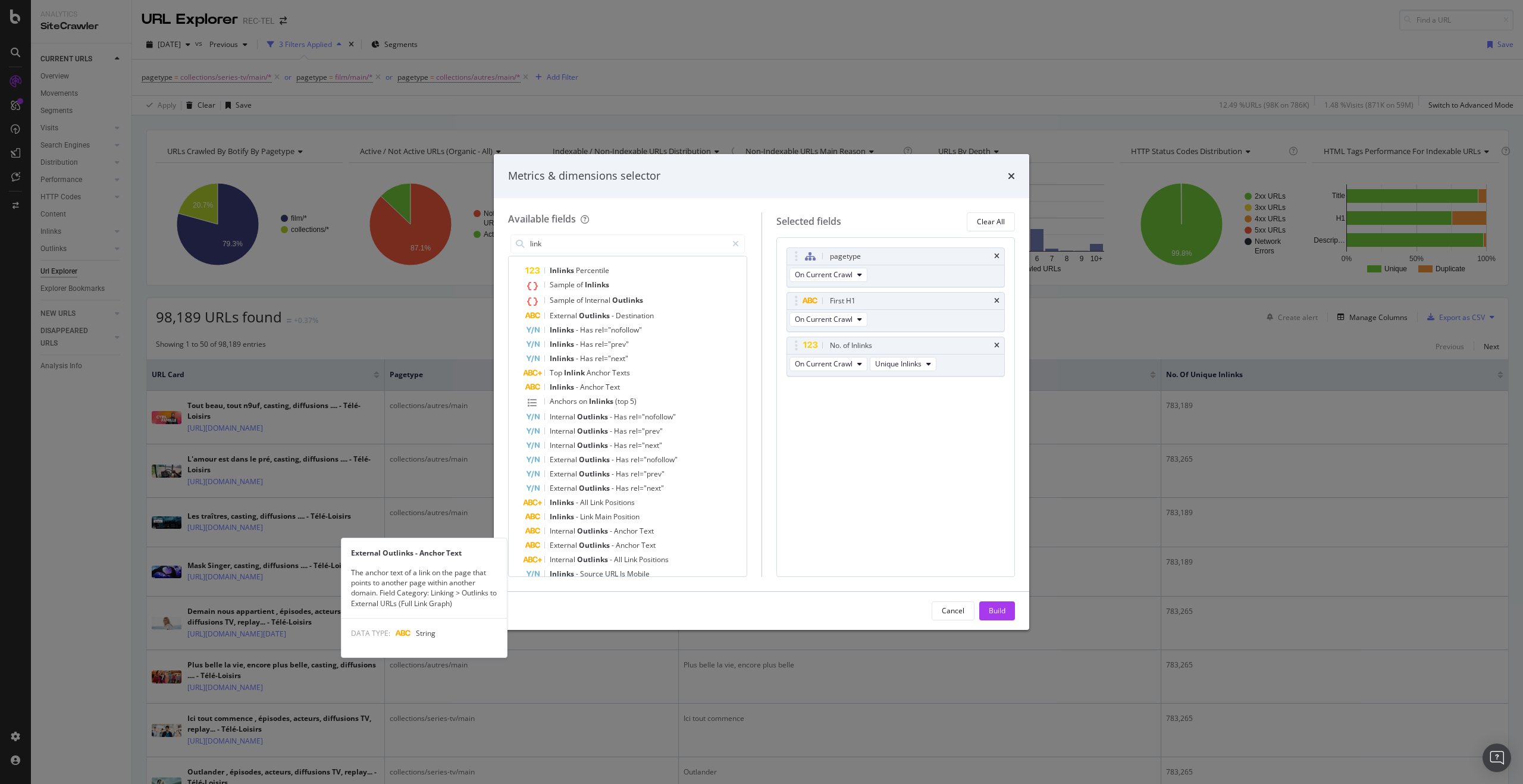
scroll to position [218, 0]
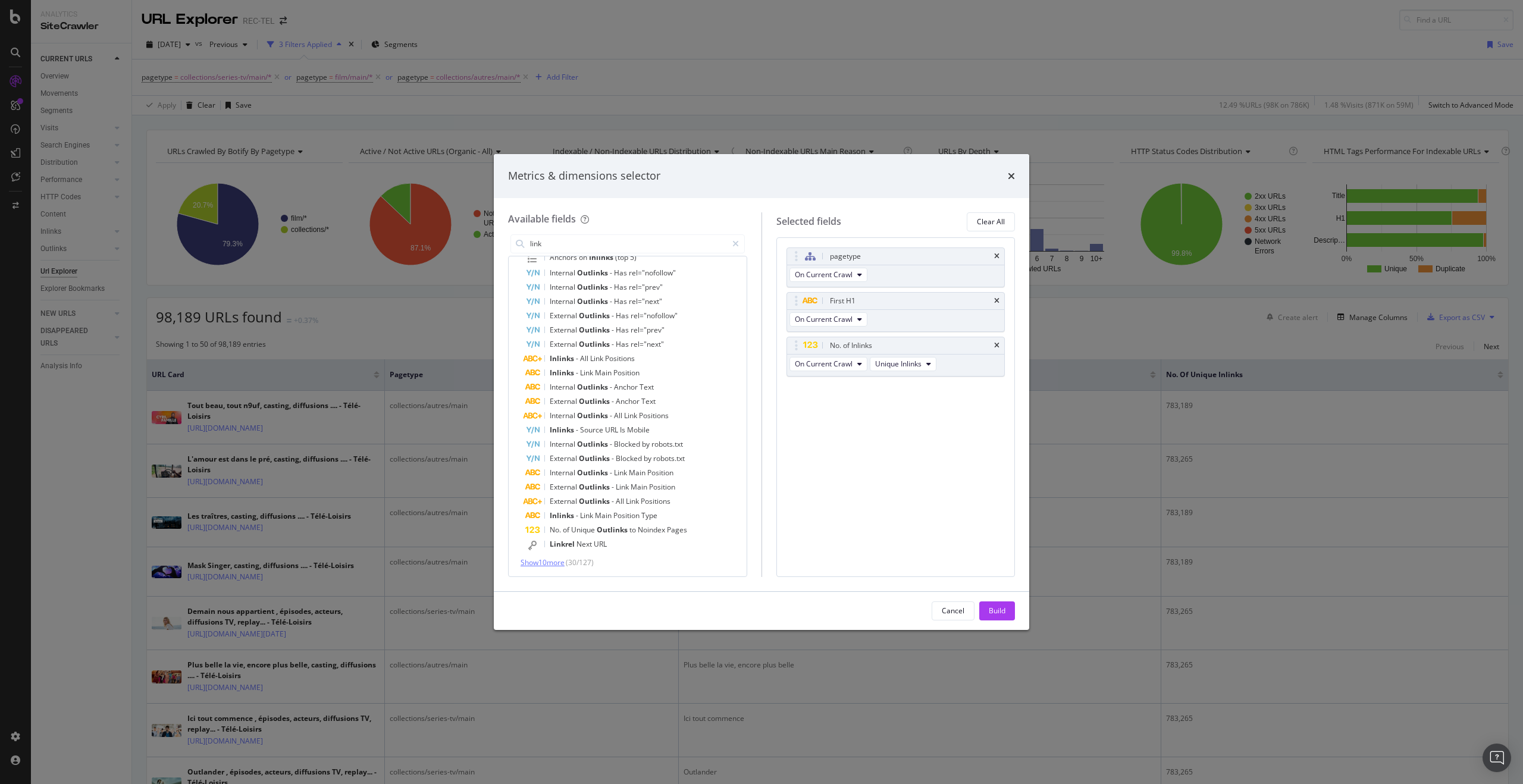
click at [546, 566] on span "Show 10 more" at bounding box center [543, 562] width 44 height 10
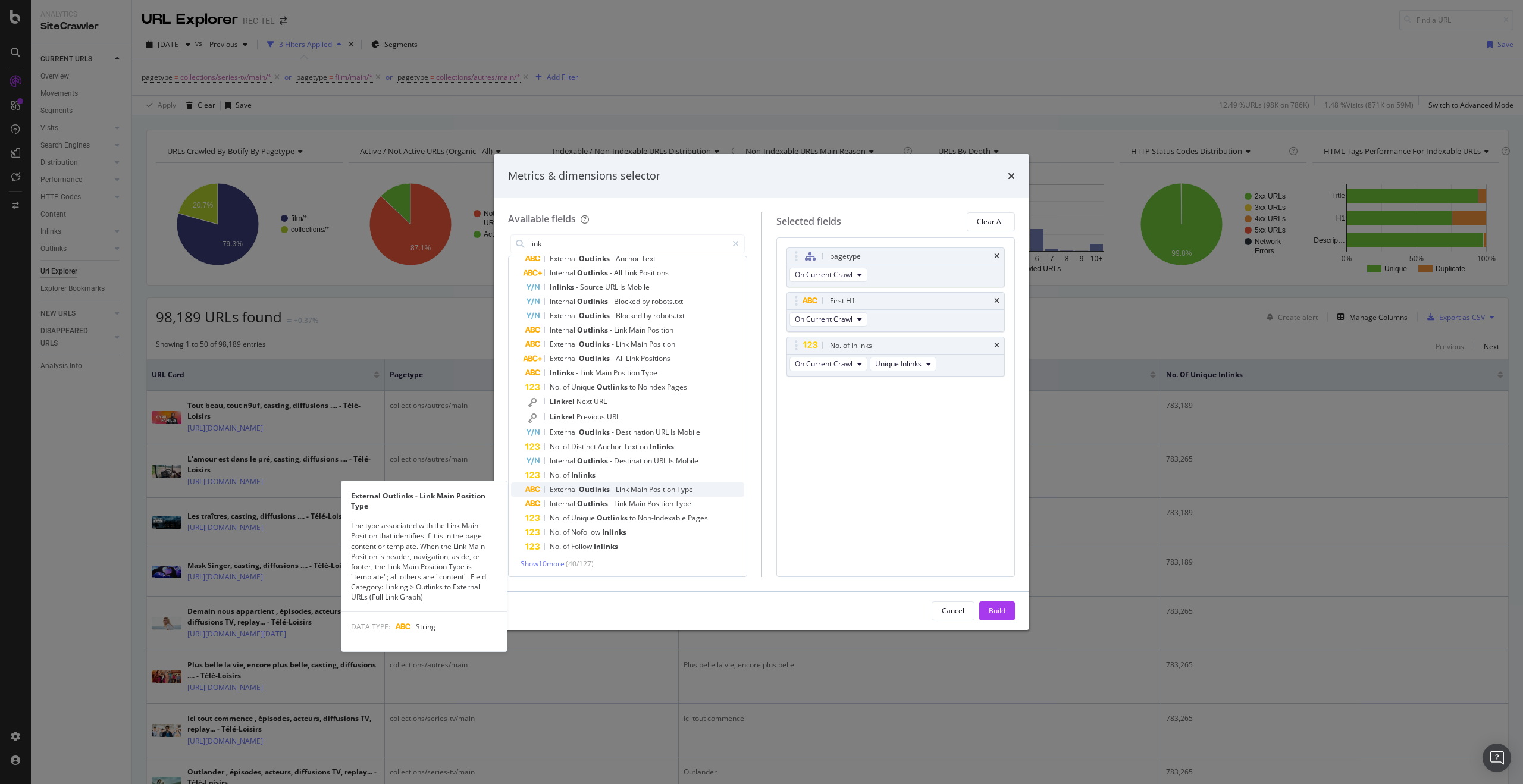
scroll to position [362, 0]
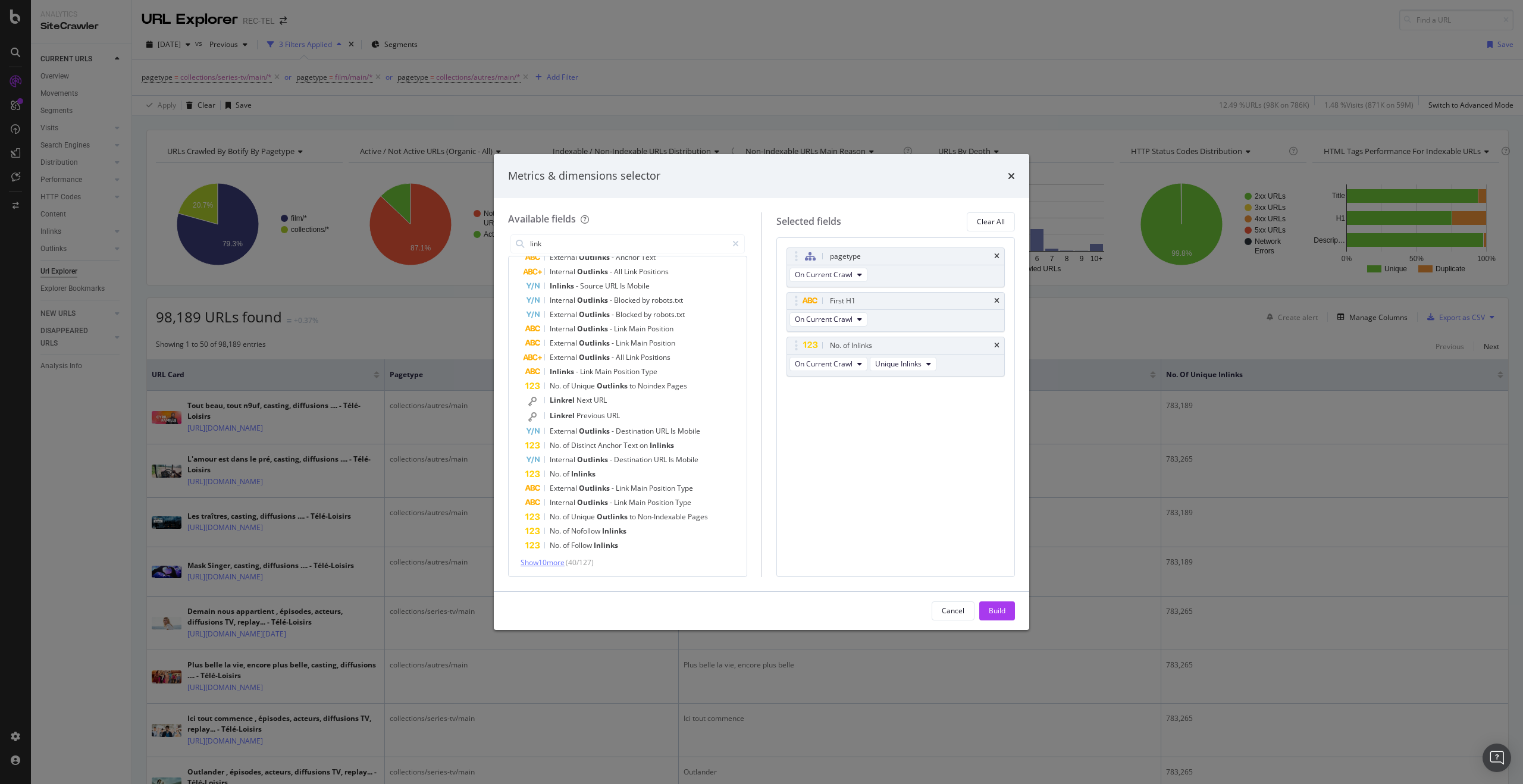
click at [560, 560] on span "Show 10 more" at bounding box center [543, 562] width 44 height 10
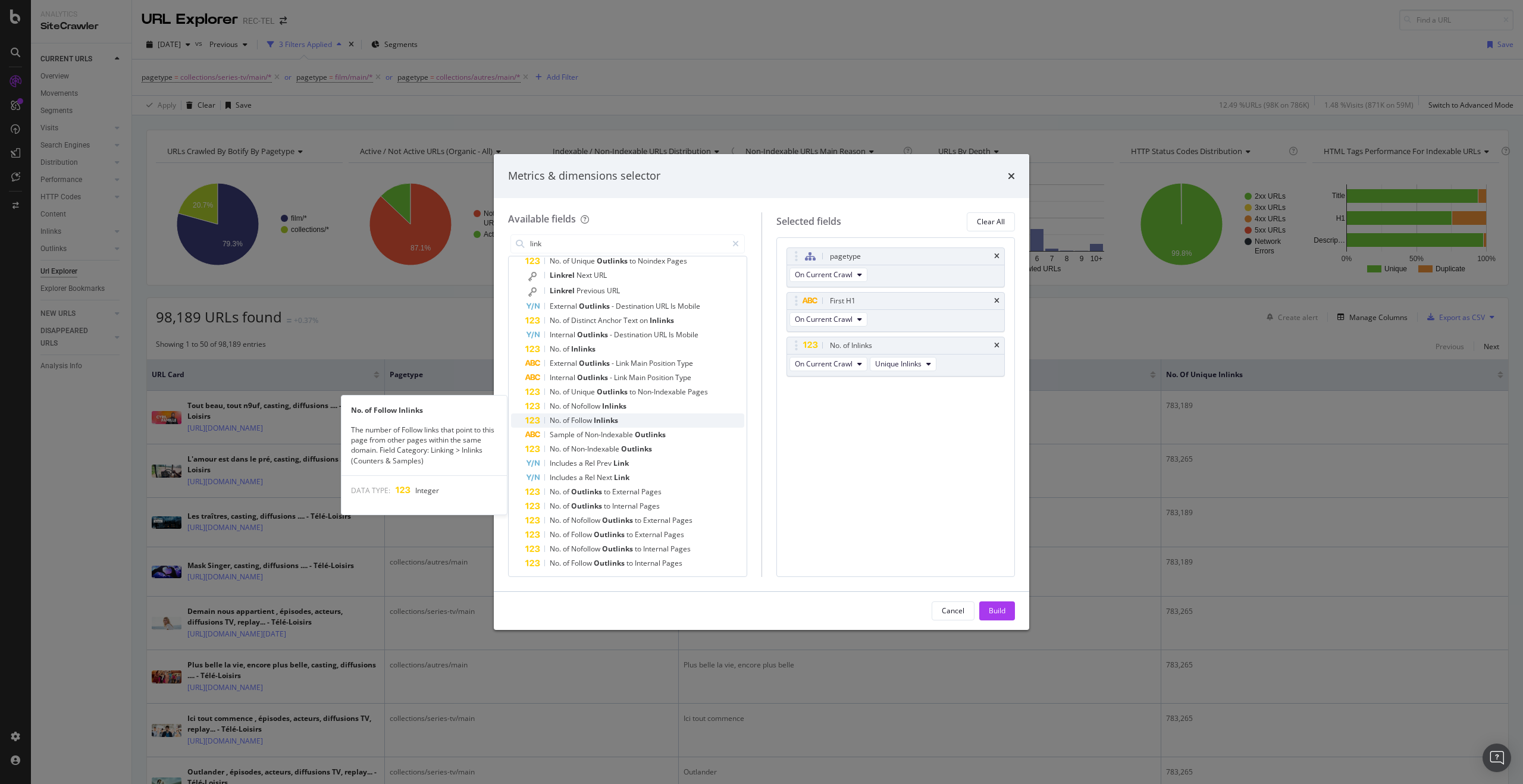
scroll to position [505, 0]
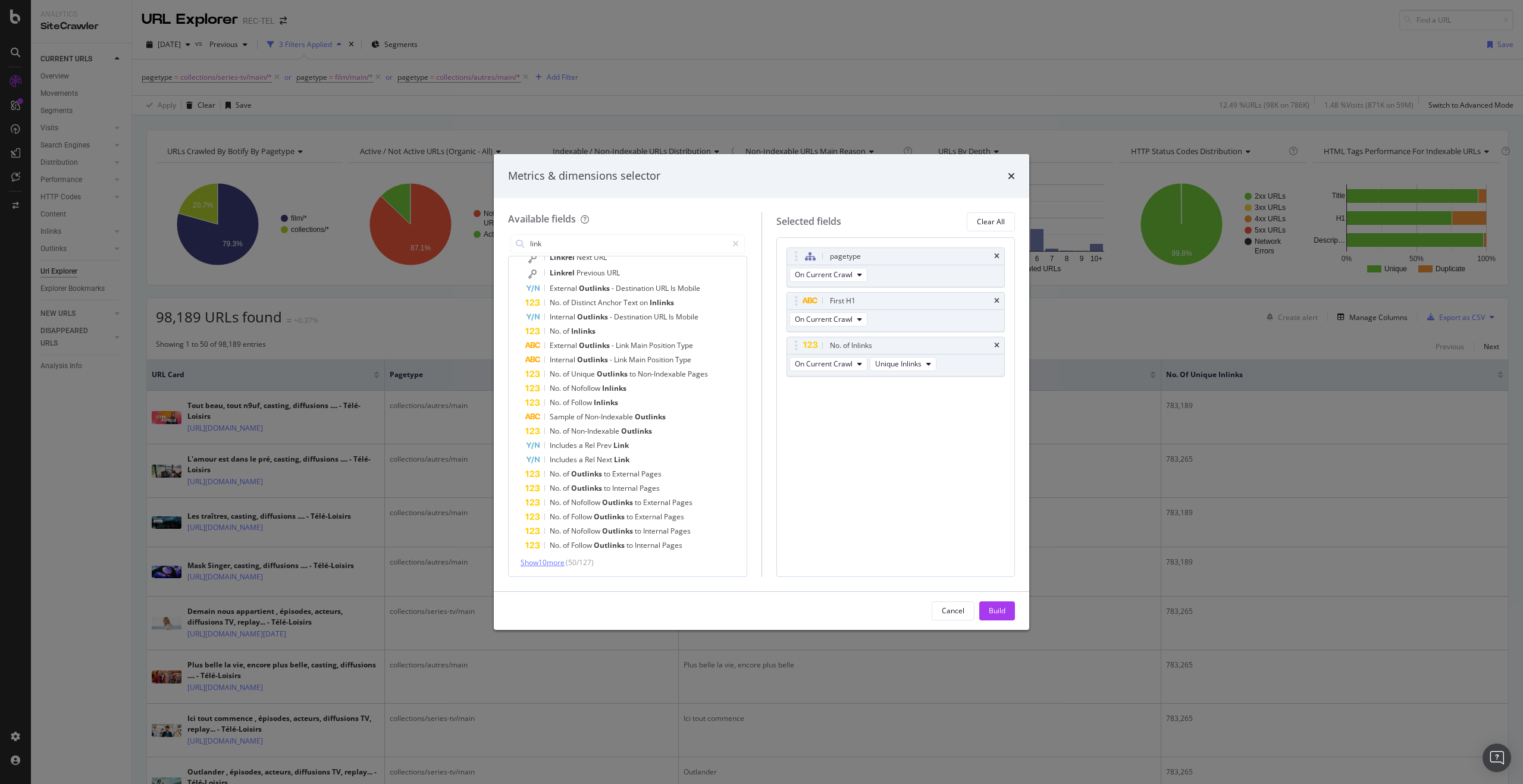
click at [554, 563] on span "Show 10 more" at bounding box center [543, 562] width 44 height 10
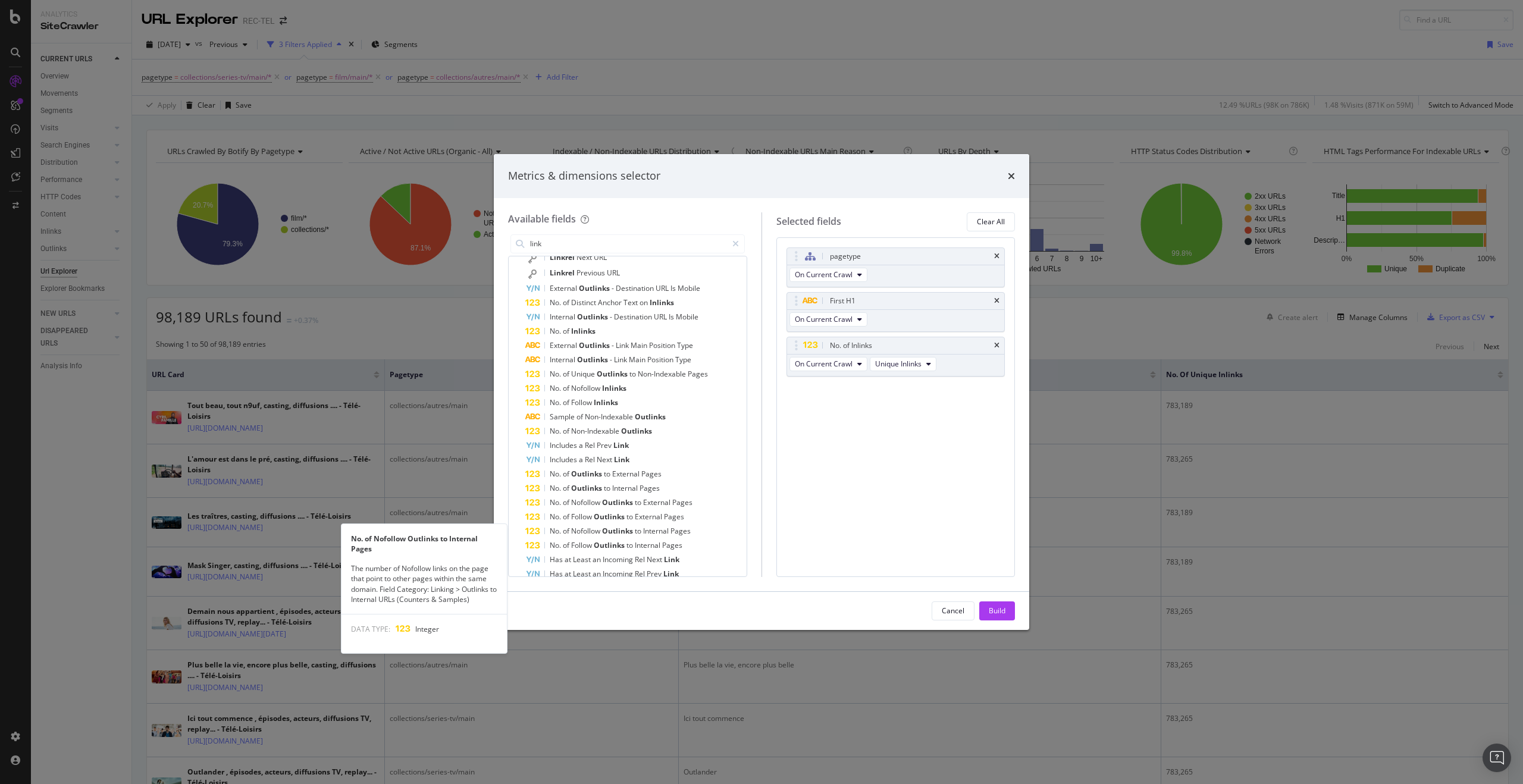
scroll to position [652, 0]
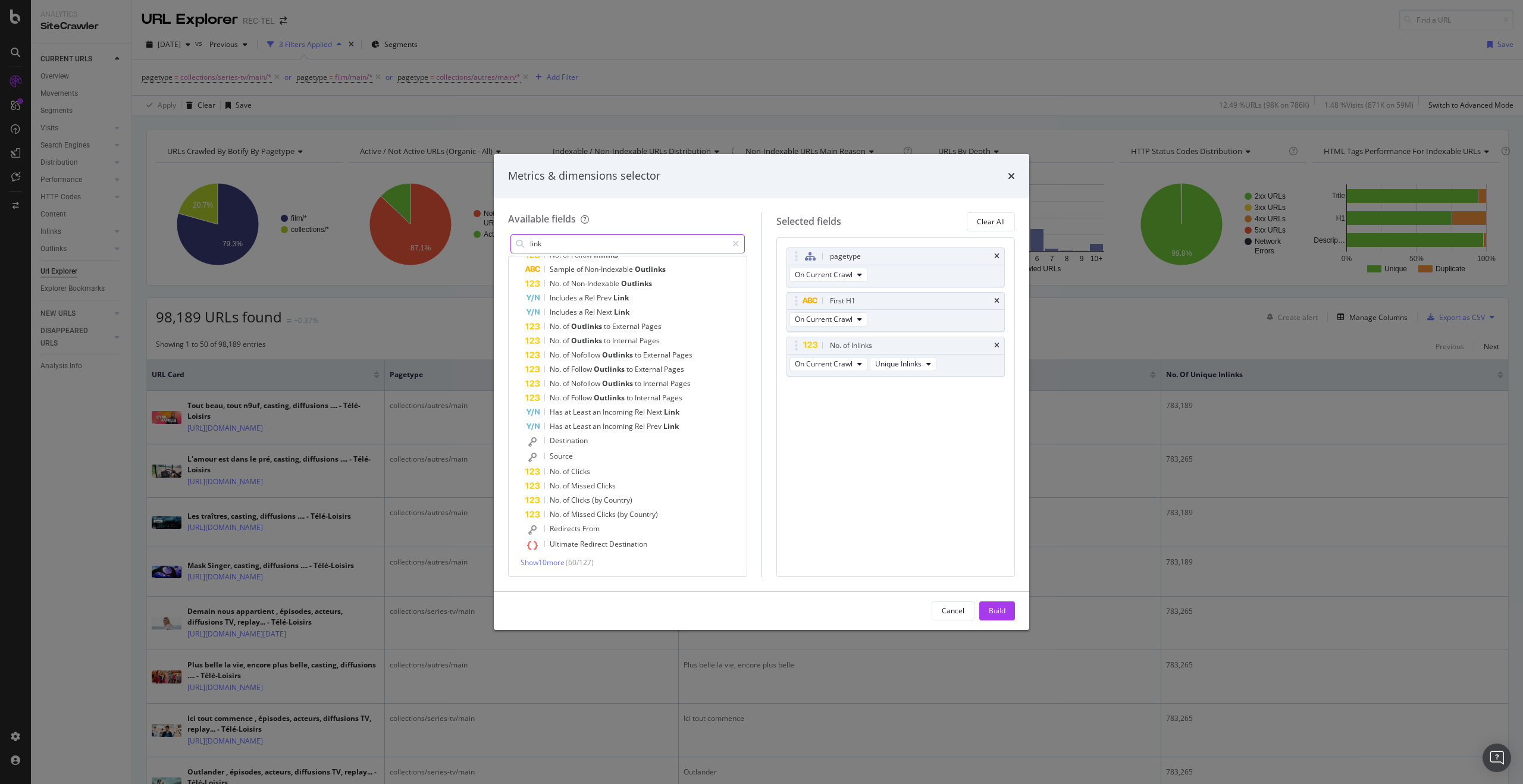
click at [533, 241] on input "link" at bounding box center [627, 244] width 198 height 18
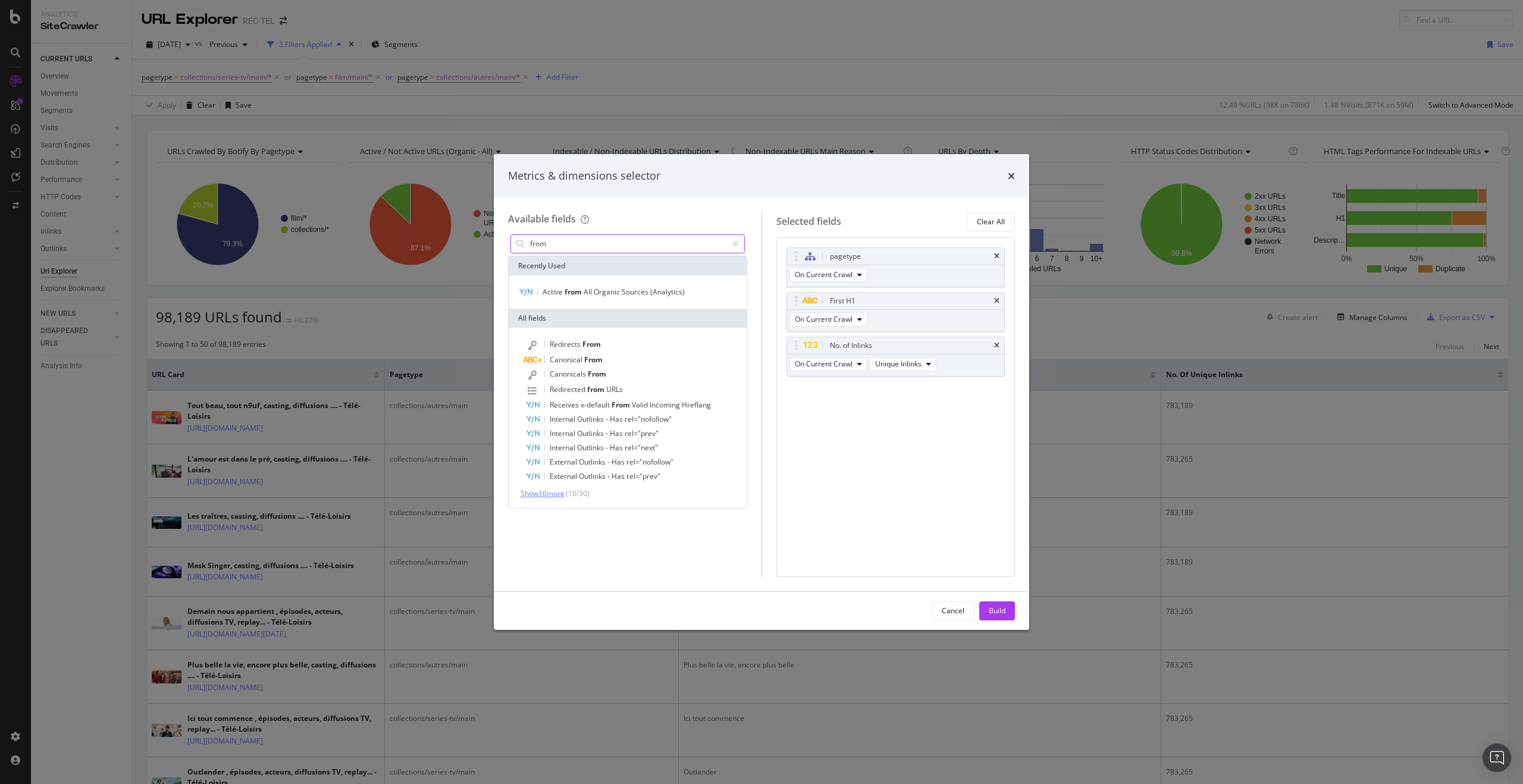
type input "from"
click at [564, 490] on span "Show 10 more" at bounding box center [543, 493] width 44 height 10
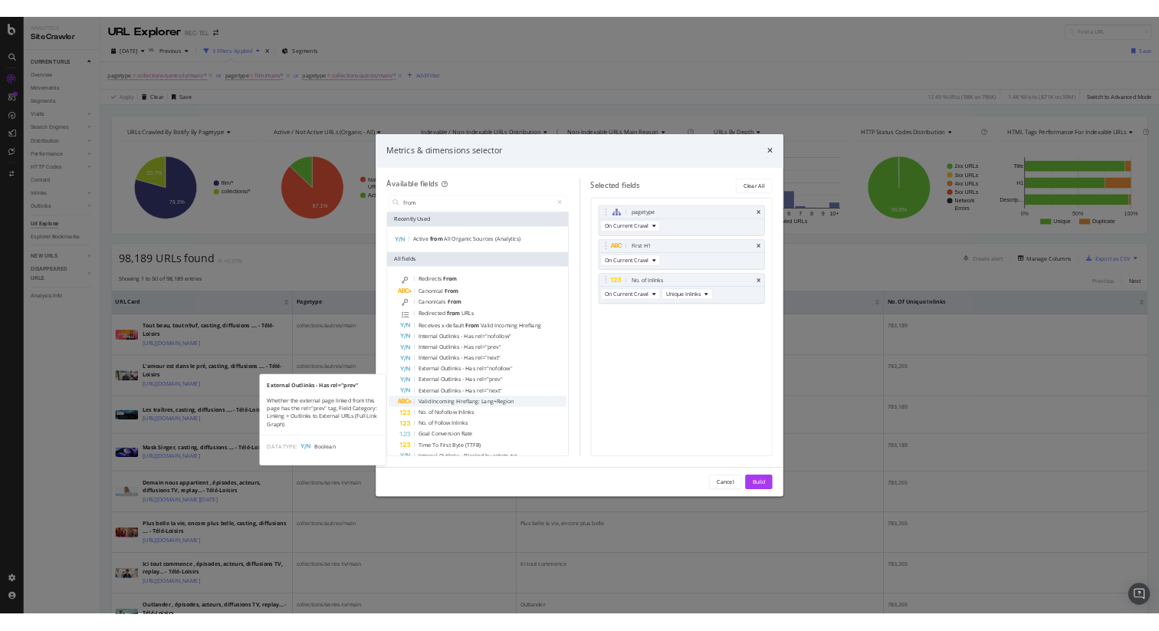
scroll to position [95, 0]
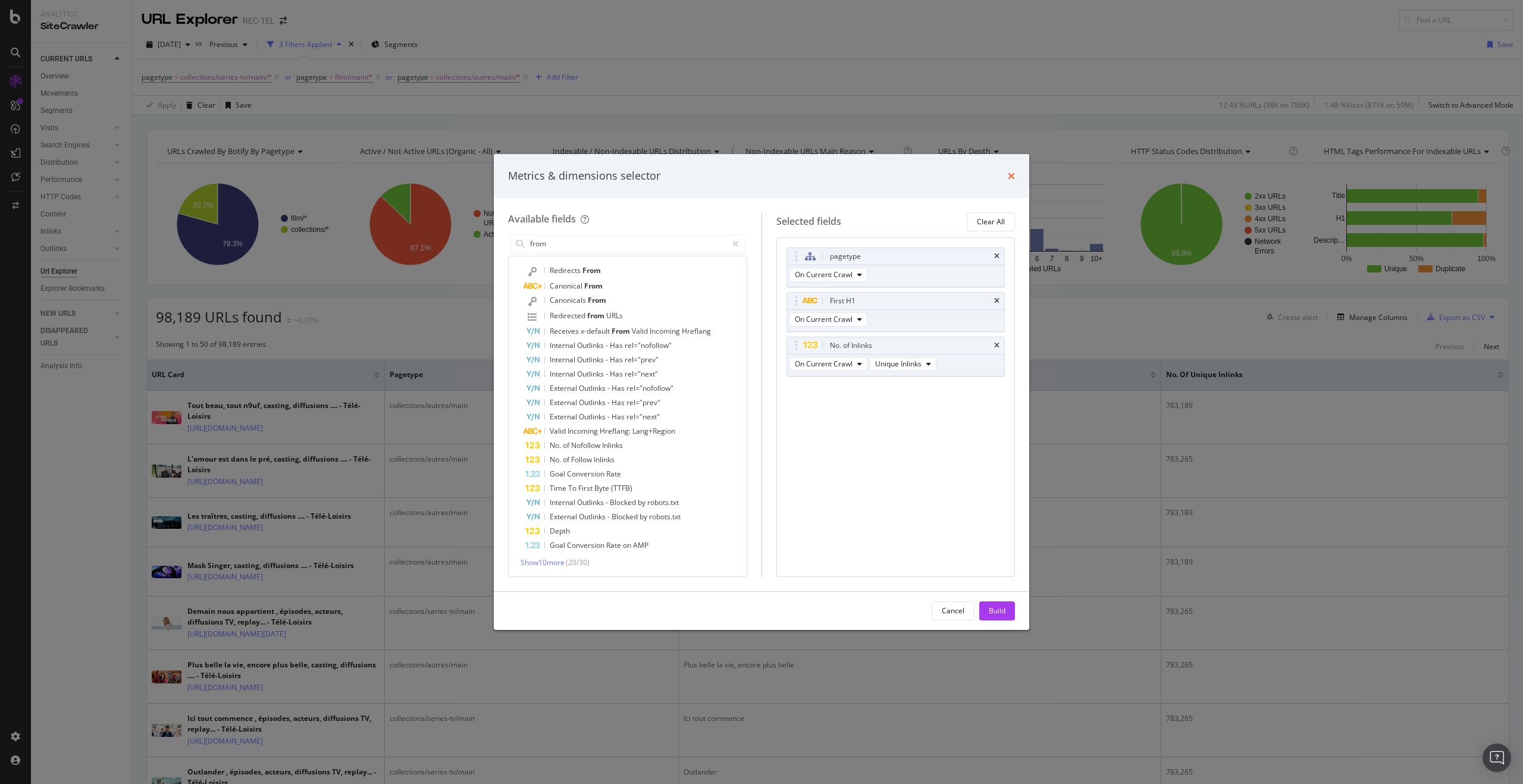
click at [1013, 174] on icon "times" at bounding box center [1011, 176] width 7 height 9
